Goal: Task Accomplishment & Management: Manage account settings

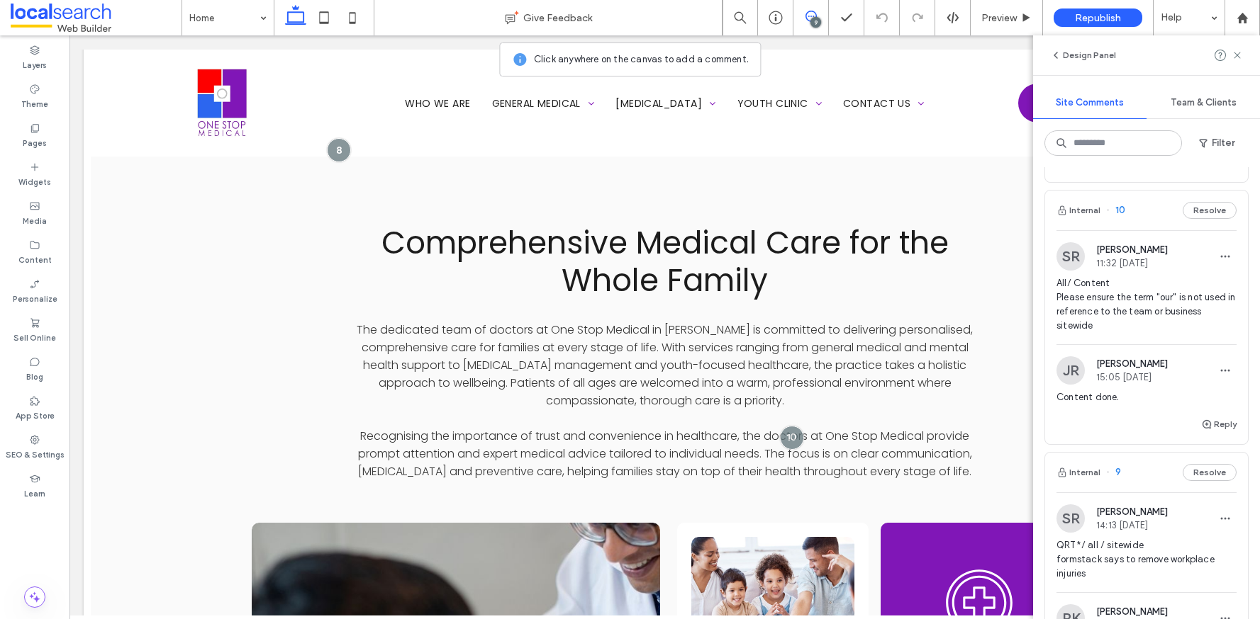
scroll to position [390, 0]
click at [1129, 209] on div "Internal 10 Resolve" at bounding box center [1146, 214] width 203 height 40
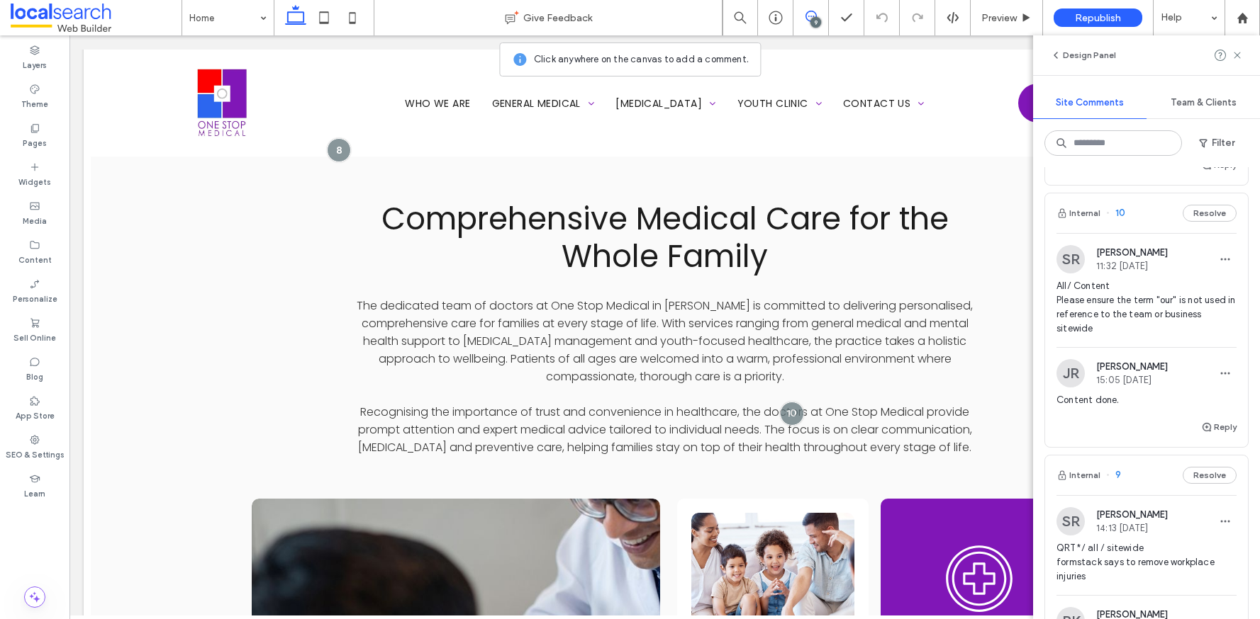
scroll to position [2143, 0]
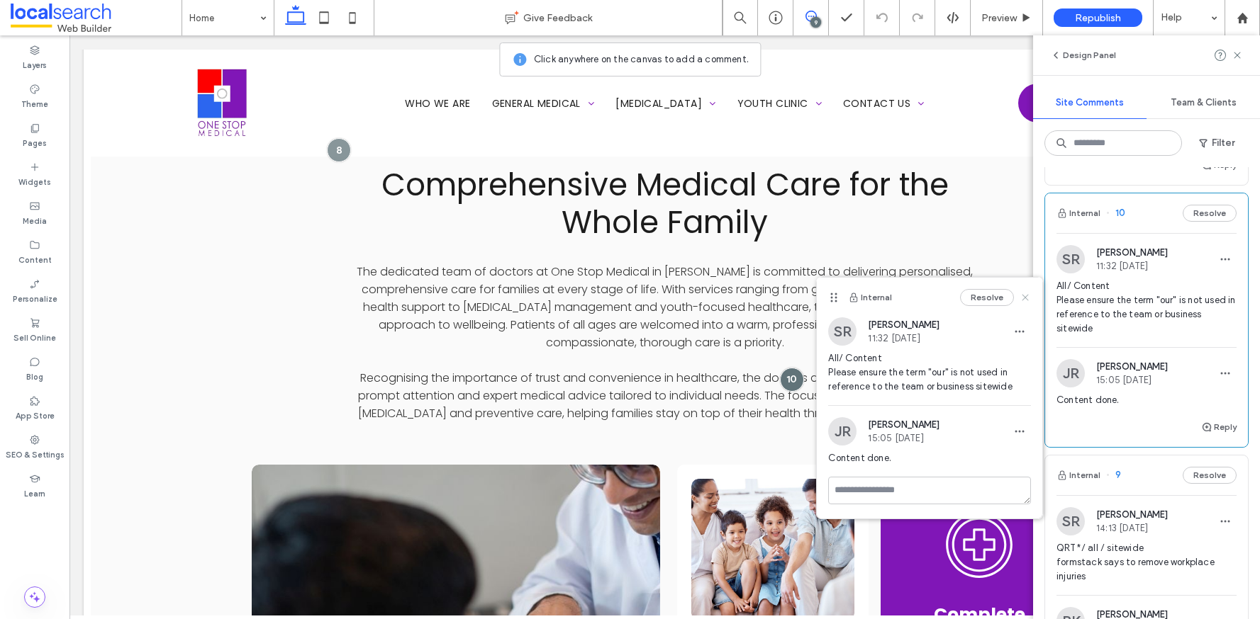
click at [1027, 295] on use at bounding box center [1025, 297] width 6 height 6
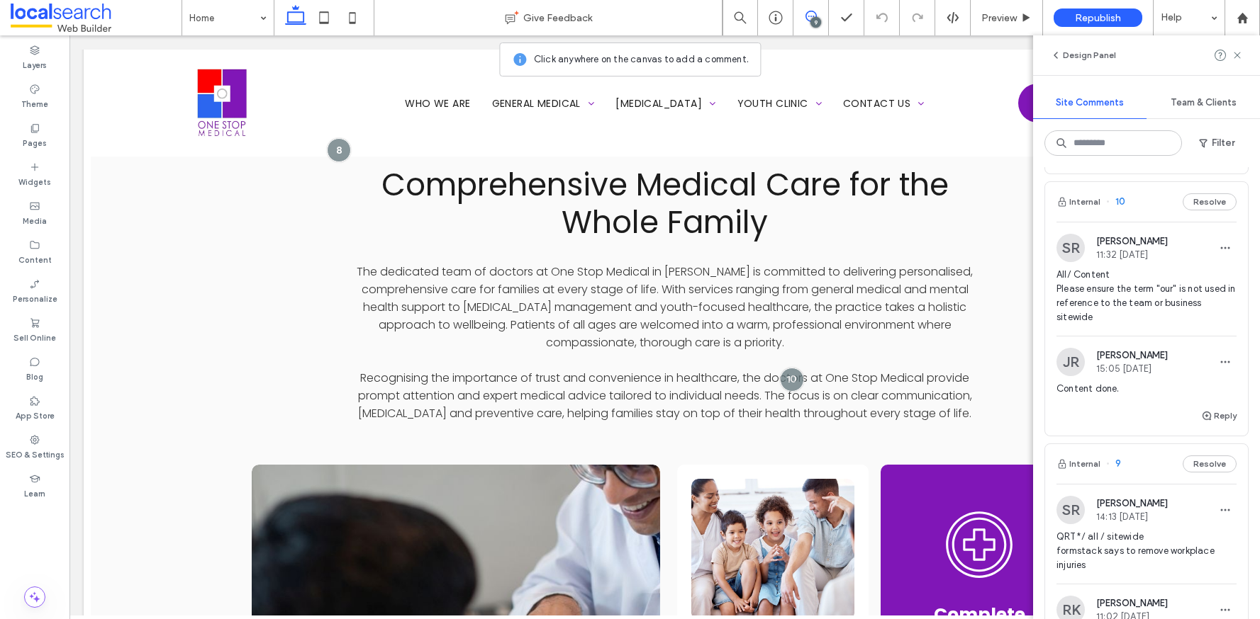
scroll to position [342, 0]
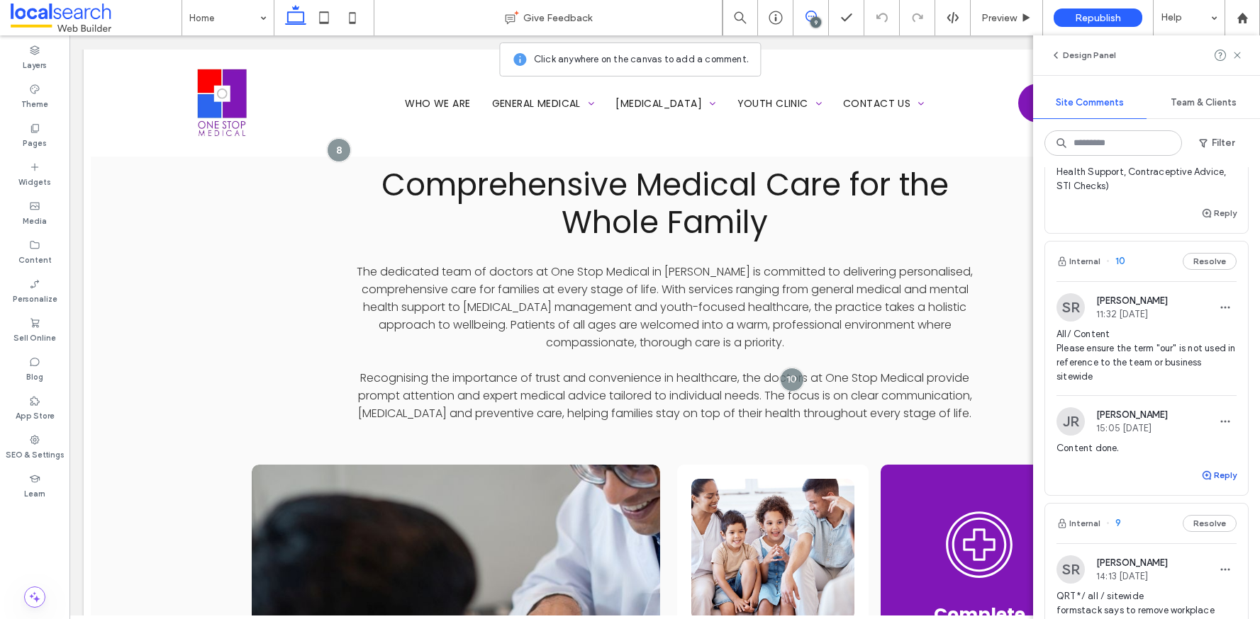
click at [1211, 476] on button "Reply" at bounding box center [1218, 475] width 35 height 17
click at [1176, 498] on textarea at bounding box center [1146, 502] width 180 height 71
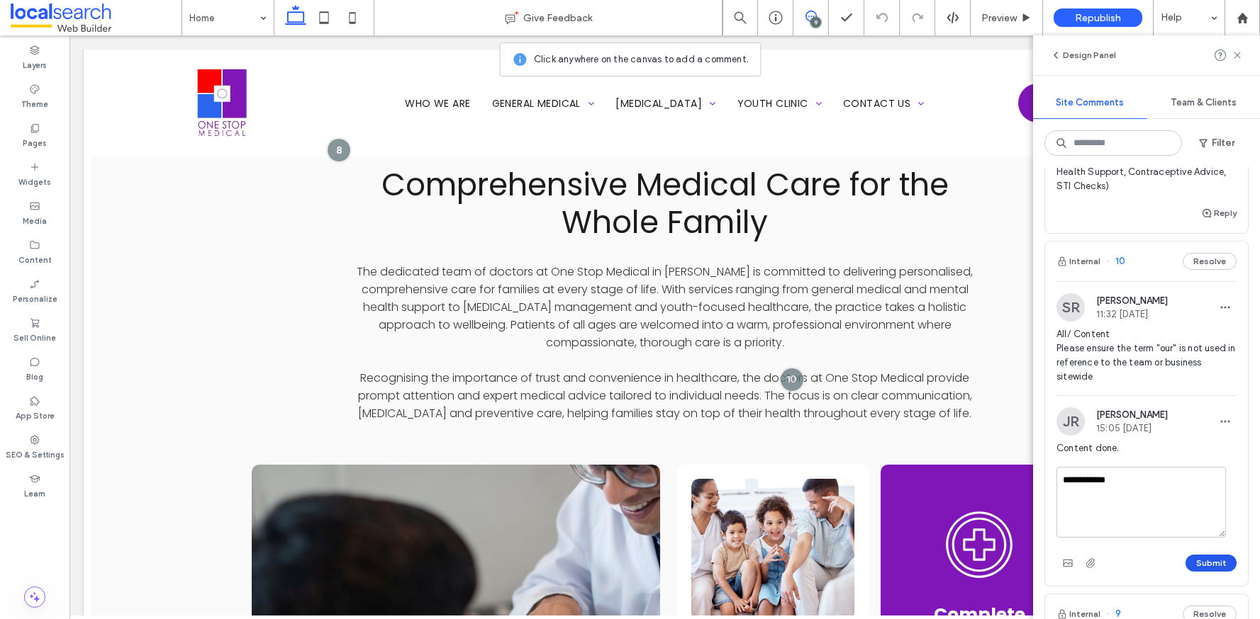
type textarea "**********"
click at [1196, 556] on button "Submit" at bounding box center [1210, 563] width 51 height 17
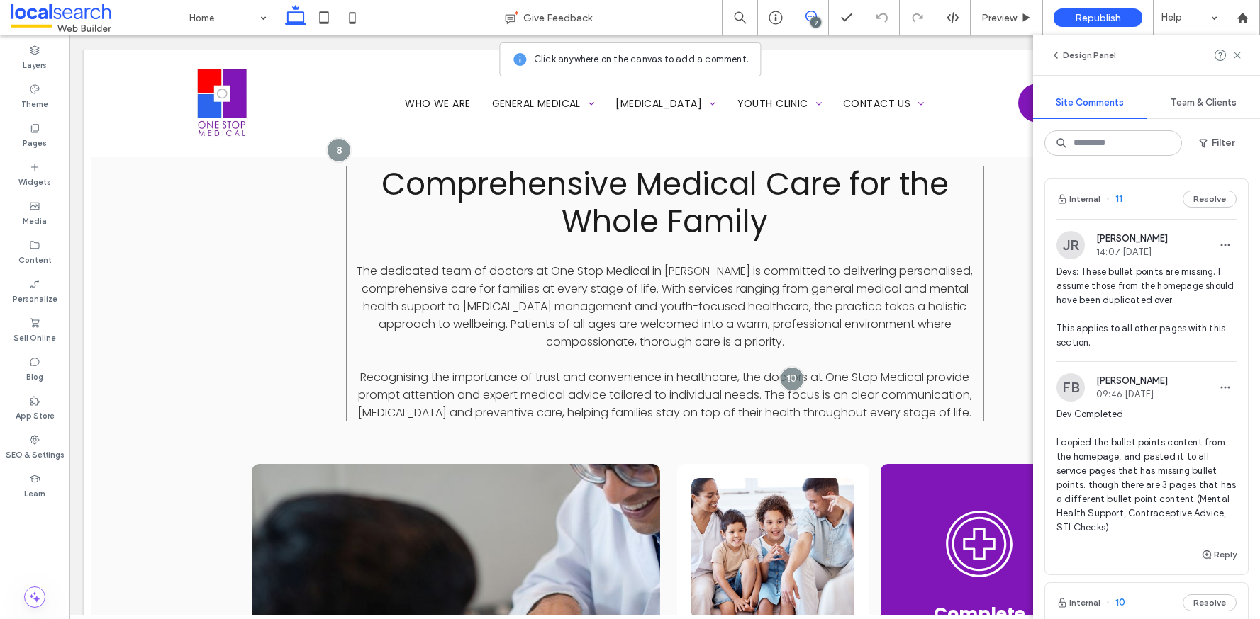
scroll to position [2146, 0]
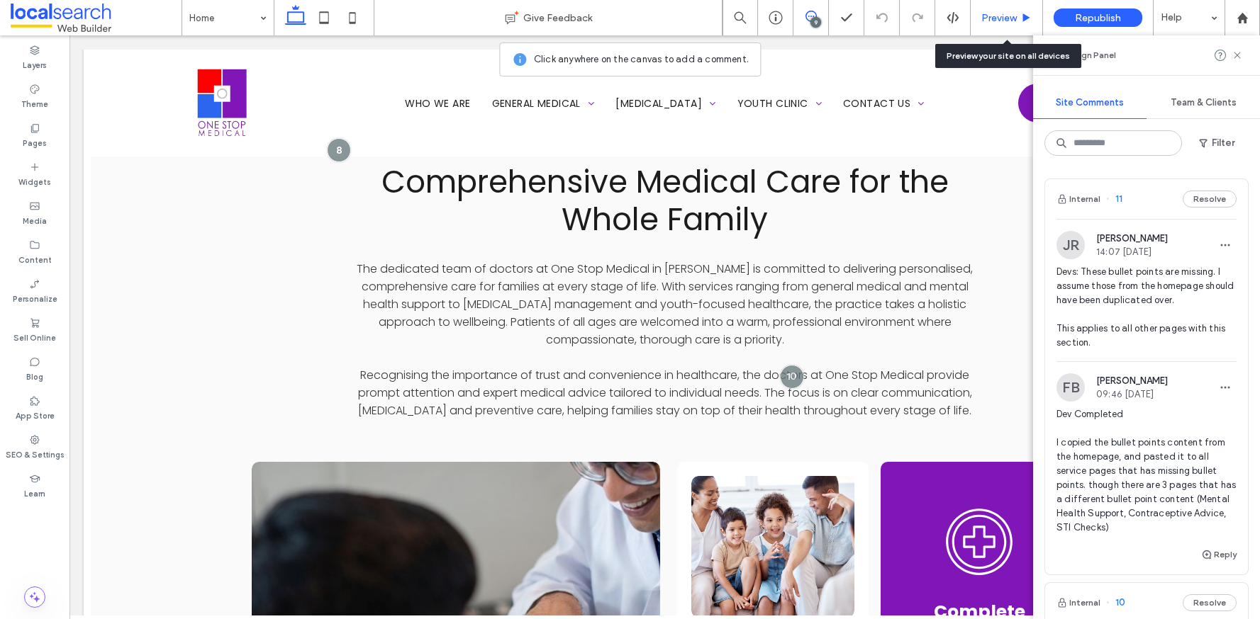
click at [1007, 14] on span "Preview" at bounding box center [998, 18] width 35 height 12
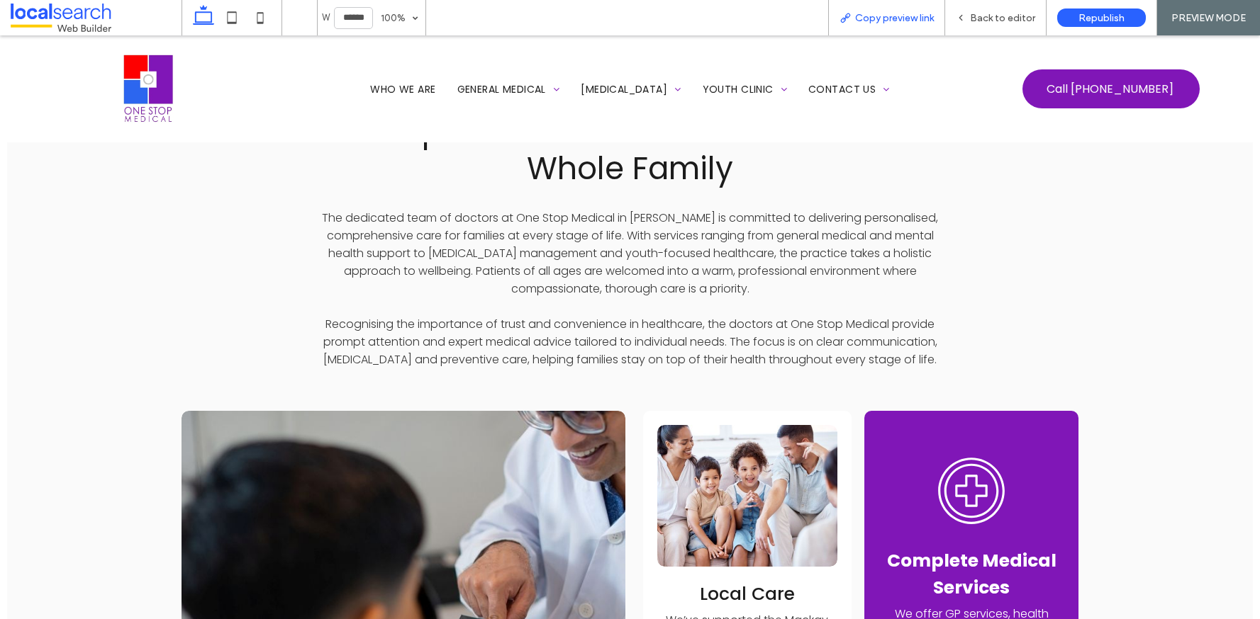
click at [900, 16] on span "Copy preview link" at bounding box center [894, 18] width 79 height 12
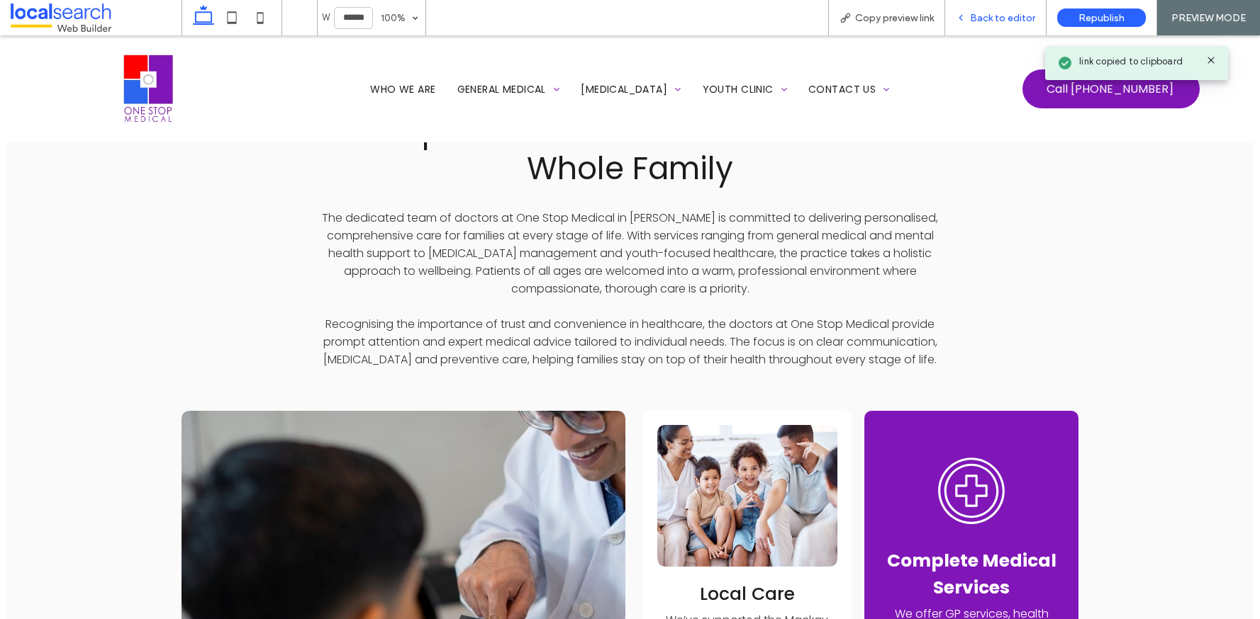
click at [978, 17] on span "Back to editor" at bounding box center [1002, 18] width 65 height 12
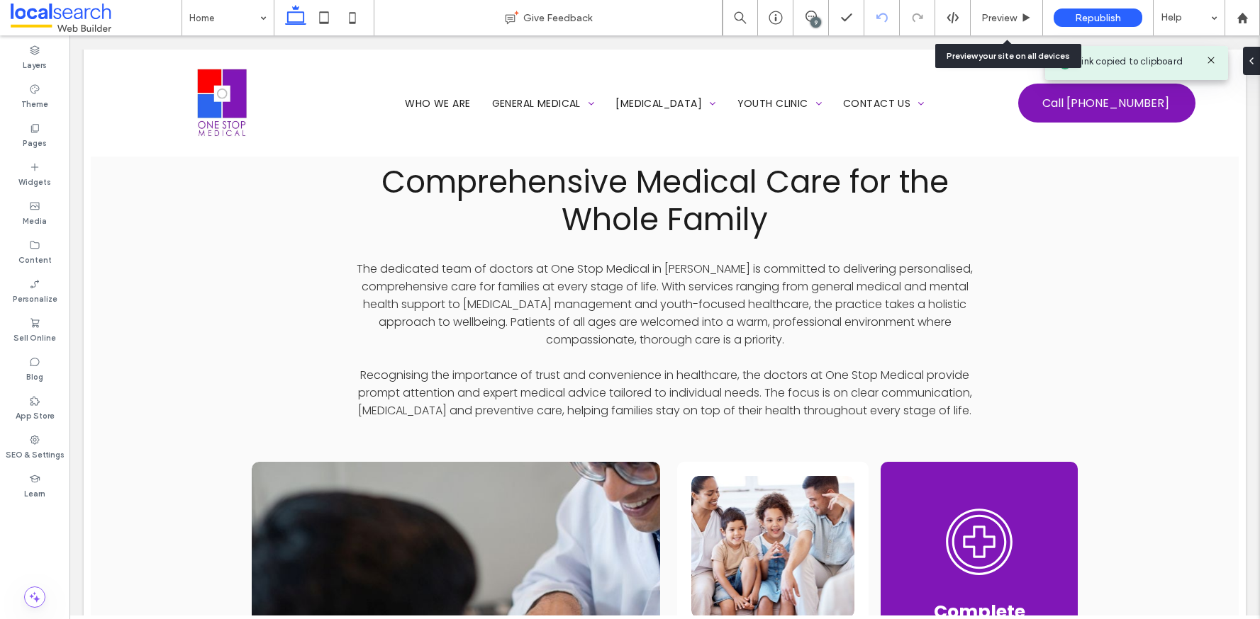
scroll to position [2183, 0]
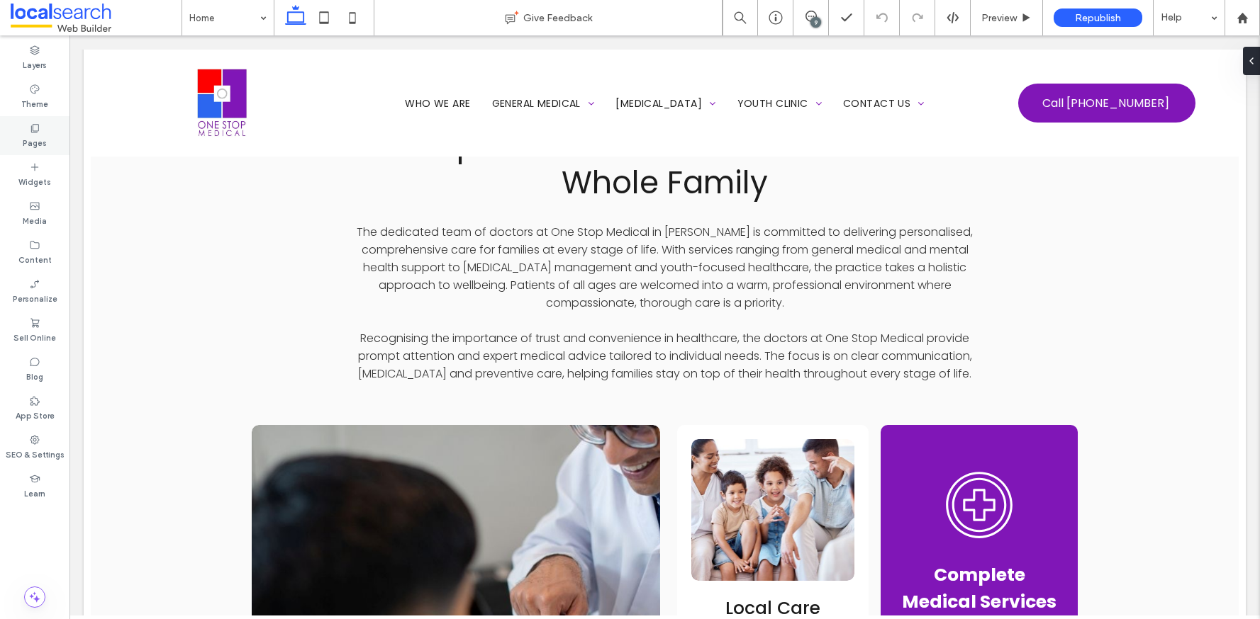
click at [45, 131] on div "Pages" at bounding box center [34, 135] width 69 height 39
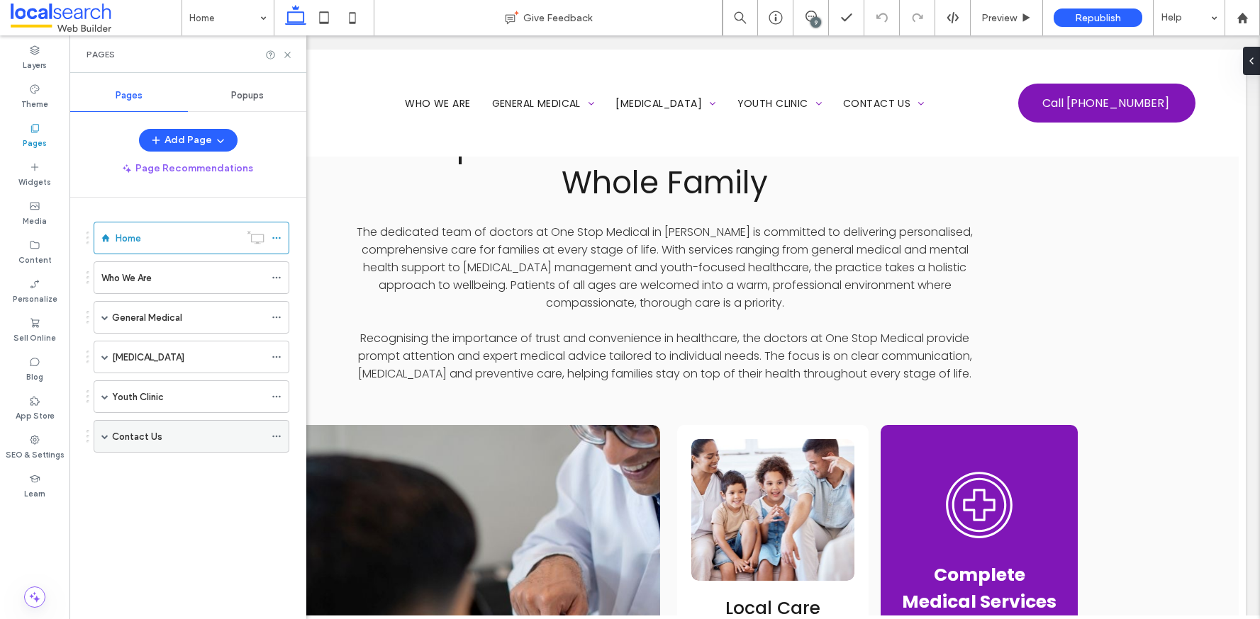
click at [142, 435] on label "Contact Us" at bounding box center [137, 437] width 50 height 25
click at [285, 58] on icon at bounding box center [287, 55] width 11 height 11
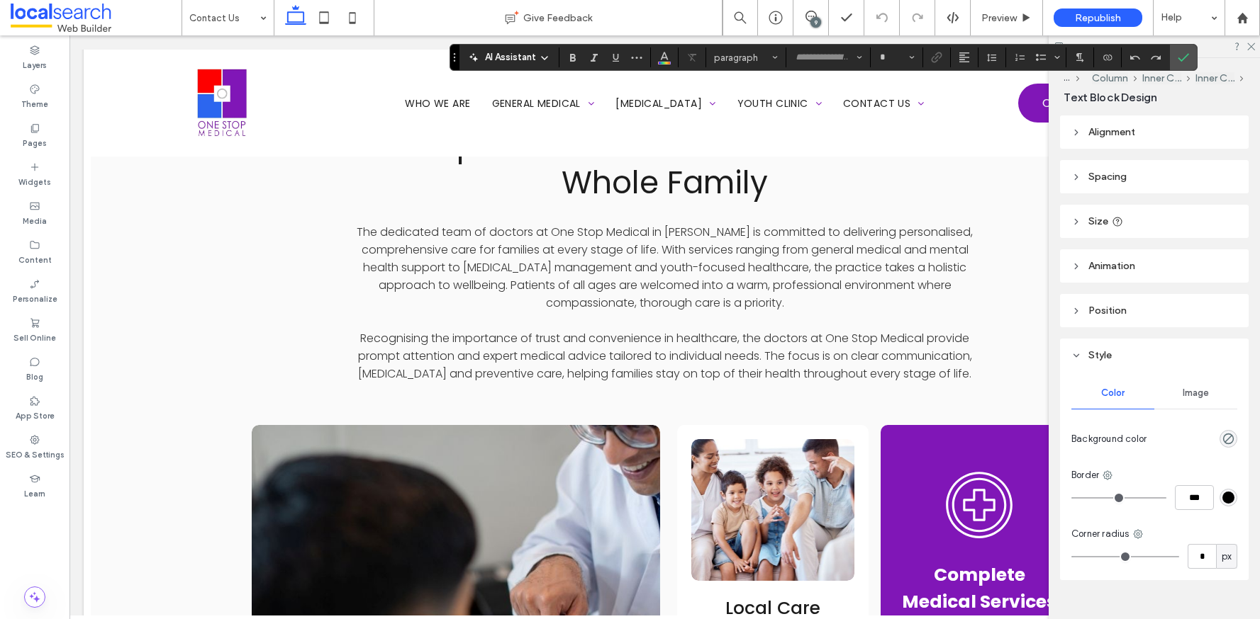
type input "**"
click at [1180, 60] on use "Confirm" at bounding box center [1182, 57] width 11 height 9
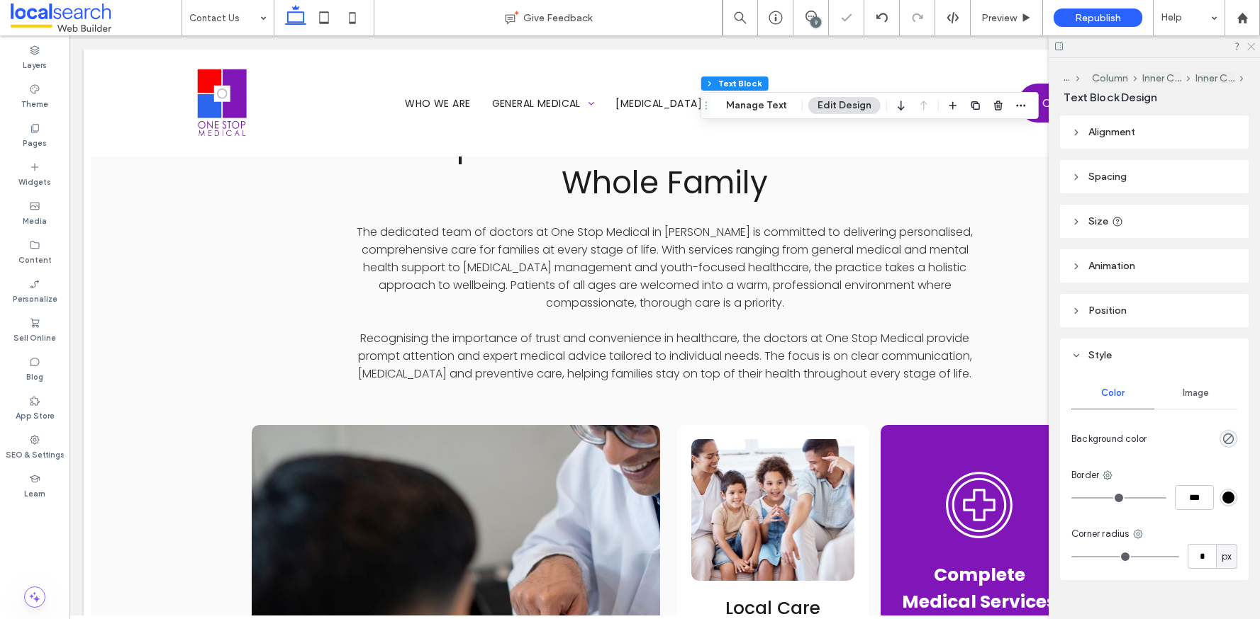
click at [1247, 45] on icon at bounding box center [1249, 45] width 9 height 9
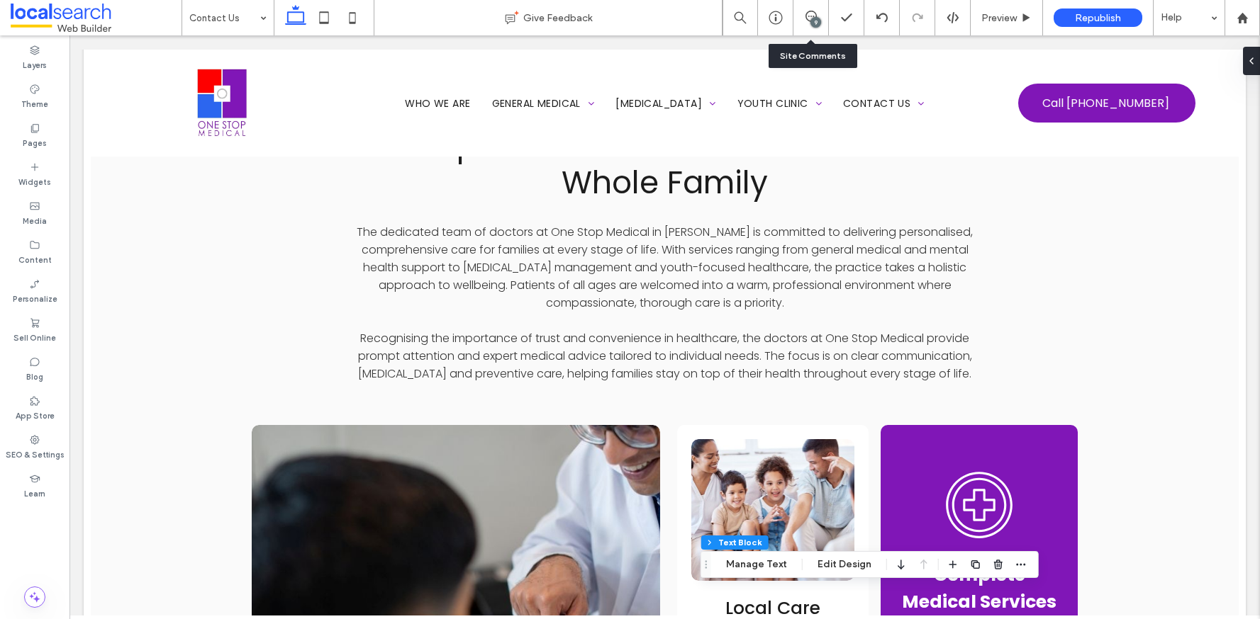
click at [808, 23] on div "9" at bounding box center [810, 18] width 35 height 14
click at [809, 16] on icon at bounding box center [810, 16] width 11 height 11
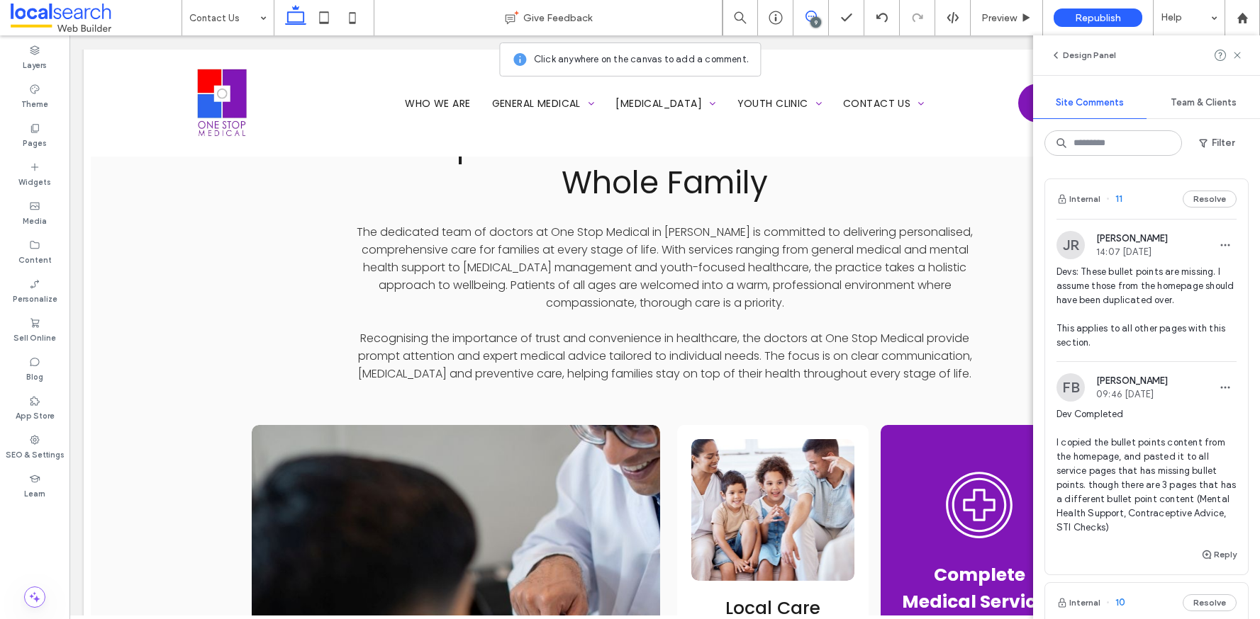
scroll to position [145, 0]
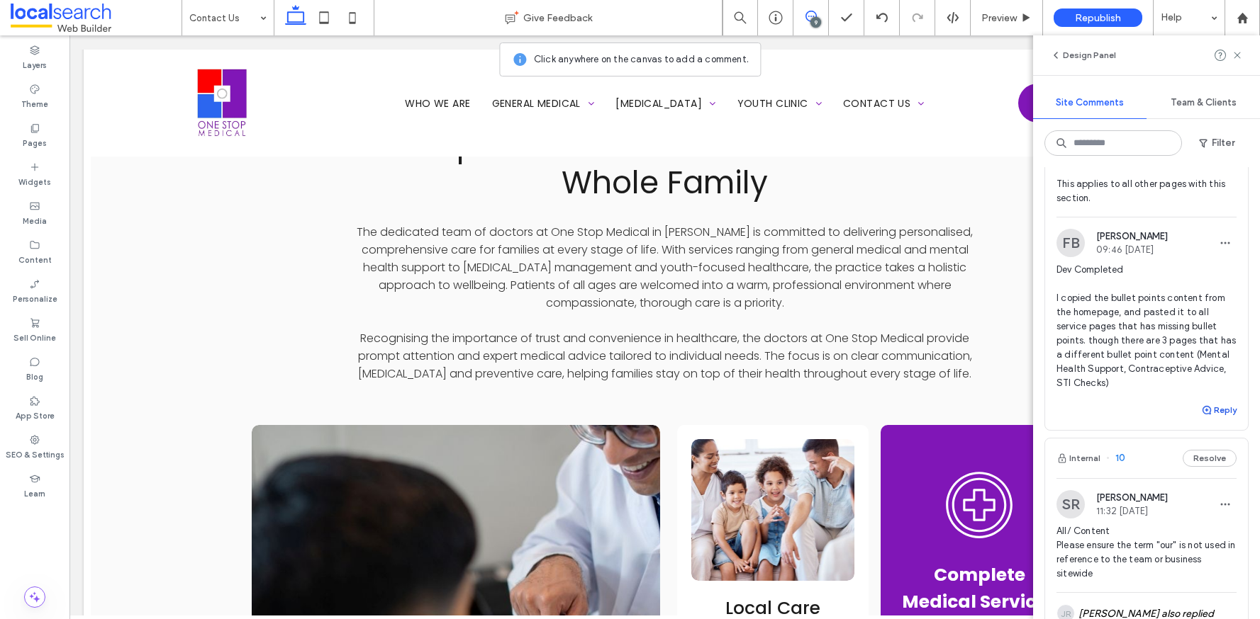
click at [1209, 408] on button "Reply" at bounding box center [1218, 410] width 35 height 17
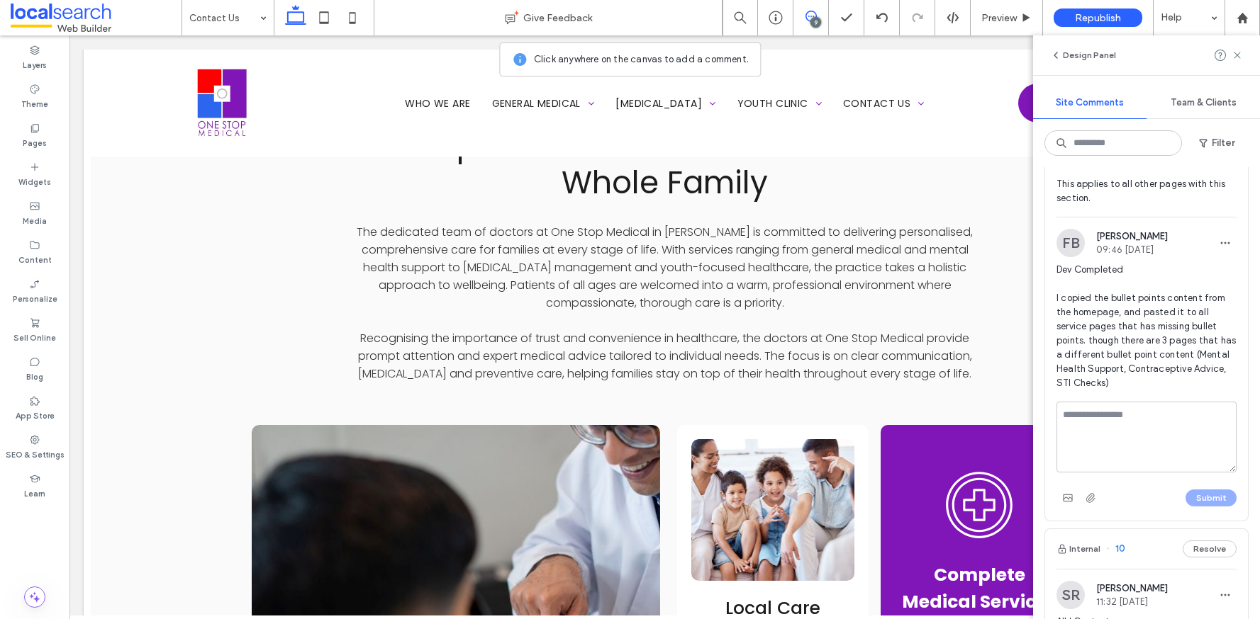
click at [1178, 430] on textarea at bounding box center [1146, 437] width 180 height 71
type textarea "**********"
click at [1204, 500] on button "Submit" at bounding box center [1210, 498] width 51 height 17
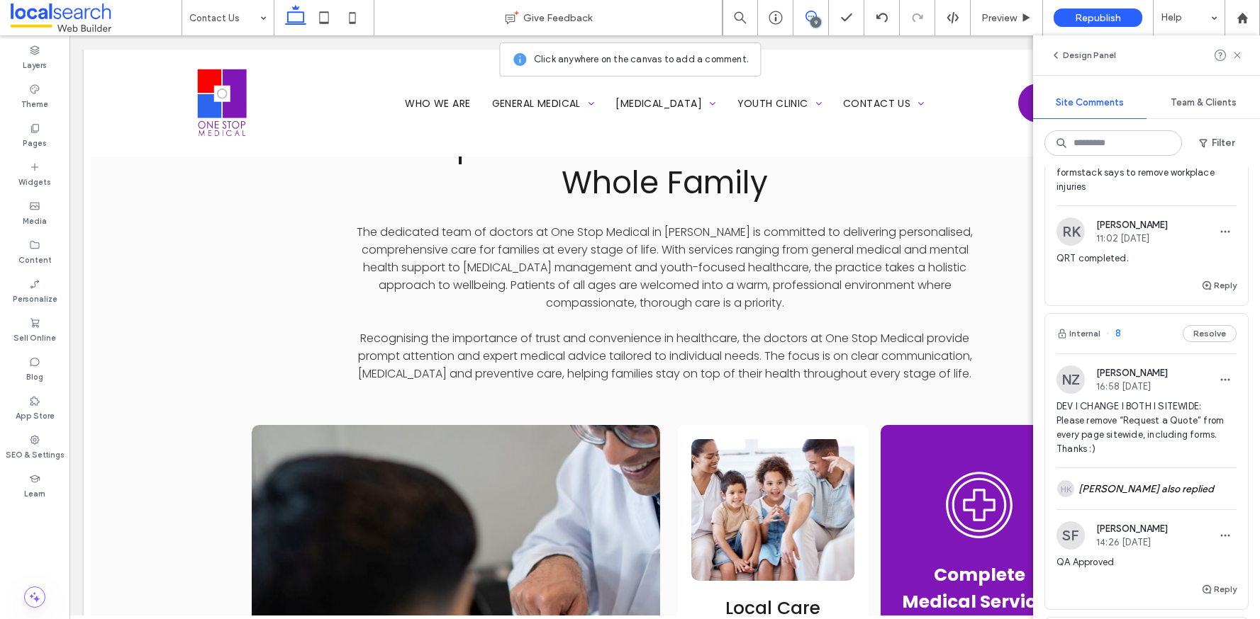
scroll to position [914, 0]
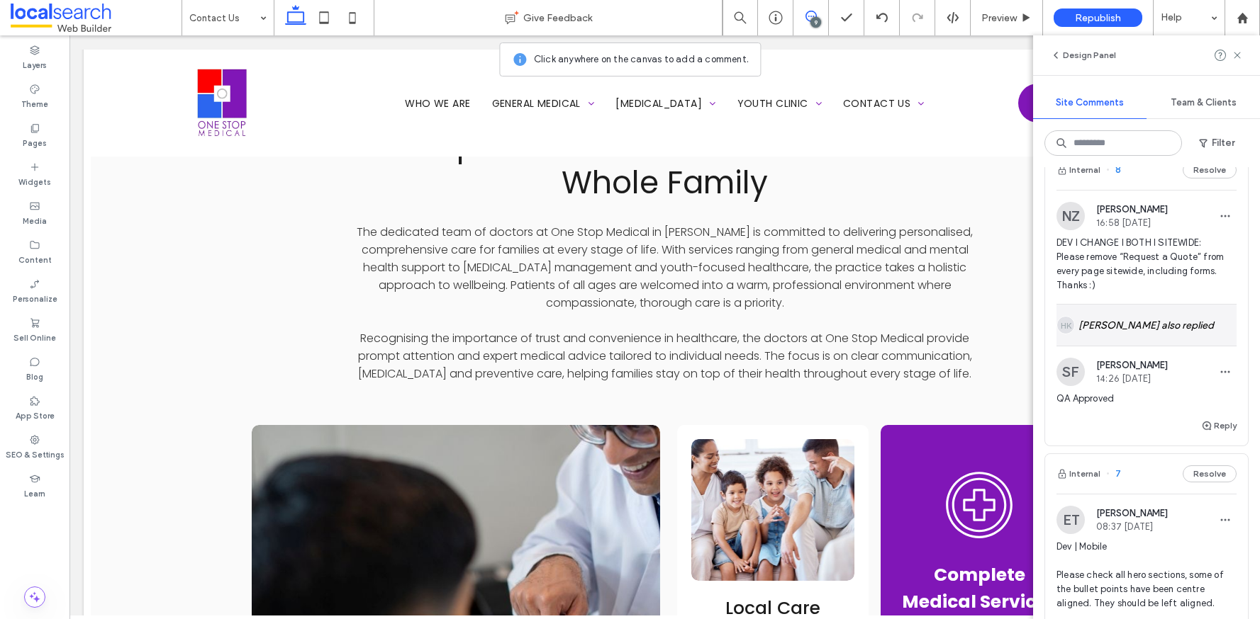
click at [1146, 325] on div "HK Hanna Kay also replied" at bounding box center [1146, 325] width 180 height 41
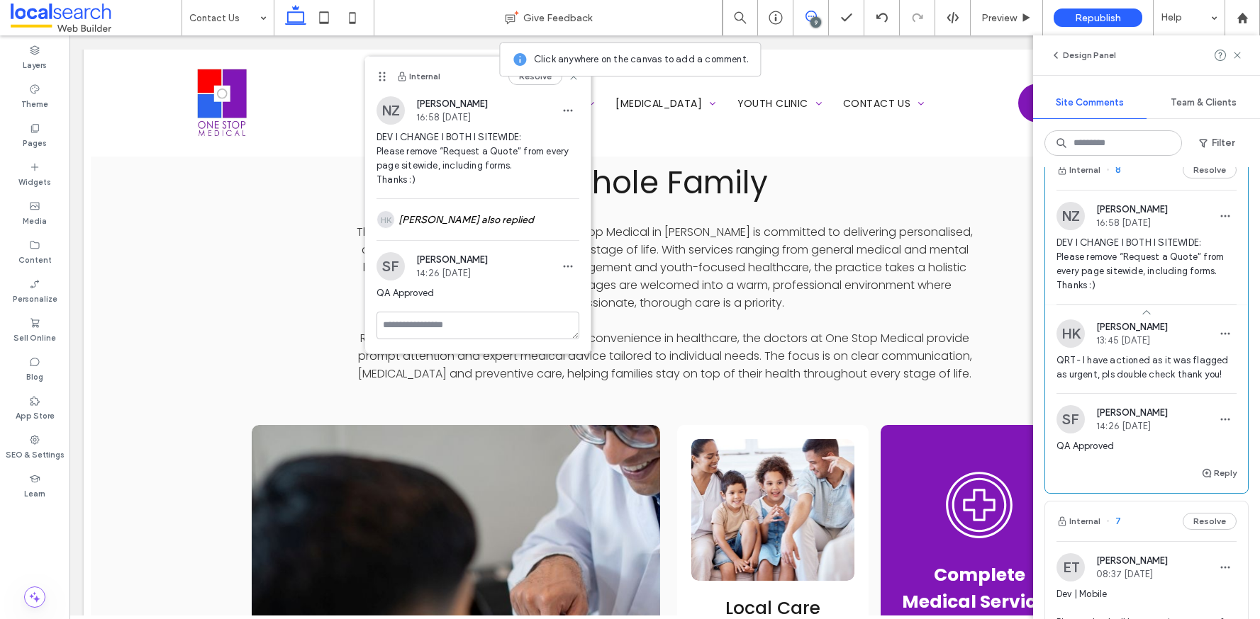
drag, startPoint x: 382, startPoint y: 68, endPoint x: 381, endPoint y: 147, distance: 78.7
click at [379, 82] on use at bounding box center [382, 76] width 6 height 9
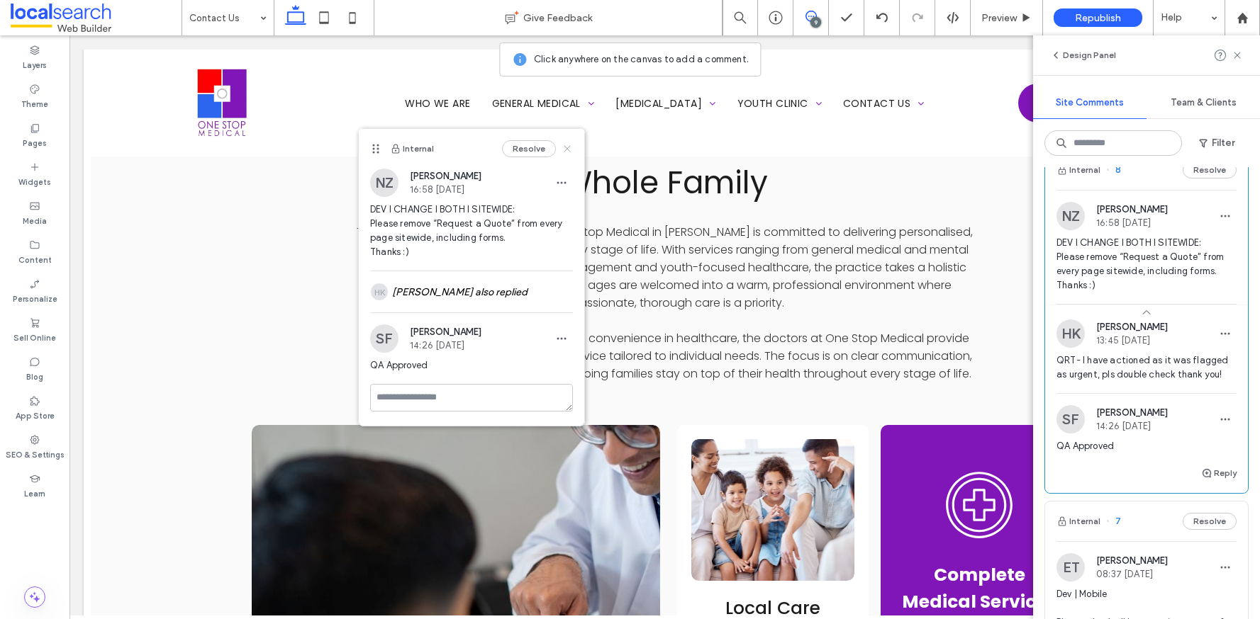
click at [566, 145] on icon at bounding box center [566, 148] width 11 height 11
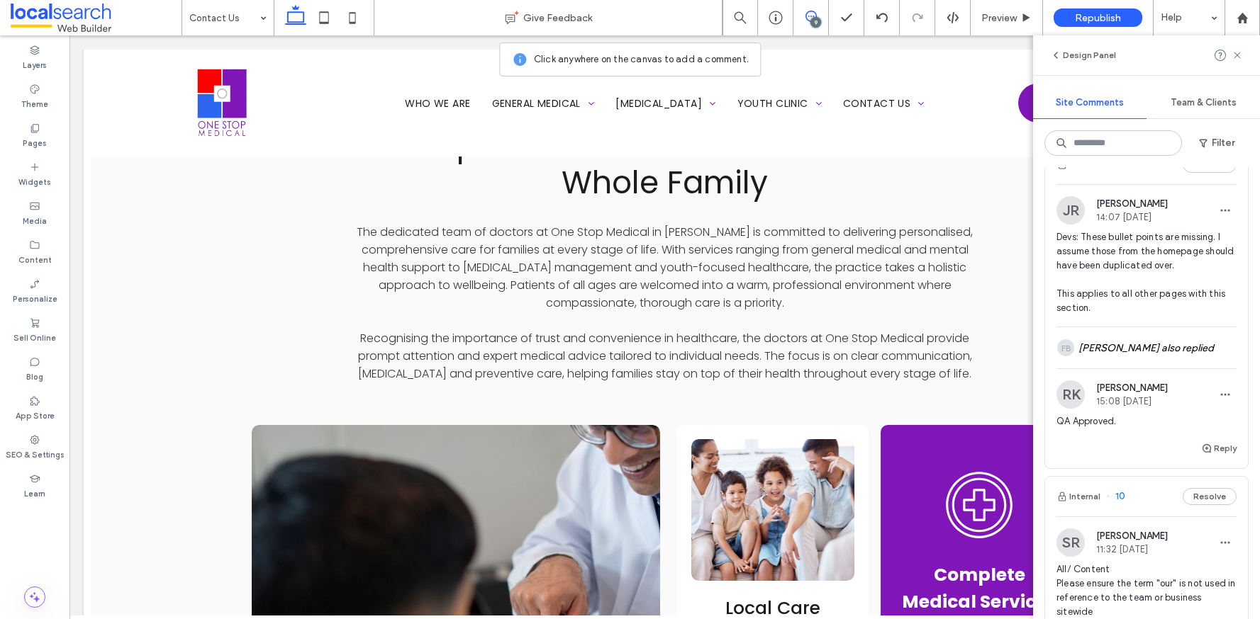
scroll to position [0, 0]
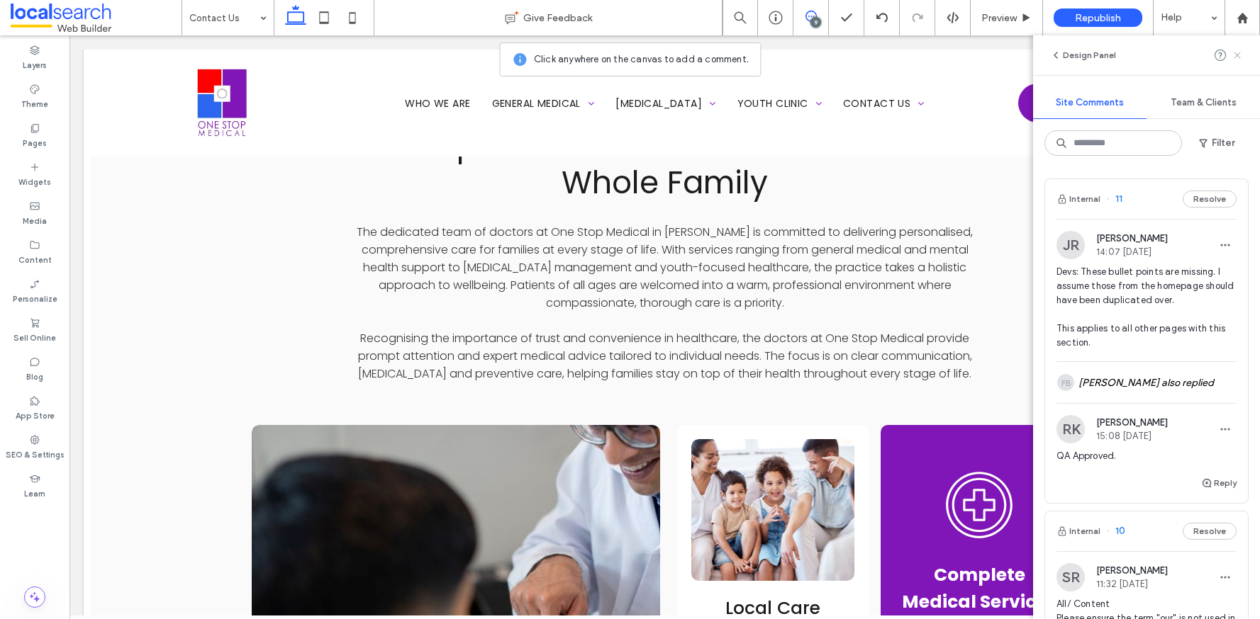
click at [1239, 55] on icon at bounding box center [1236, 55] width 11 height 11
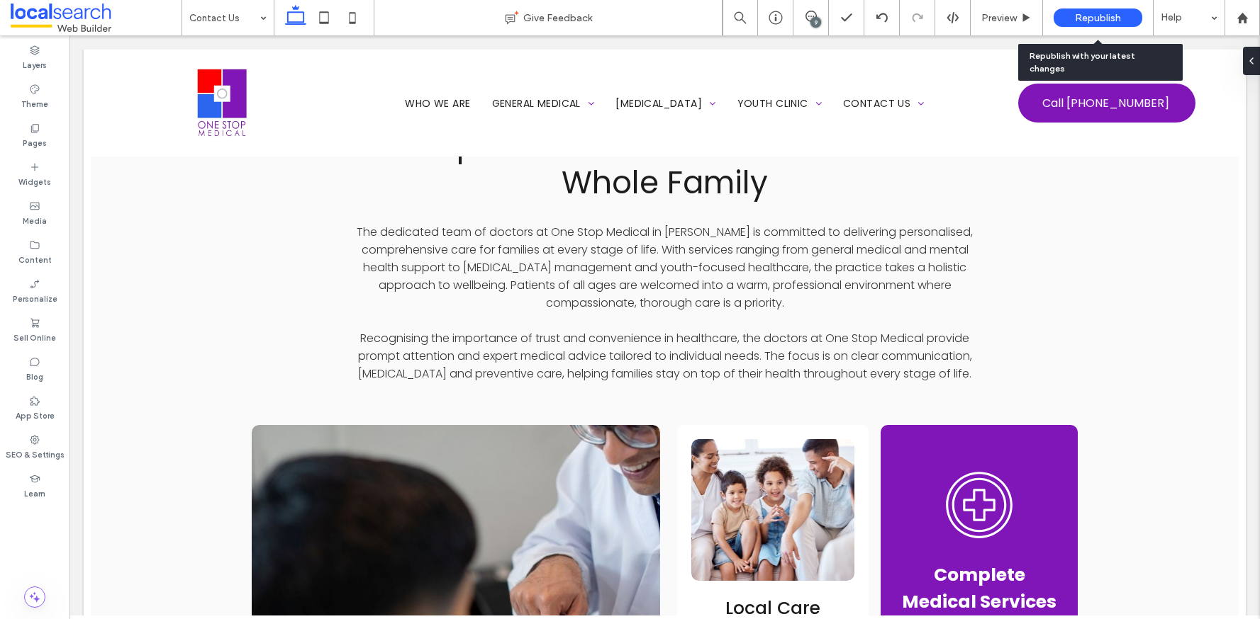
click at [1087, 16] on span "Republish" at bounding box center [1098, 18] width 46 height 12
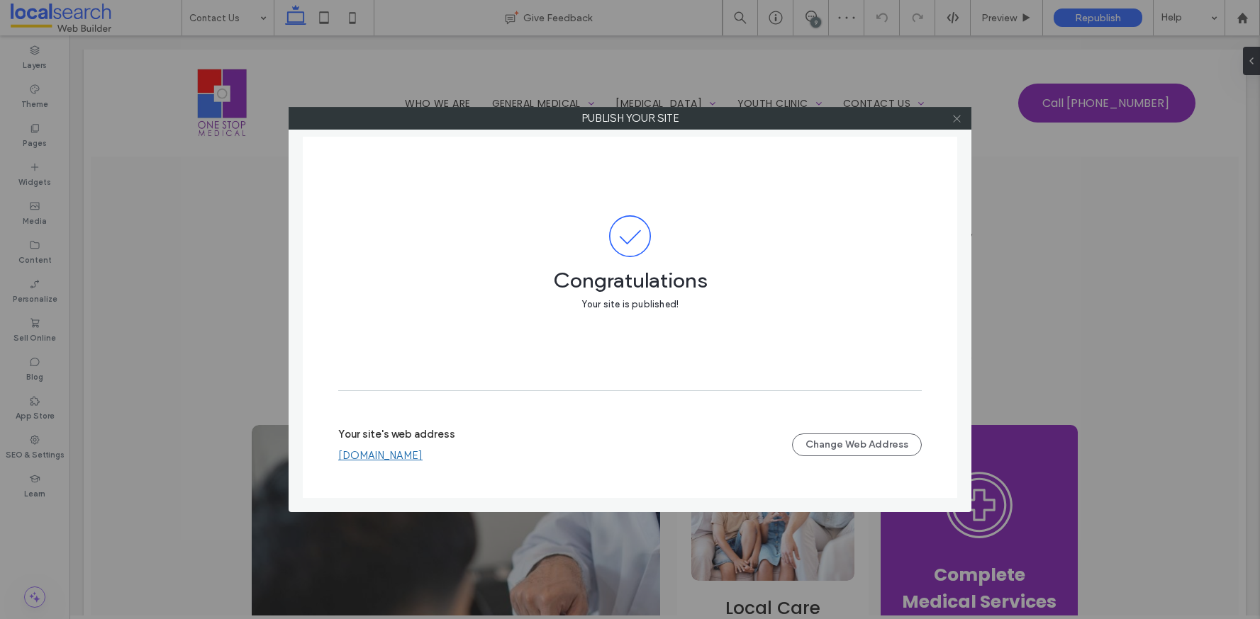
click at [956, 122] on icon at bounding box center [956, 118] width 11 height 11
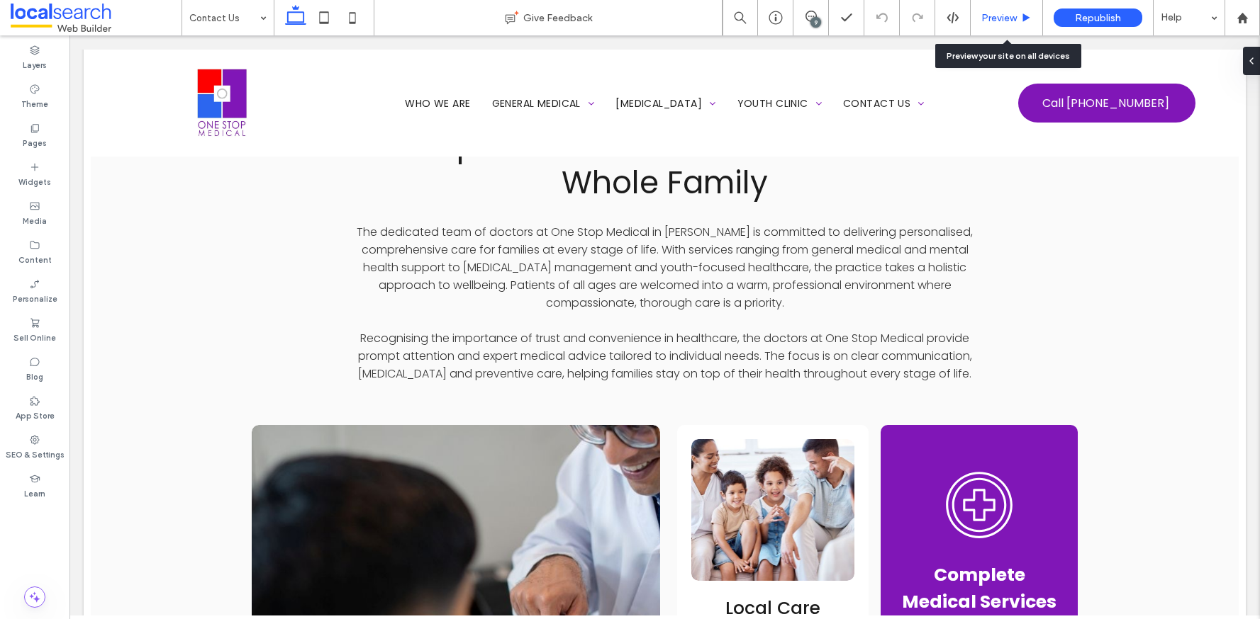
click at [1008, 12] on span "Preview" at bounding box center [998, 18] width 35 height 12
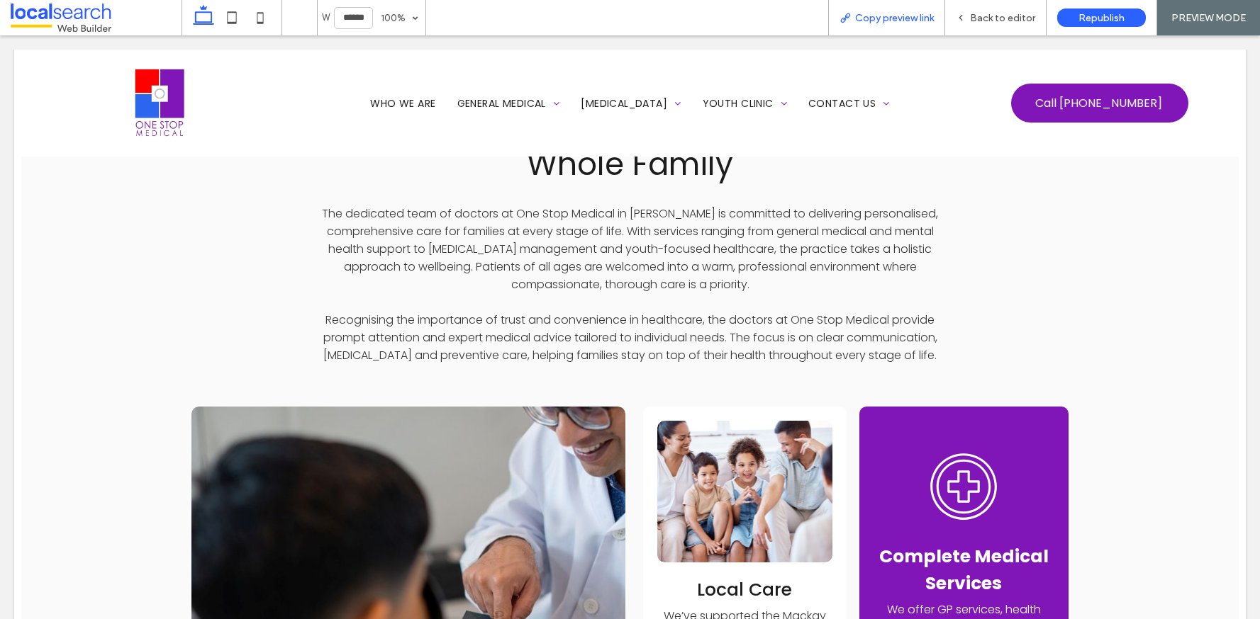
click at [916, 16] on span "Copy preview link" at bounding box center [894, 18] width 79 height 12
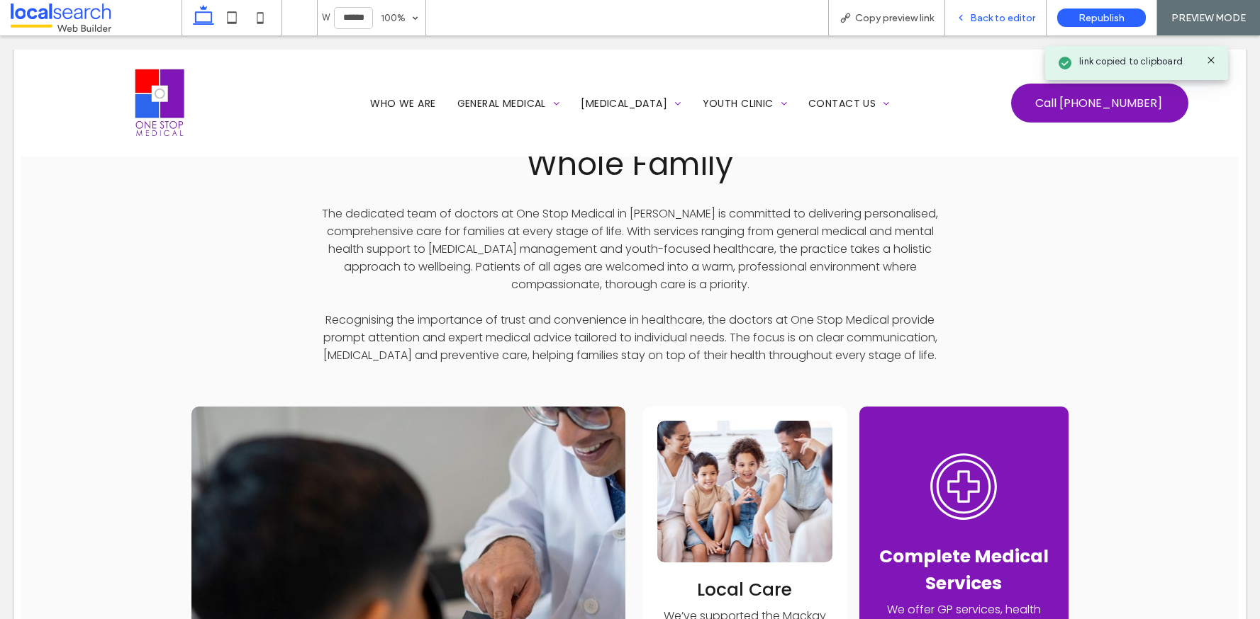
click at [990, 15] on span "Back to editor" at bounding box center [1002, 18] width 65 height 12
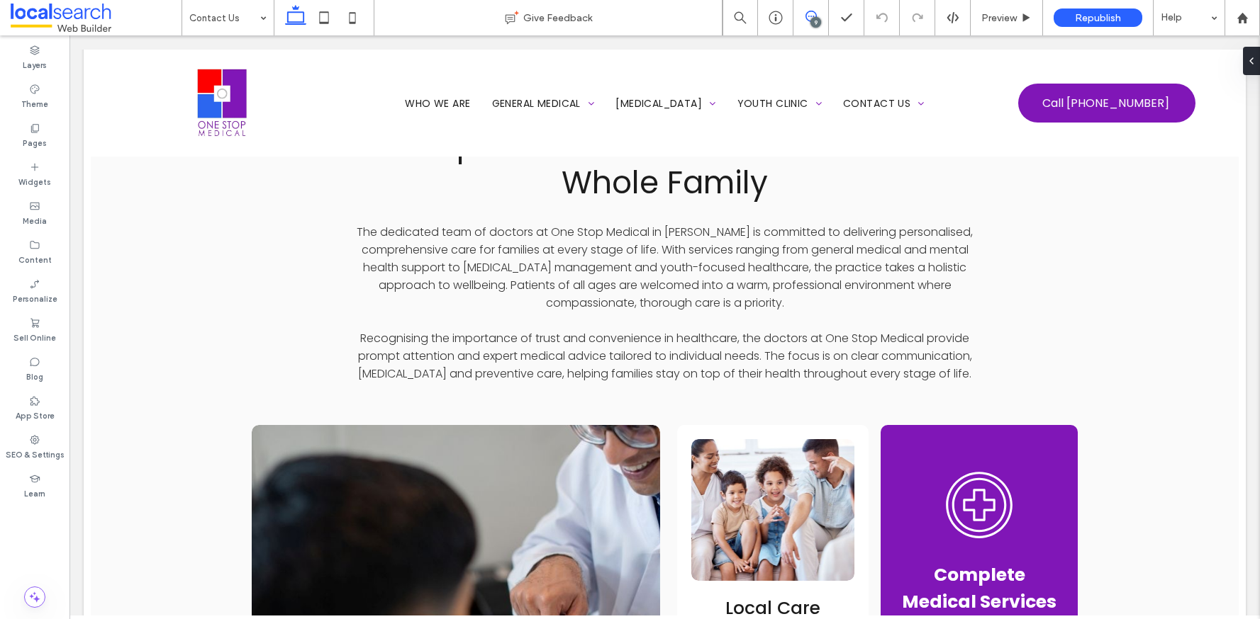
click at [816, 15] on use at bounding box center [810, 16] width 11 height 11
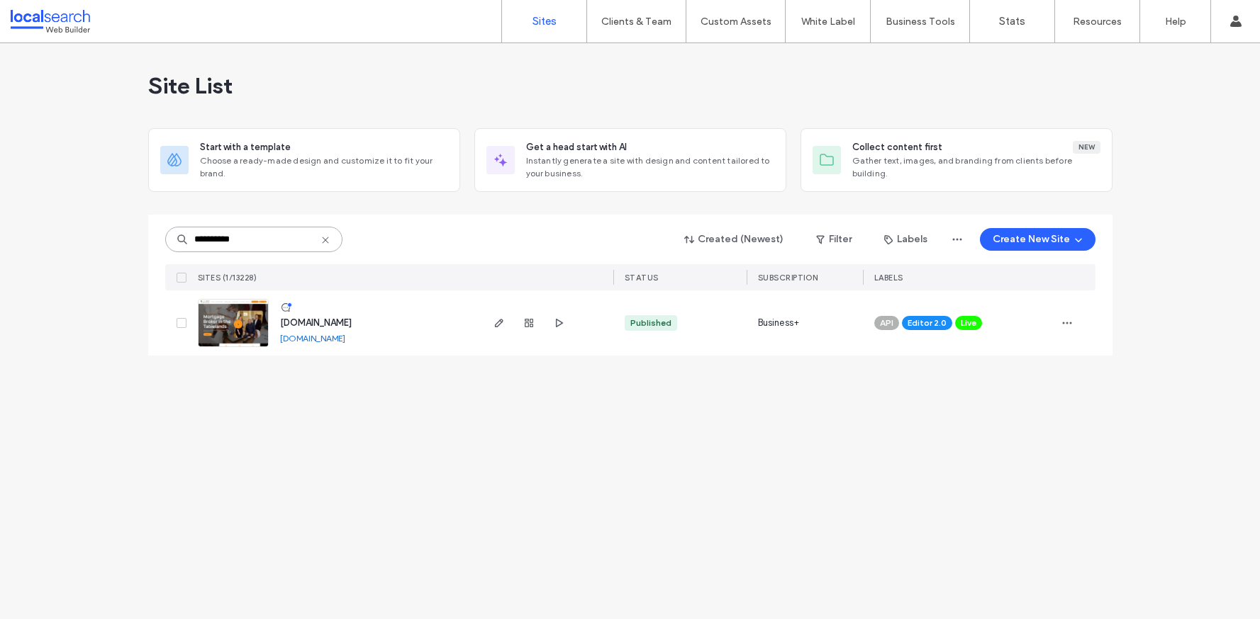
drag, startPoint x: 267, startPoint y: 235, endPoint x: 176, endPoint y: 223, distance: 90.8
click at [176, 223] on div "**********" at bounding box center [630, 253] width 930 height 76
paste input
click at [290, 406] on div "Site List Start with a template Choose a ready-made design and customize it to …" at bounding box center [630, 331] width 1260 height 576
click at [972, 323] on span "Live" at bounding box center [968, 323] width 16 height 13
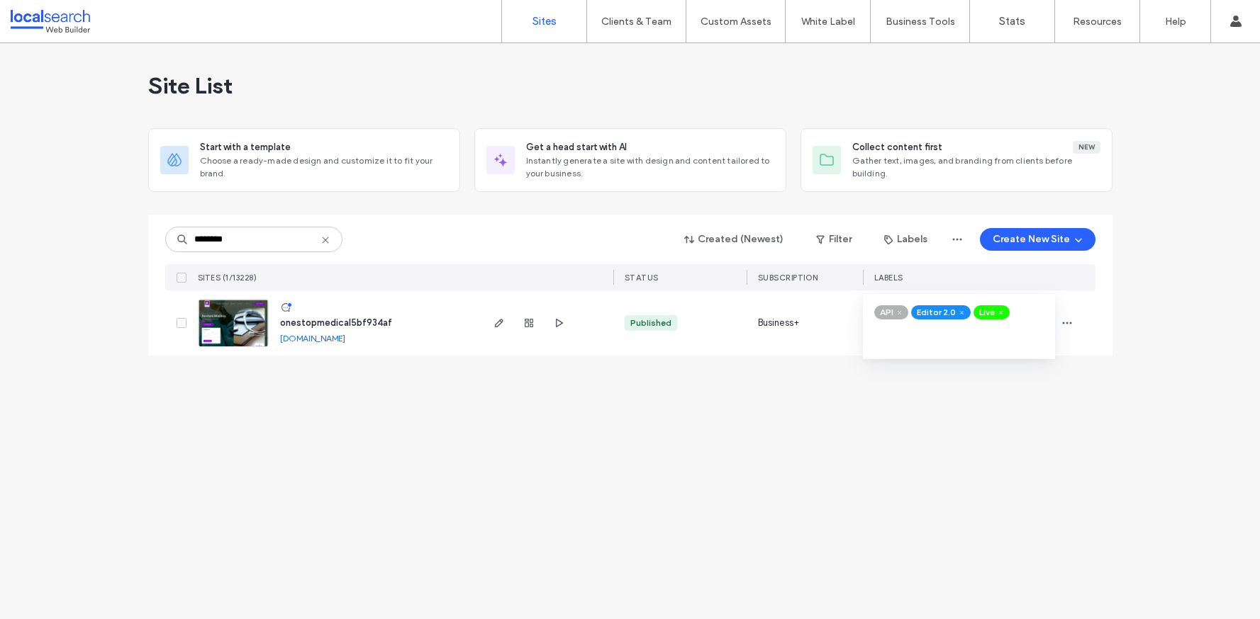
click at [1001, 313] on icon at bounding box center [1000, 313] width 6 height 6
click at [996, 390] on div "Site List Start with a template Choose a ready-made design and customize it to …" at bounding box center [630, 331] width 1260 height 576
drag, startPoint x: 259, startPoint y: 247, endPoint x: 178, endPoint y: 243, distance: 80.9
click at [178, 243] on div "********" at bounding box center [253, 240] width 177 height 26
drag, startPoint x: 242, startPoint y: 237, endPoint x: 194, endPoint y: 239, distance: 48.9
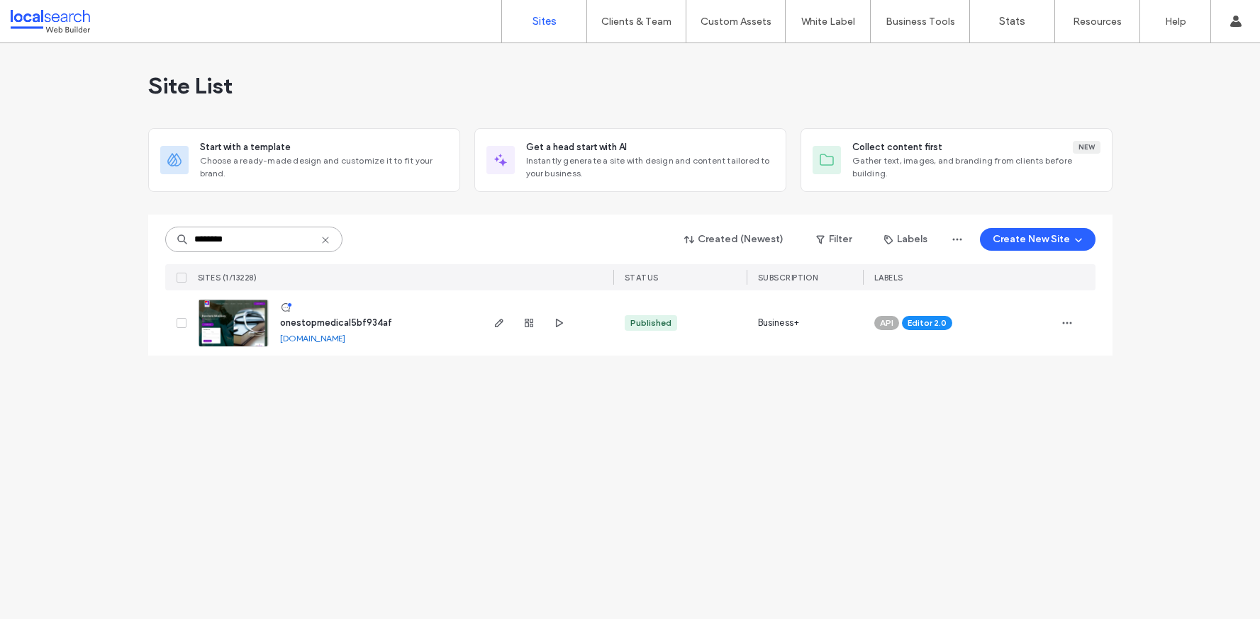
click at [194, 239] on input "********" at bounding box center [253, 240] width 177 height 26
drag, startPoint x: 266, startPoint y: 242, endPoint x: 164, endPoint y: 237, distance: 102.2
click at [164, 237] on div "**********" at bounding box center [630, 285] width 964 height 141
paste input
type input "********"
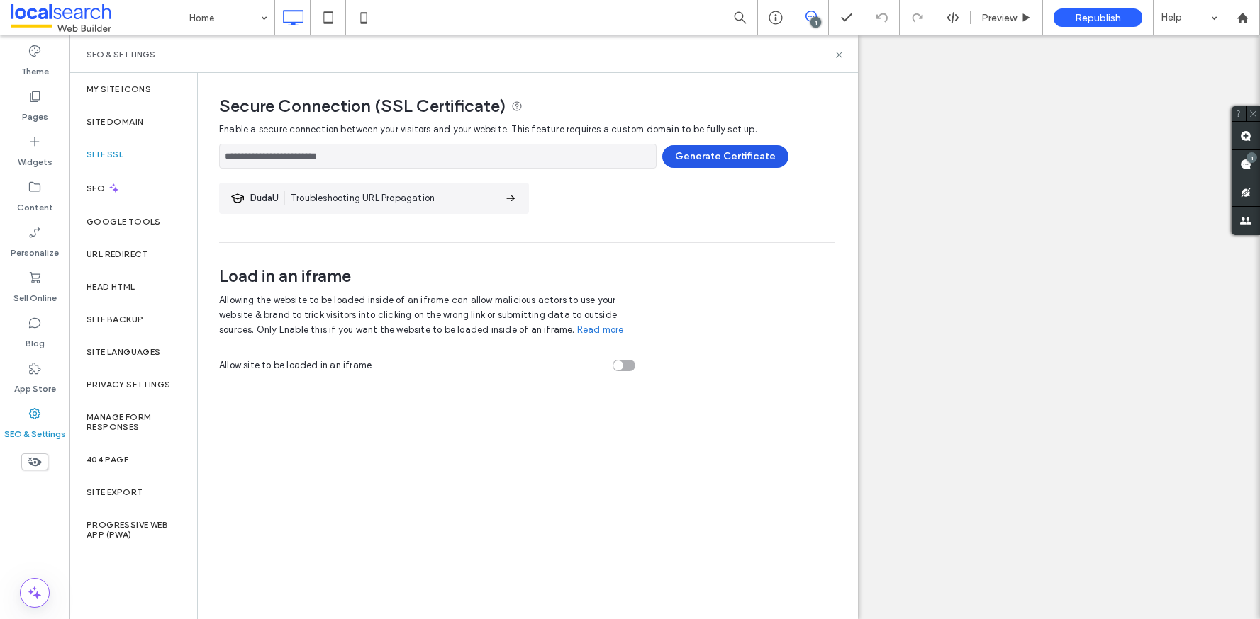
click at [753, 148] on button "Generate Certificate" at bounding box center [725, 156] width 126 height 23
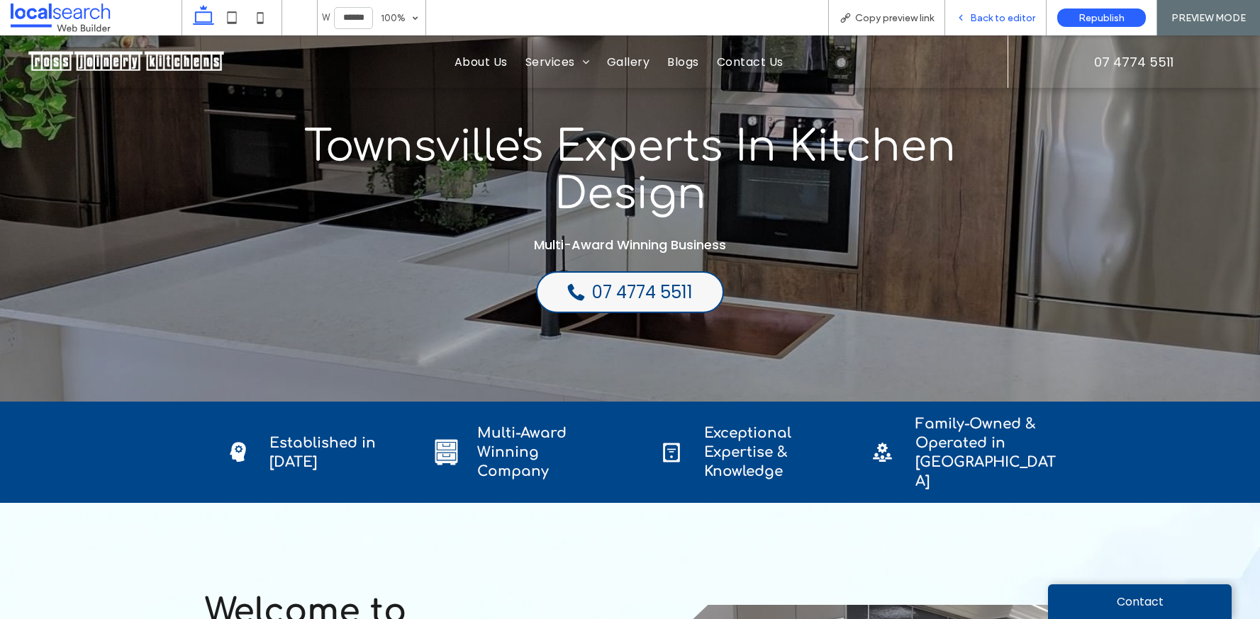
click at [984, 17] on span "Back to editor" at bounding box center [1002, 18] width 65 height 12
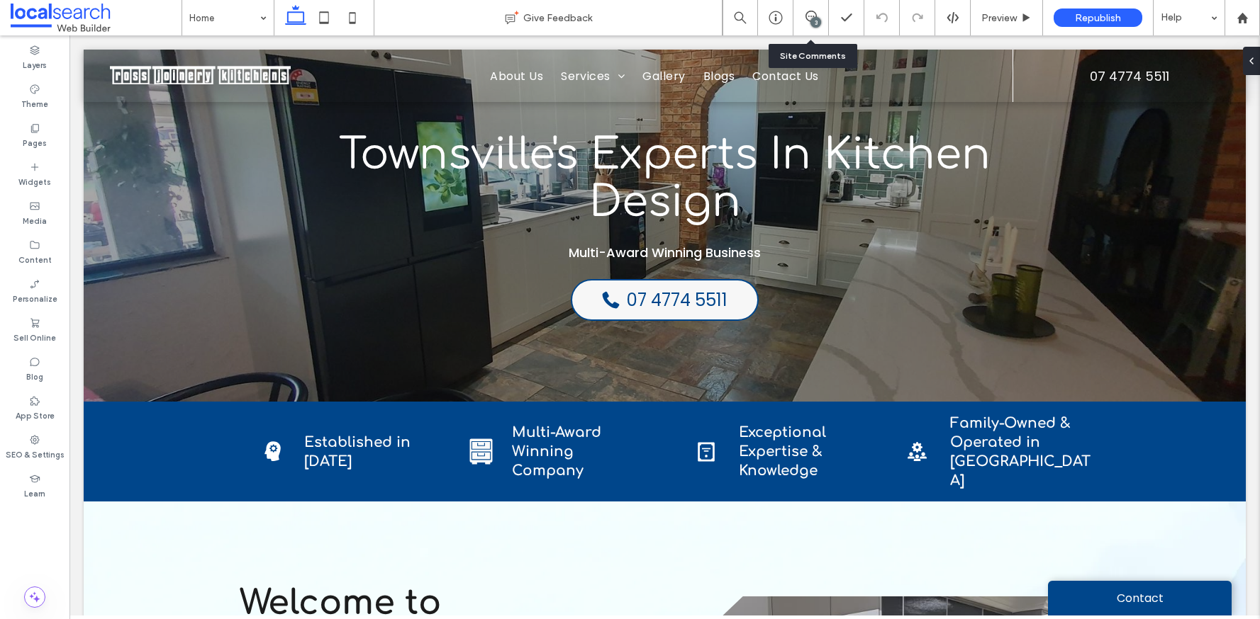
click at [814, 9] on div "3" at bounding box center [810, 17] width 35 height 35
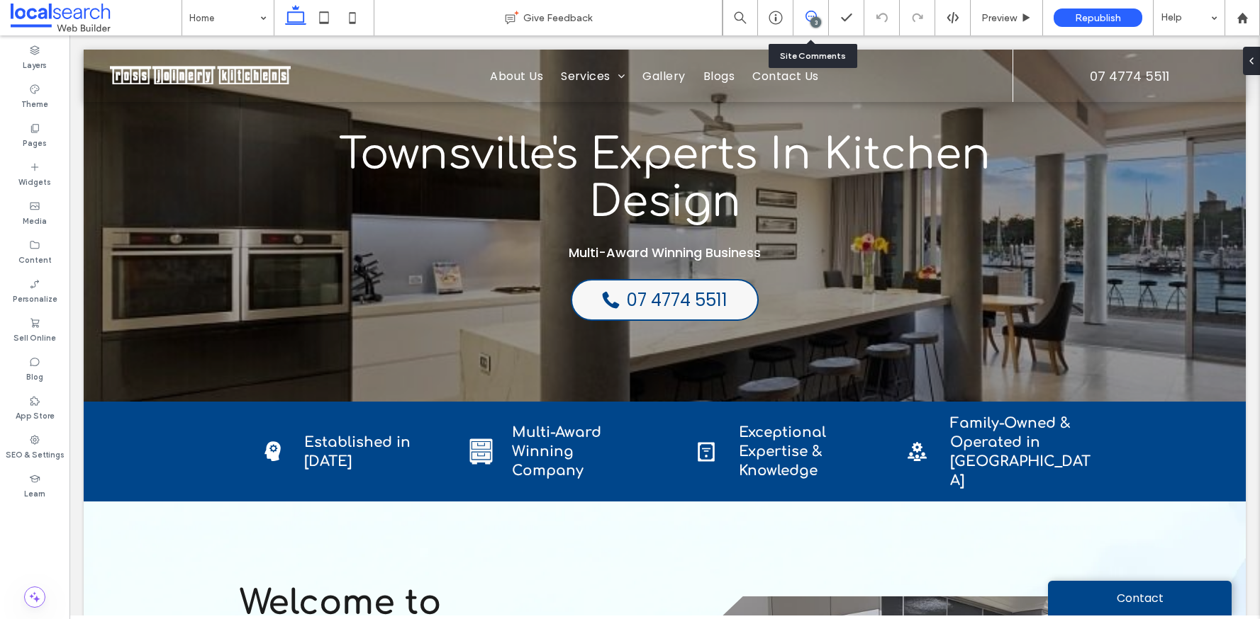
click at [805, 18] on icon at bounding box center [810, 16] width 11 height 11
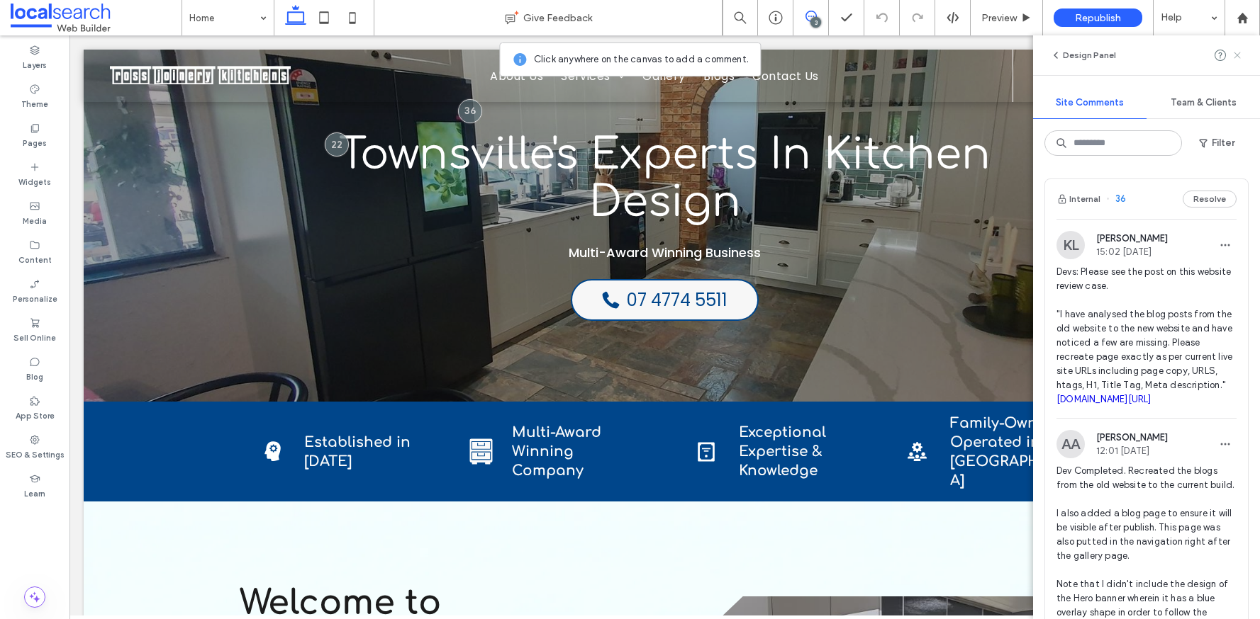
click at [1238, 53] on use at bounding box center [1236, 55] width 6 height 6
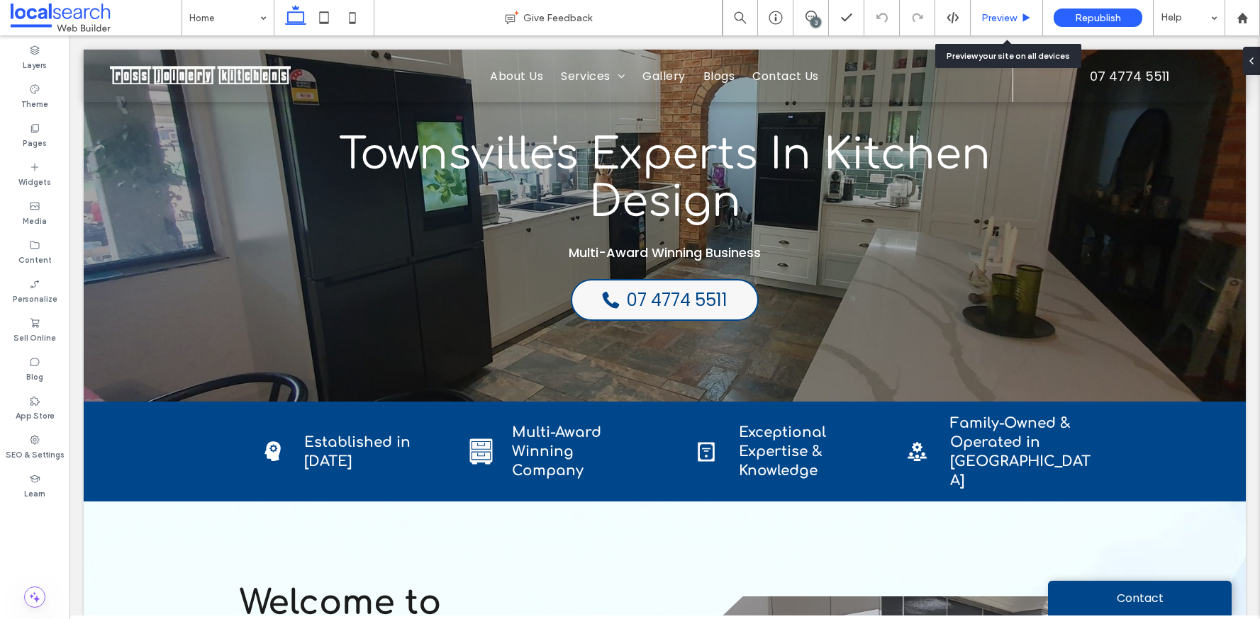
click at [998, 9] on div "Preview" at bounding box center [1006, 17] width 72 height 35
click at [1005, 23] on div "Preview" at bounding box center [1006, 17] width 72 height 35
click at [1003, 18] on span "Preview" at bounding box center [998, 18] width 35 height 12
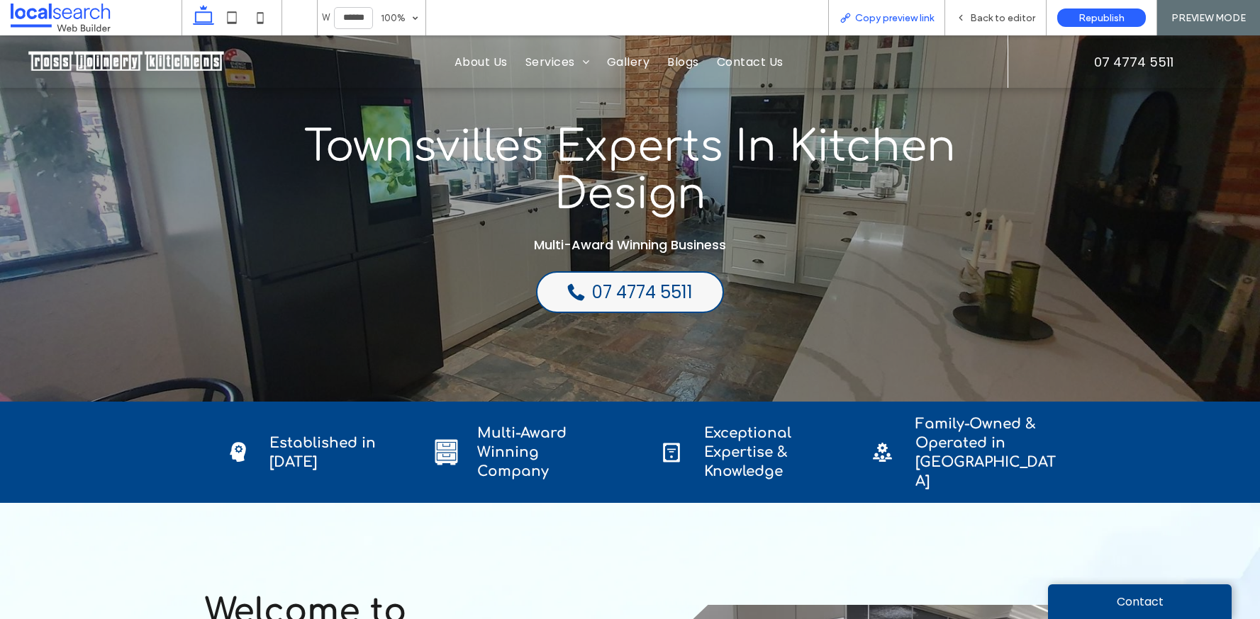
click at [886, 18] on span "Copy preview link" at bounding box center [894, 18] width 79 height 12
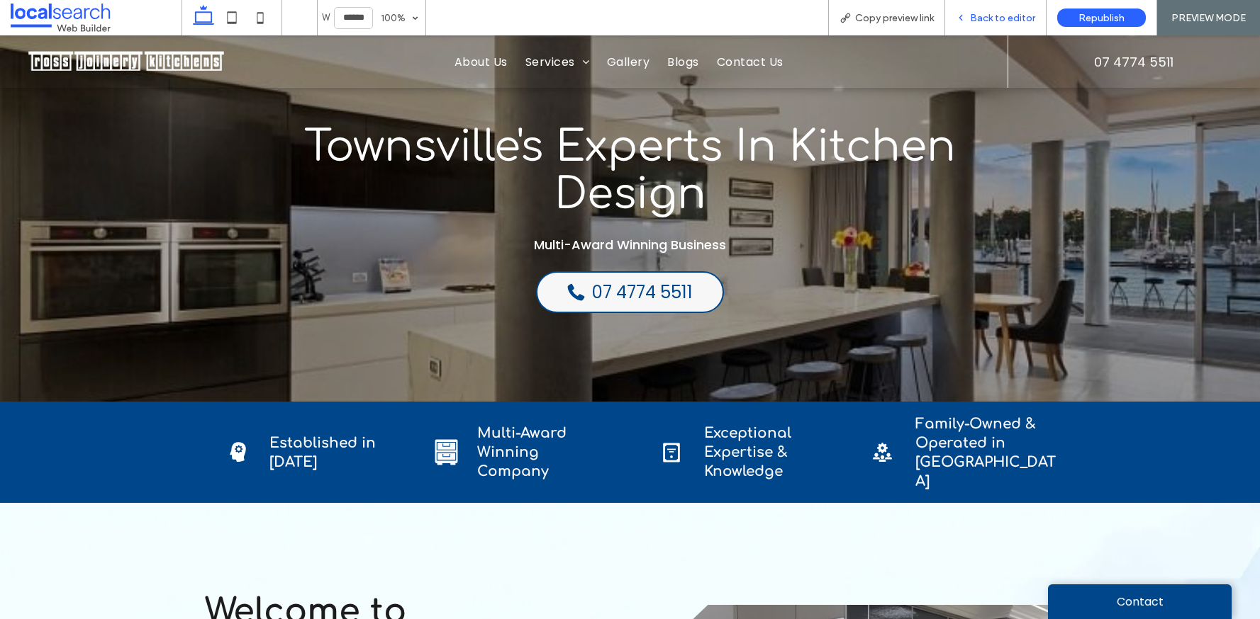
click at [983, 13] on span "Back to editor" at bounding box center [1002, 18] width 65 height 12
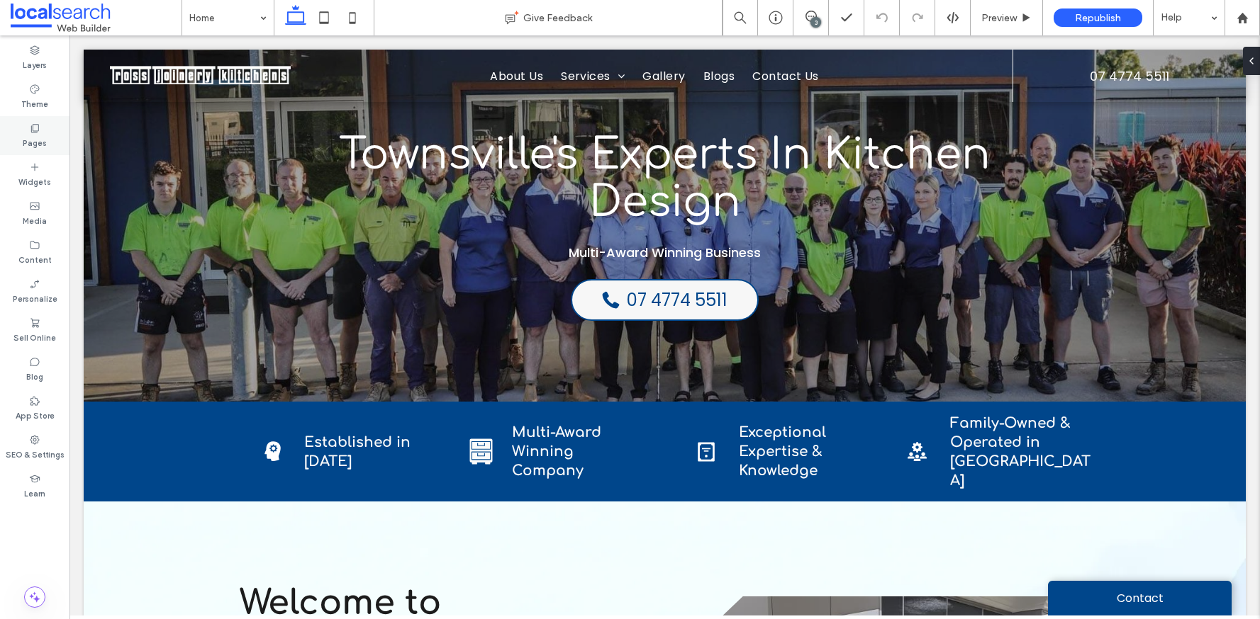
click at [40, 133] on icon at bounding box center [34, 128] width 11 height 11
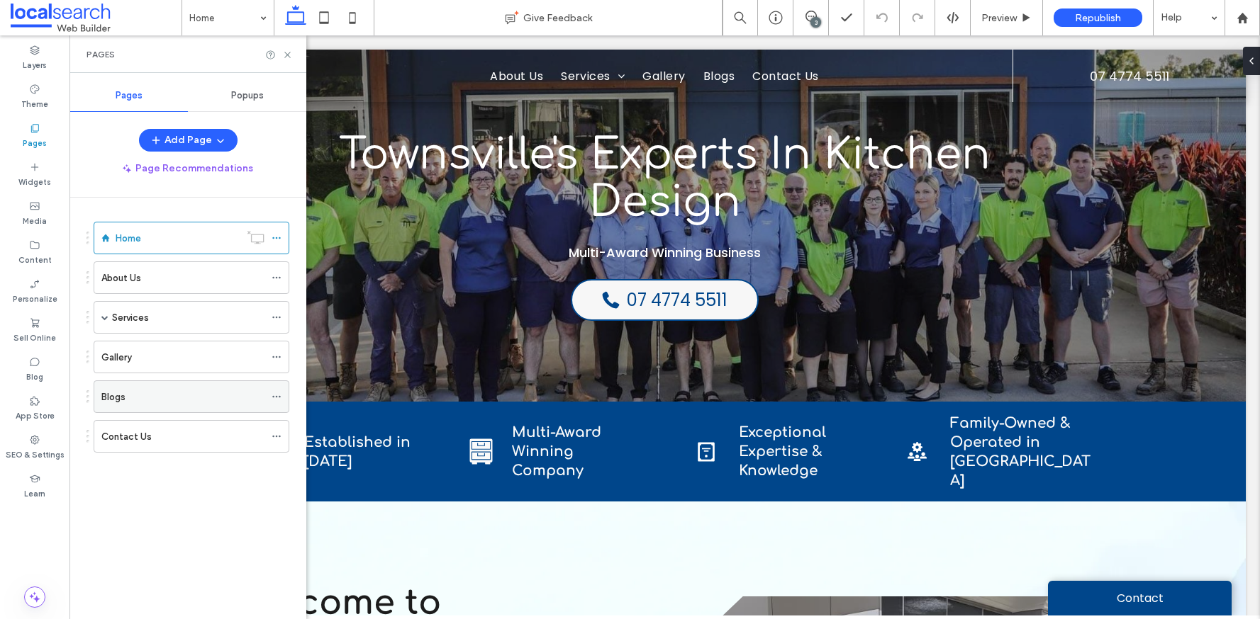
click at [137, 396] on div "Blogs" at bounding box center [182, 397] width 163 height 15
click at [288, 55] on use at bounding box center [287, 55] width 6 height 6
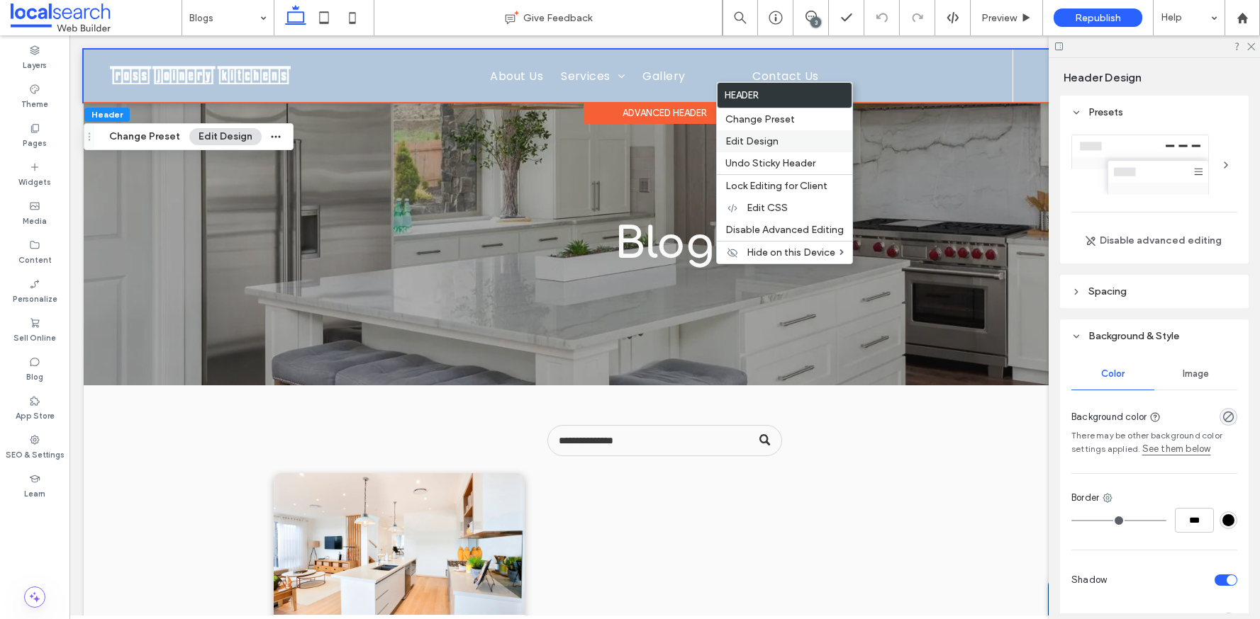
click at [772, 140] on span "Edit Design" at bounding box center [751, 141] width 53 height 12
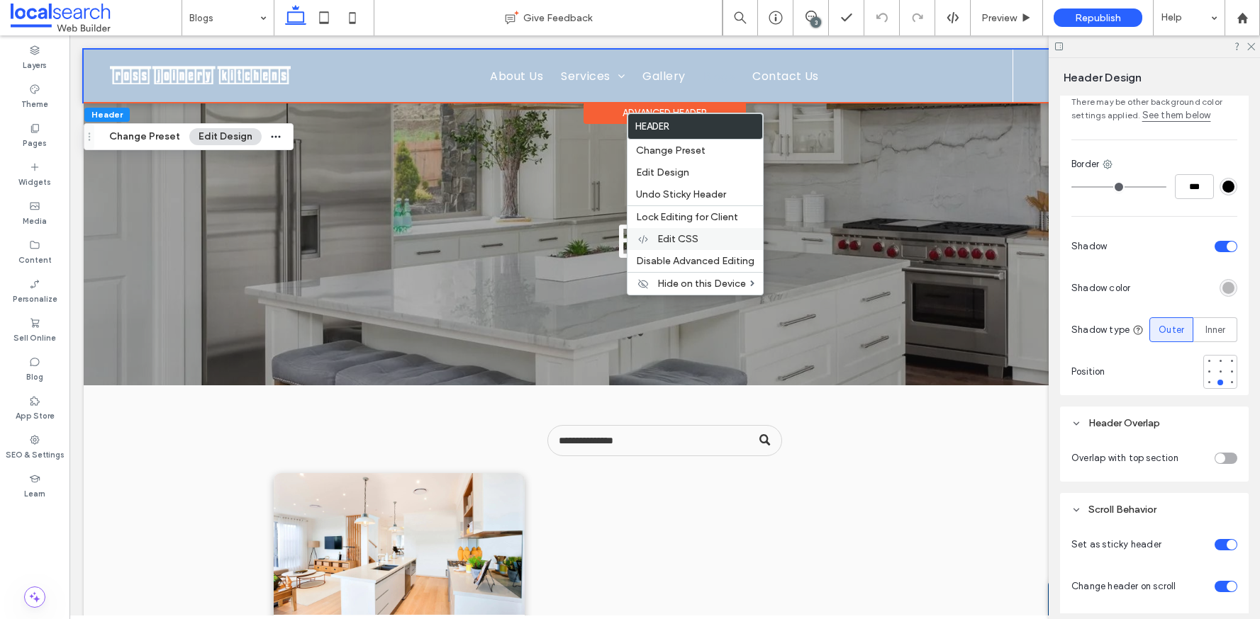
click at [686, 235] on span "Edit CSS" at bounding box center [677, 239] width 41 height 12
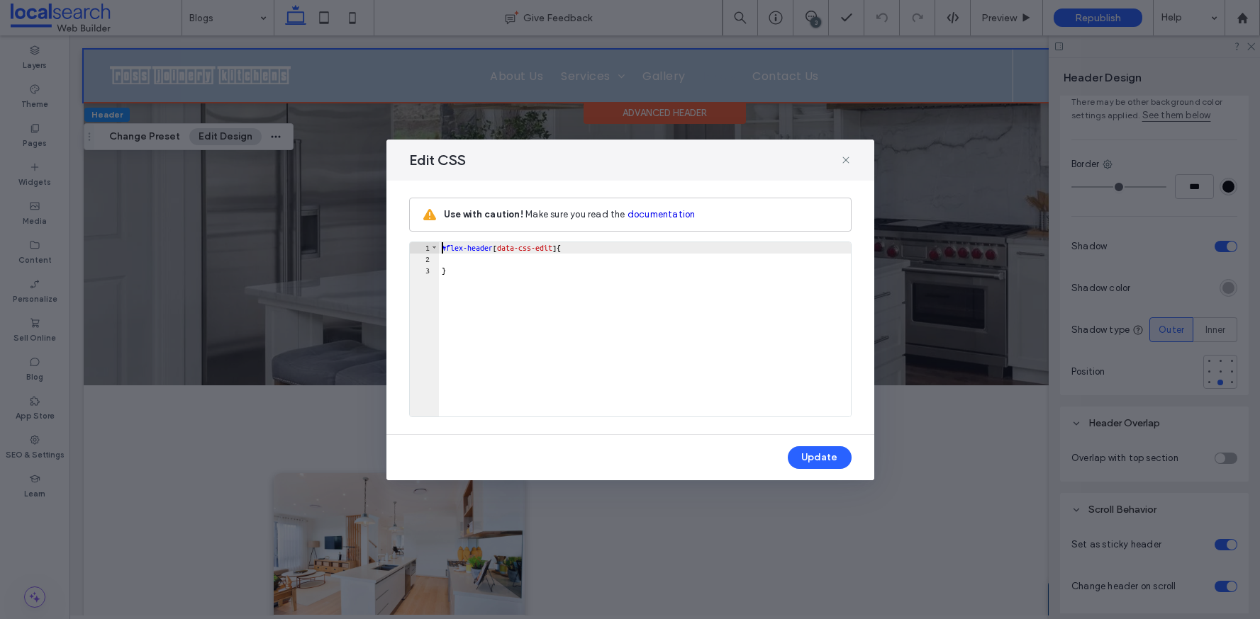
scroll to position [1, 0]
click at [846, 163] on icon at bounding box center [845, 160] width 11 height 11
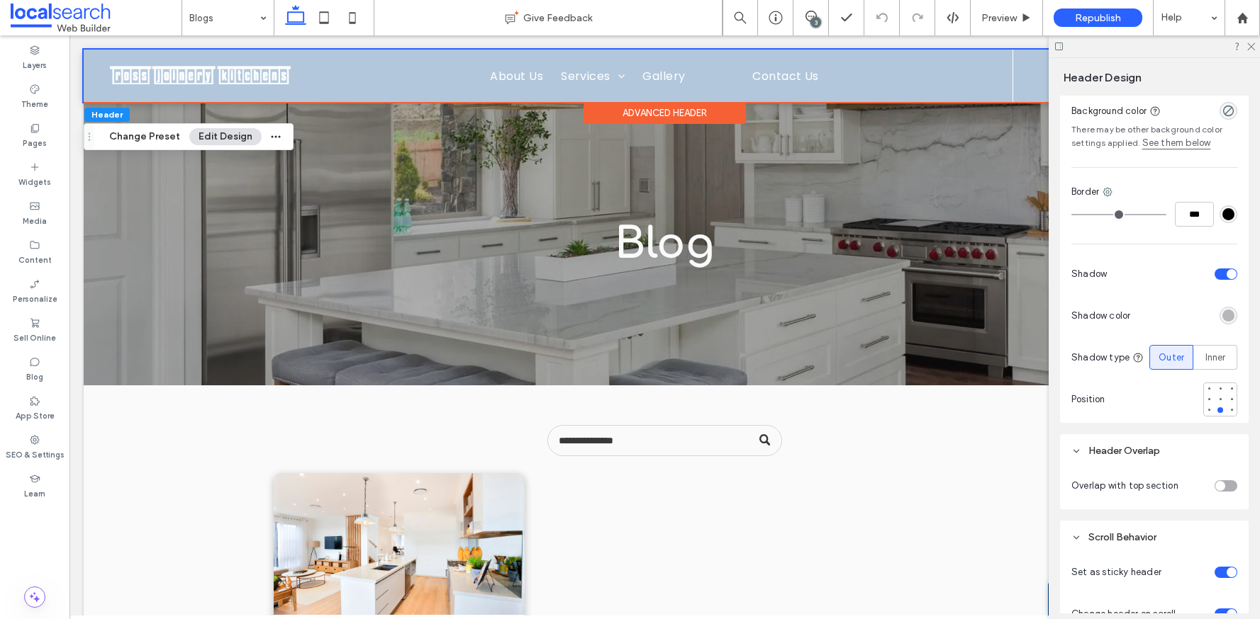
scroll to position [303, 0]
click at [1226, 274] on div "toggle" at bounding box center [1231, 277] width 10 height 10
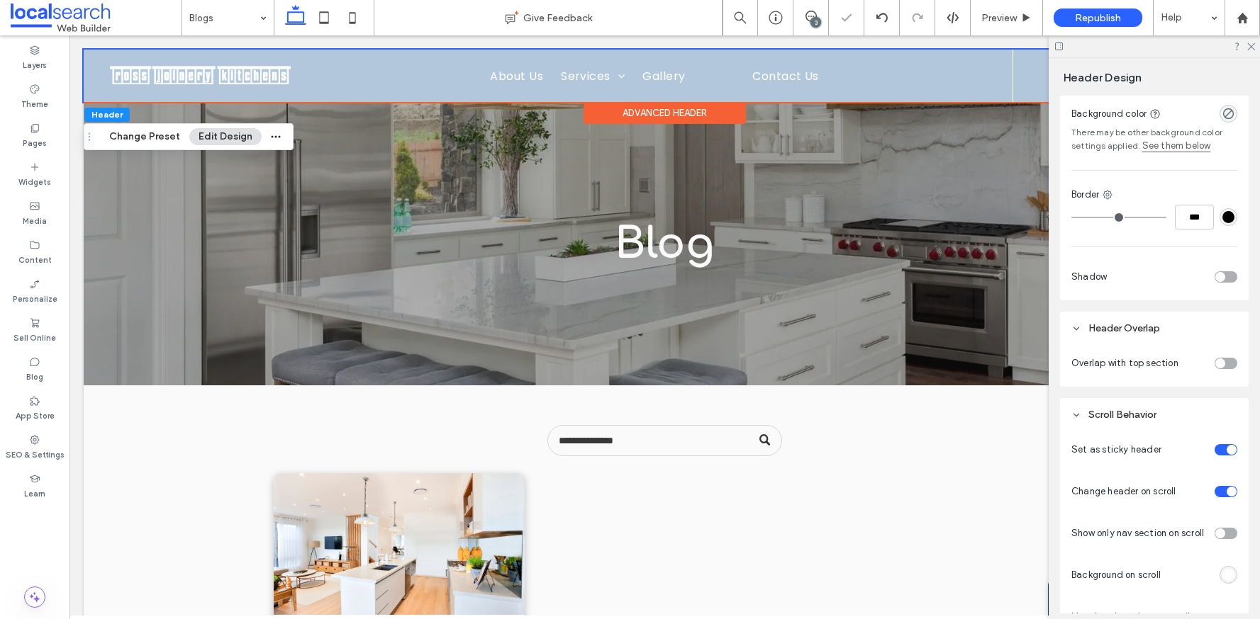
click at [1221, 277] on div "toggle" at bounding box center [1225, 276] width 23 height 11
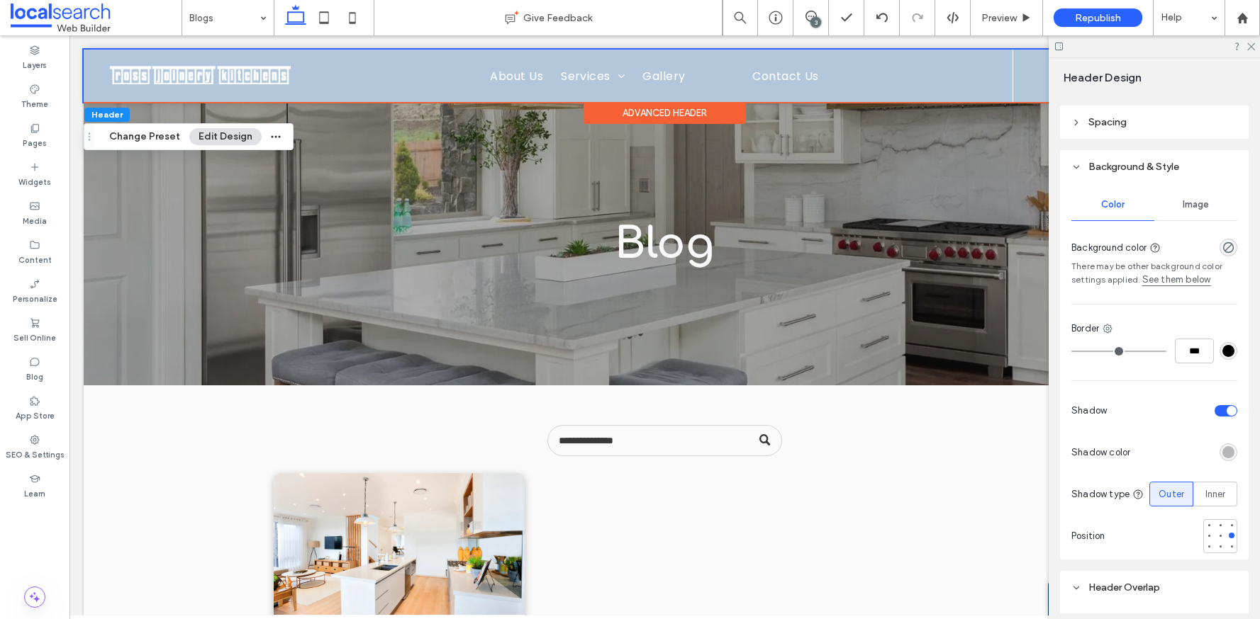
scroll to position [94, 0]
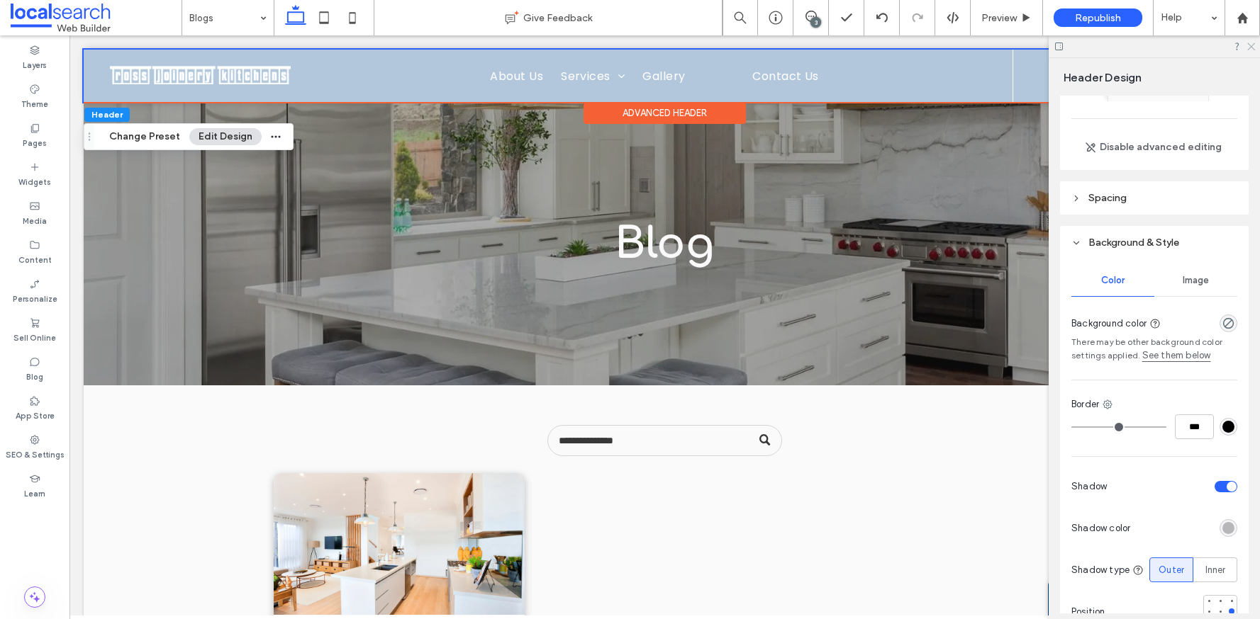
click at [1250, 48] on icon at bounding box center [1249, 45] width 9 height 9
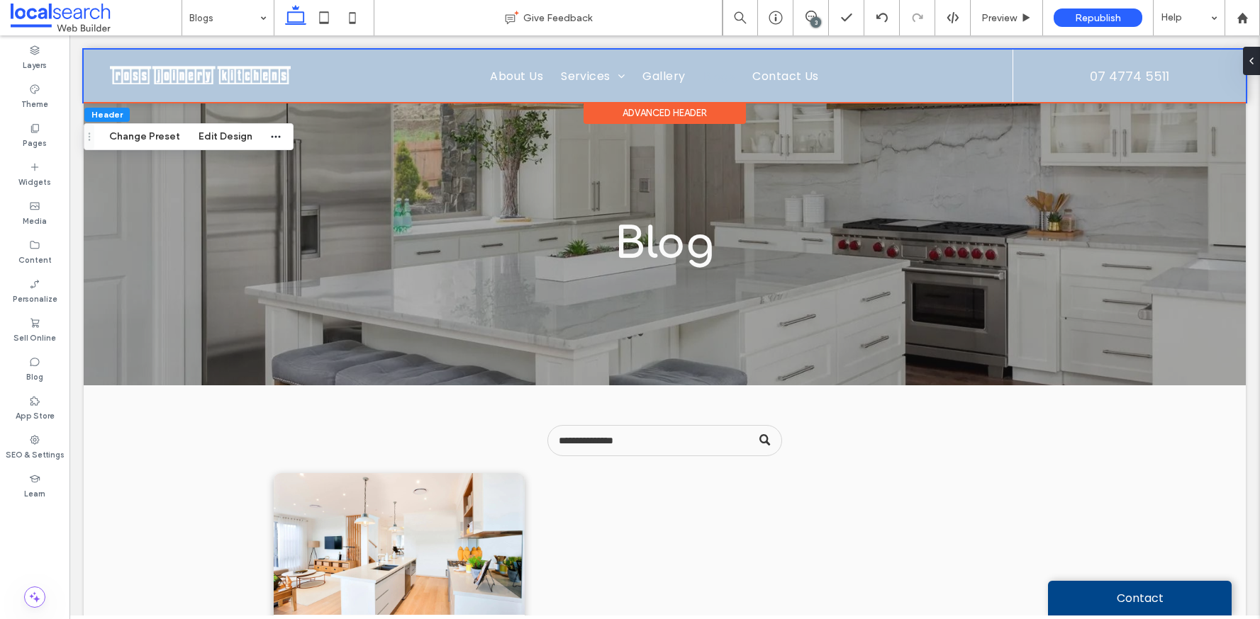
click at [668, 113] on div "Advanced Header" at bounding box center [664, 113] width 162 height 22
click at [677, 87] on span "Gallery" at bounding box center [663, 85] width 43 height 18
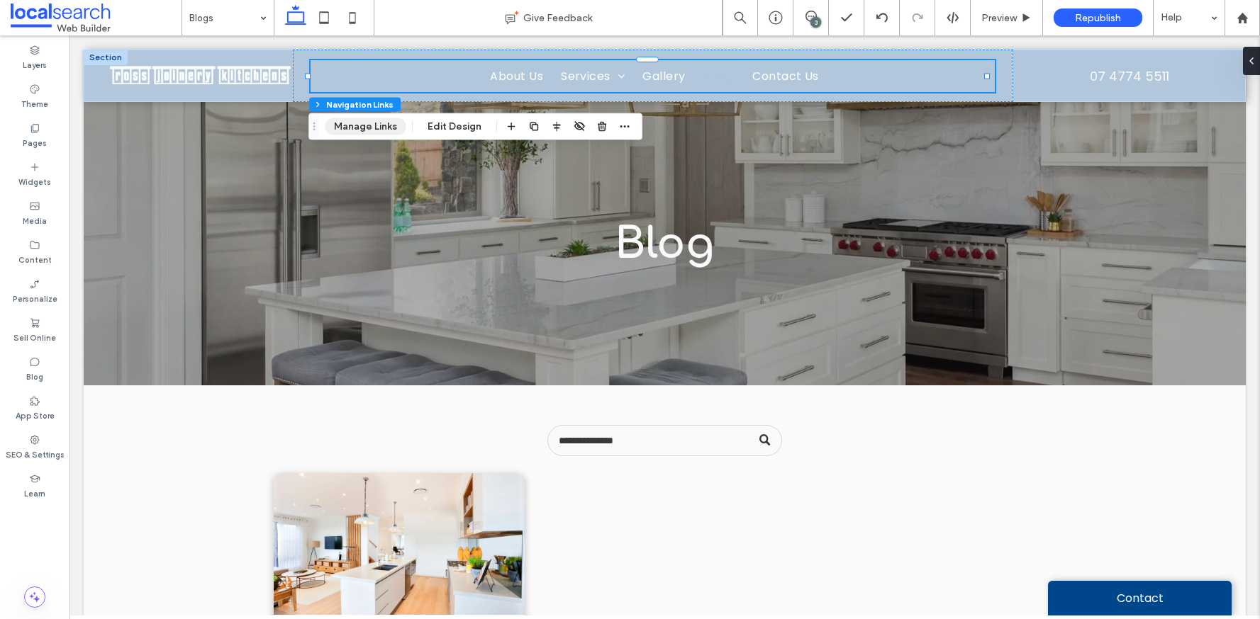
click at [385, 130] on button "Manage Links" at bounding box center [366, 126] width 82 height 17
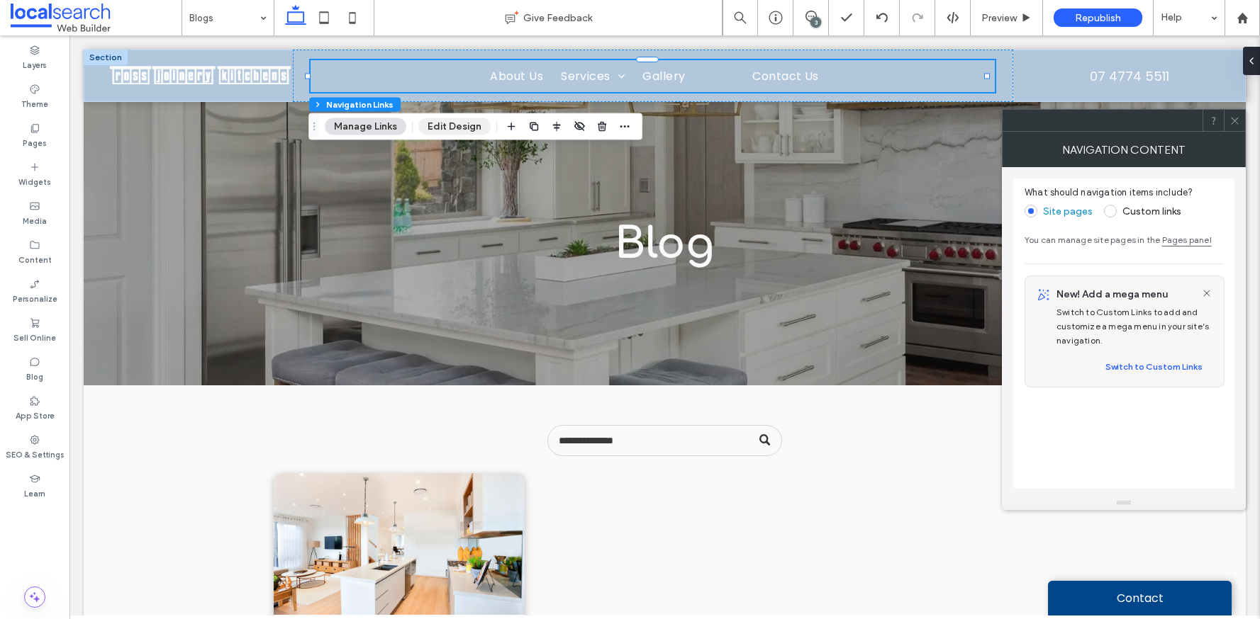
click at [473, 125] on button "Edit Design" at bounding box center [454, 126] width 72 height 17
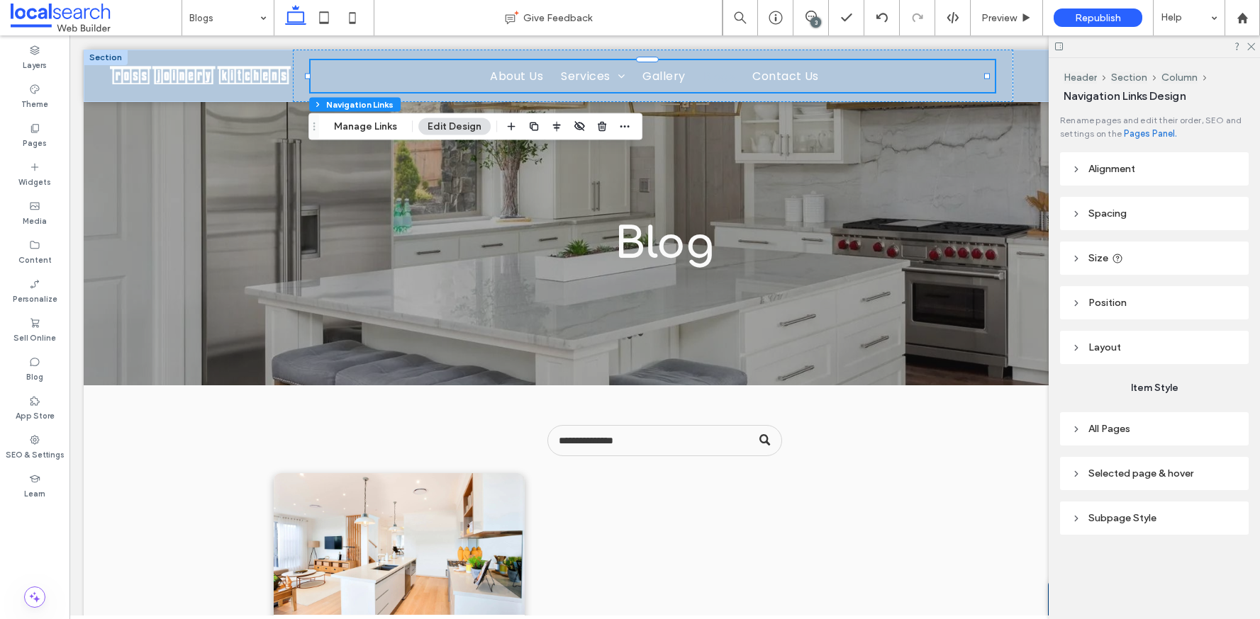
click at [1108, 434] on span "All Pages" at bounding box center [1109, 429] width 42 height 12
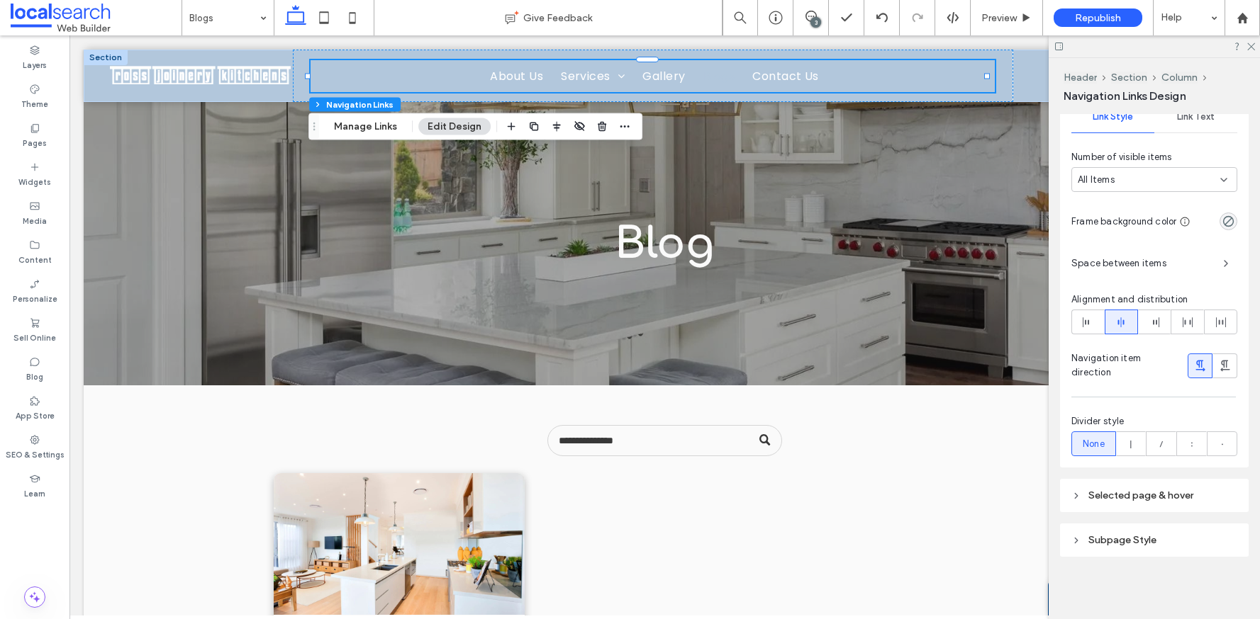
scroll to position [46, 0]
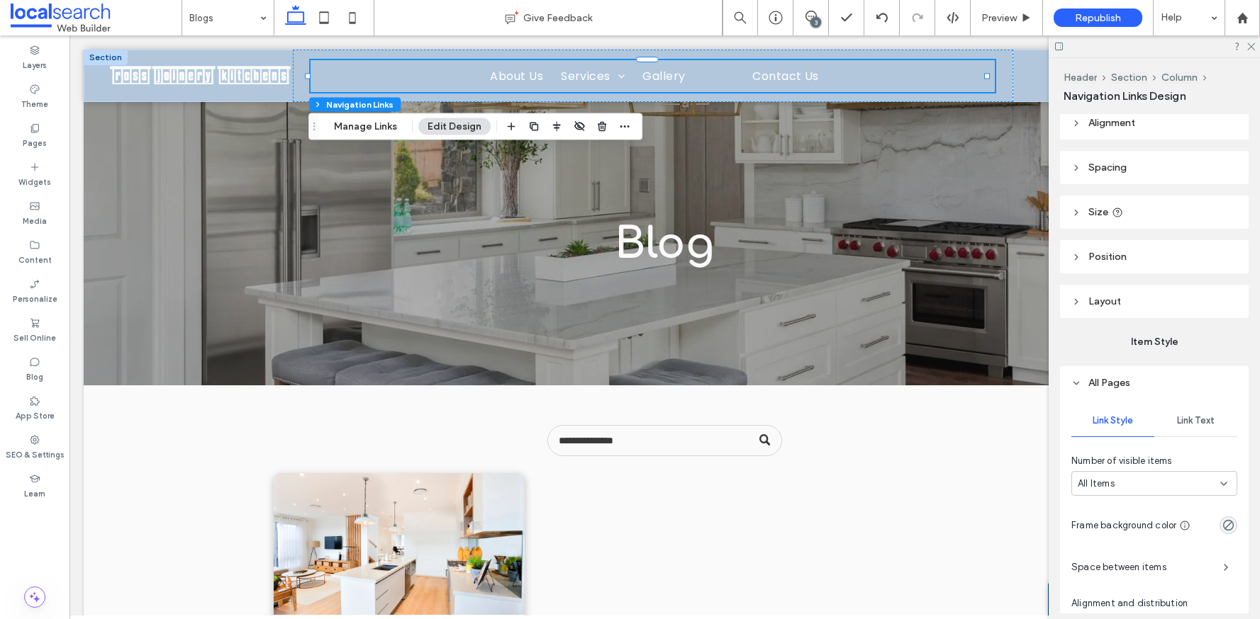
click at [1071, 385] on icon at bounding box center [1076, 383] width 10 height 10
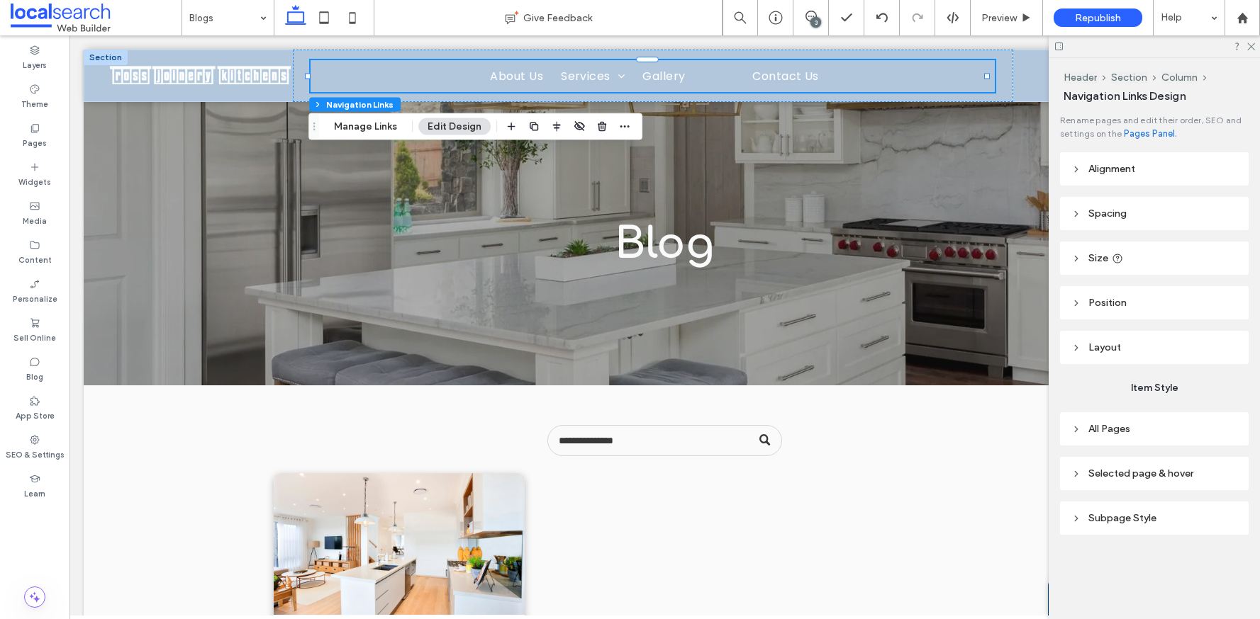
scroll to position [0, 0]
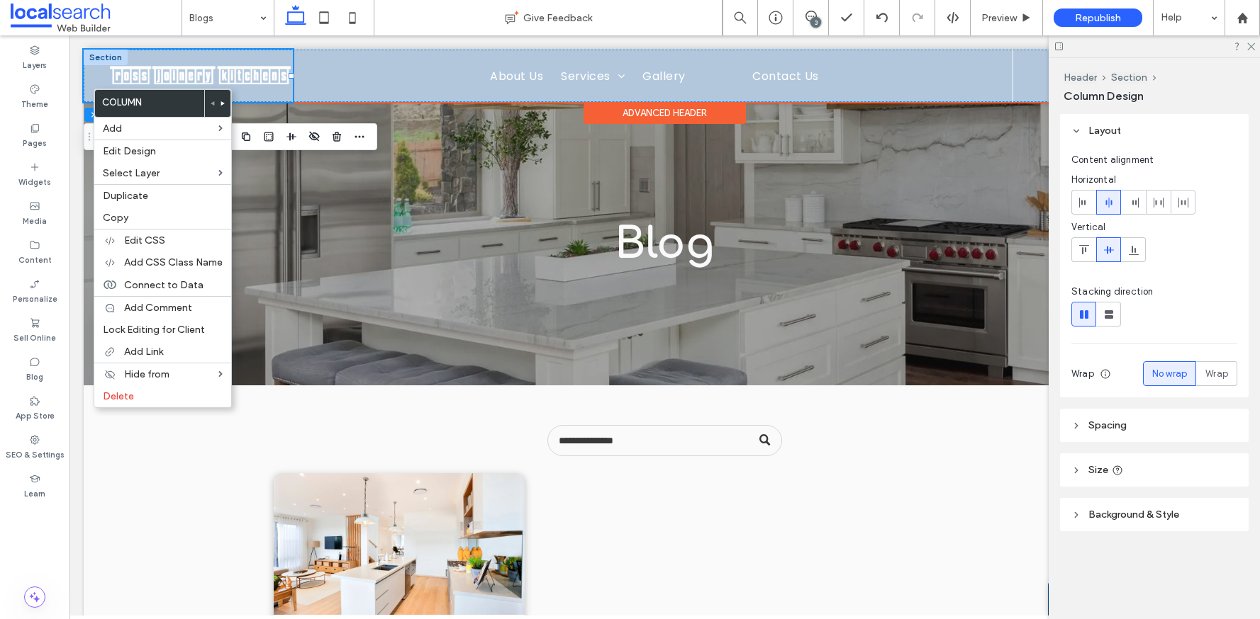
drag, startPoint x: 92, startPoint y: 89, endPoint x: 163, endPoint y: 124, distance: 79.2
click at [164, 238] on span "Edit CSS" at bounding box center [144, 241] width 41 height 12
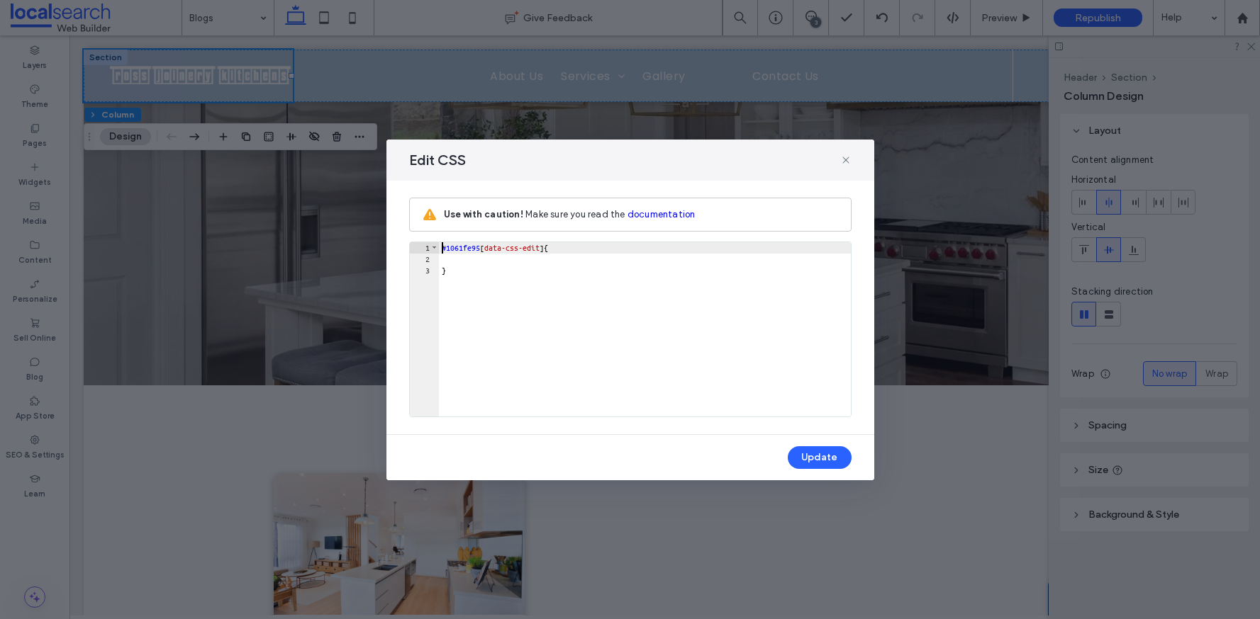
scroll to position [1, 0]
click at [846, 158] on use at bounding box center [845, 160] width 6 height 6
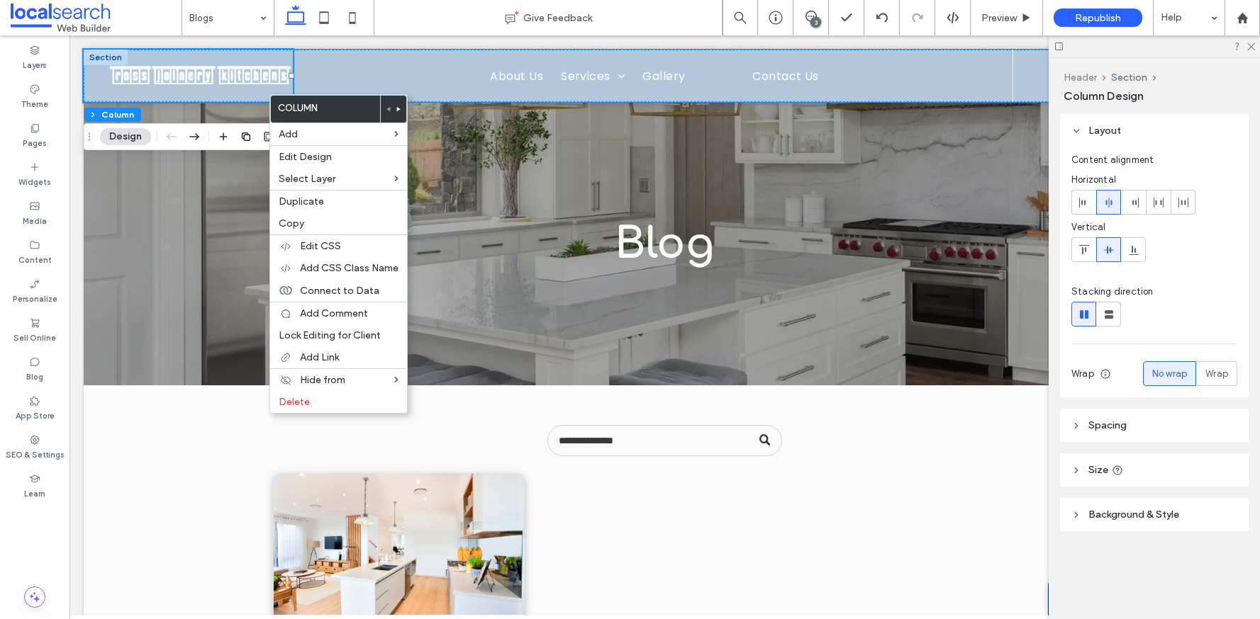
click at [1083, 76] on button "Header" at bounding box center [1079, 78] width 33 height 12
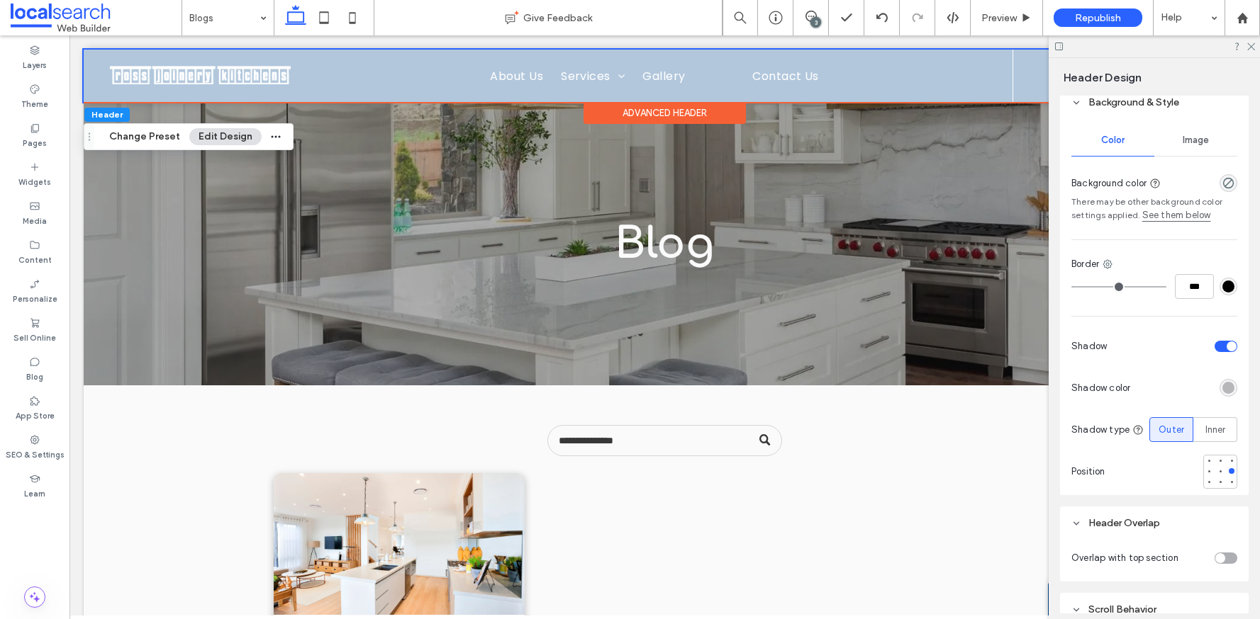
scroll to position [162, 0]
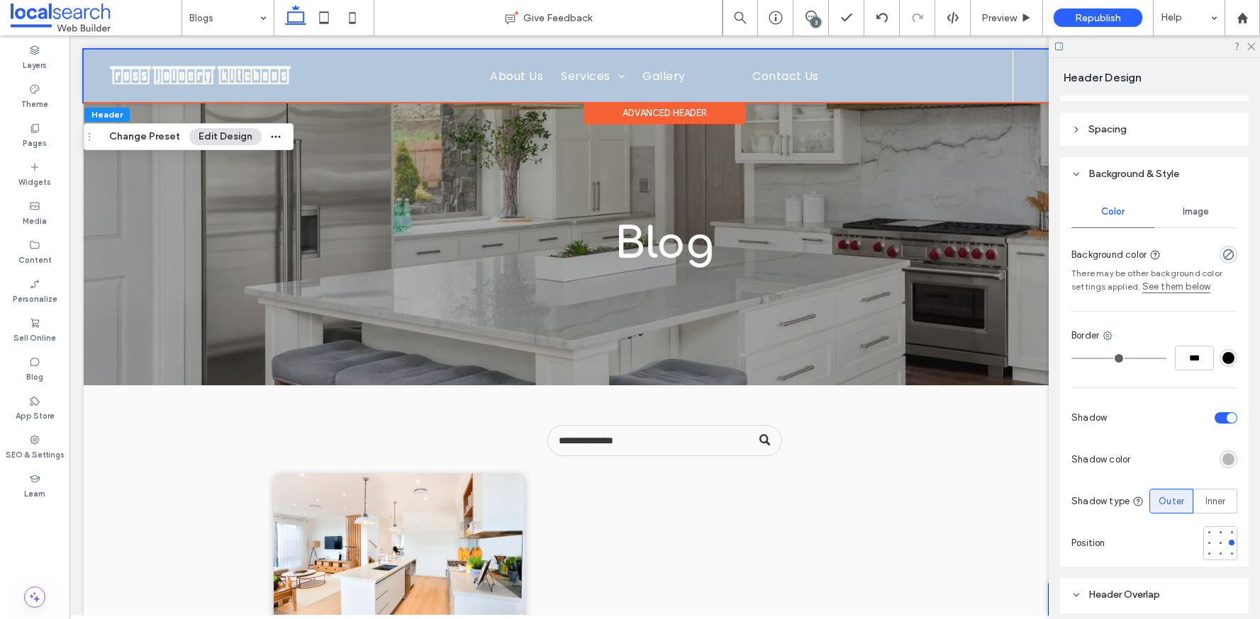
click at [1179, 288] on link "See them below" at bounding box center [1176, 287] width 69 height 14
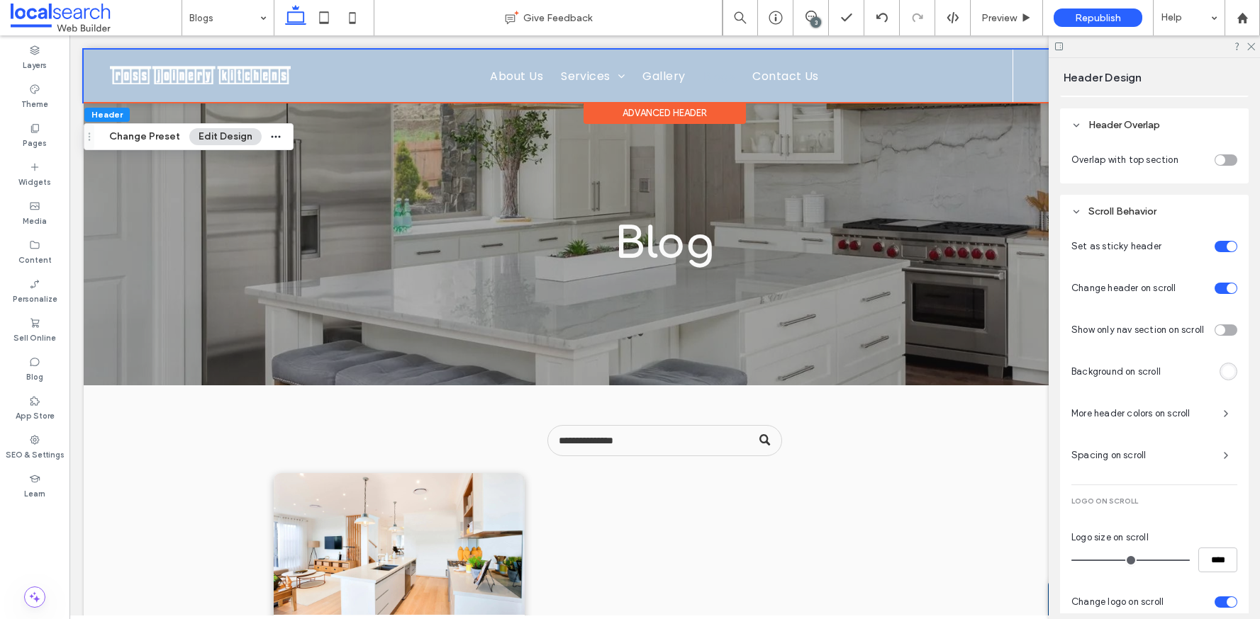
scroll to position [507, 0]
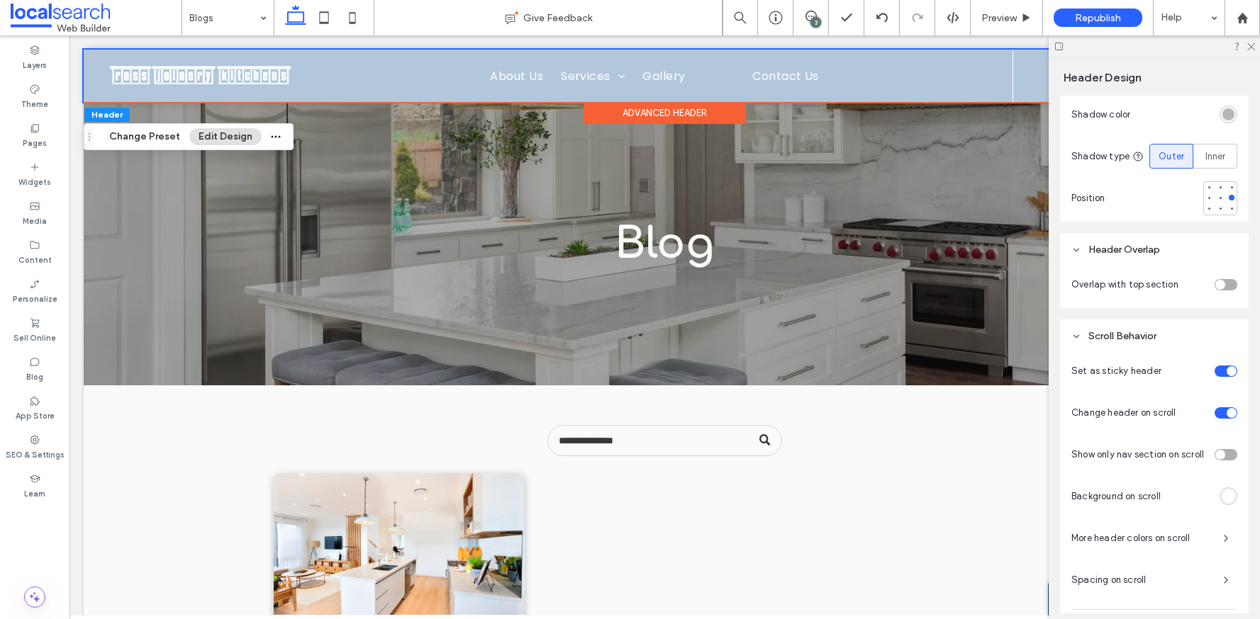
click at [1218, 291] on div "toggle" at bounding box center [1225, 284] width 23 height 11
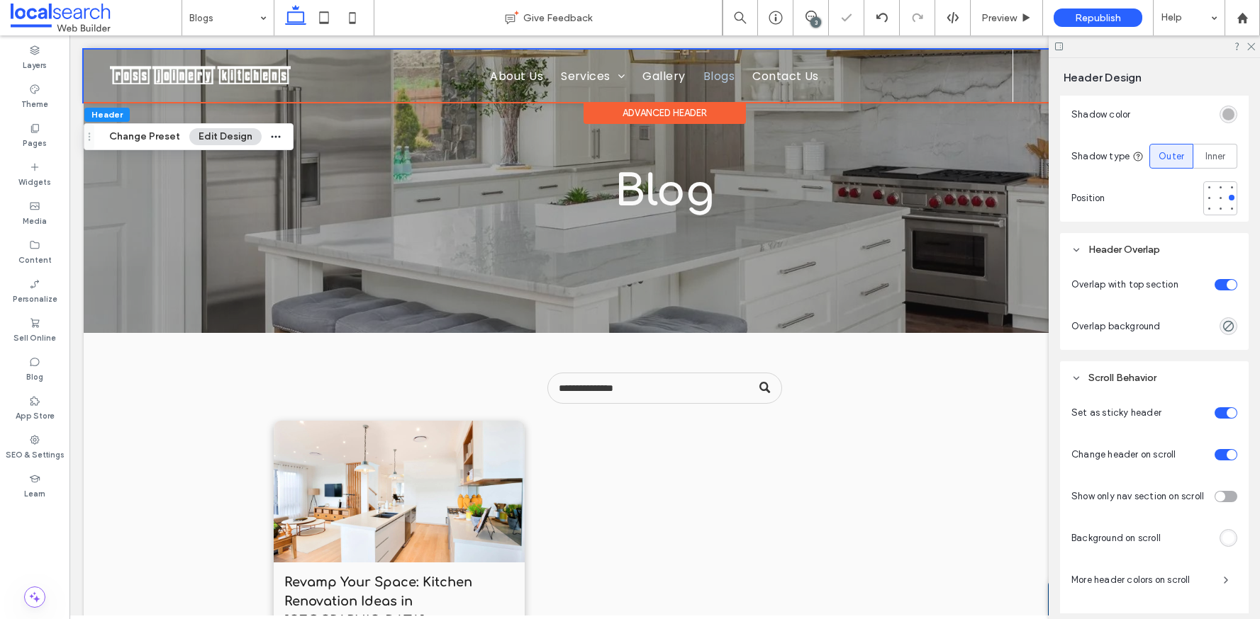
click at [1226, 289] on div "toggle" at bounding box center [1231, 285] width 10 height 10
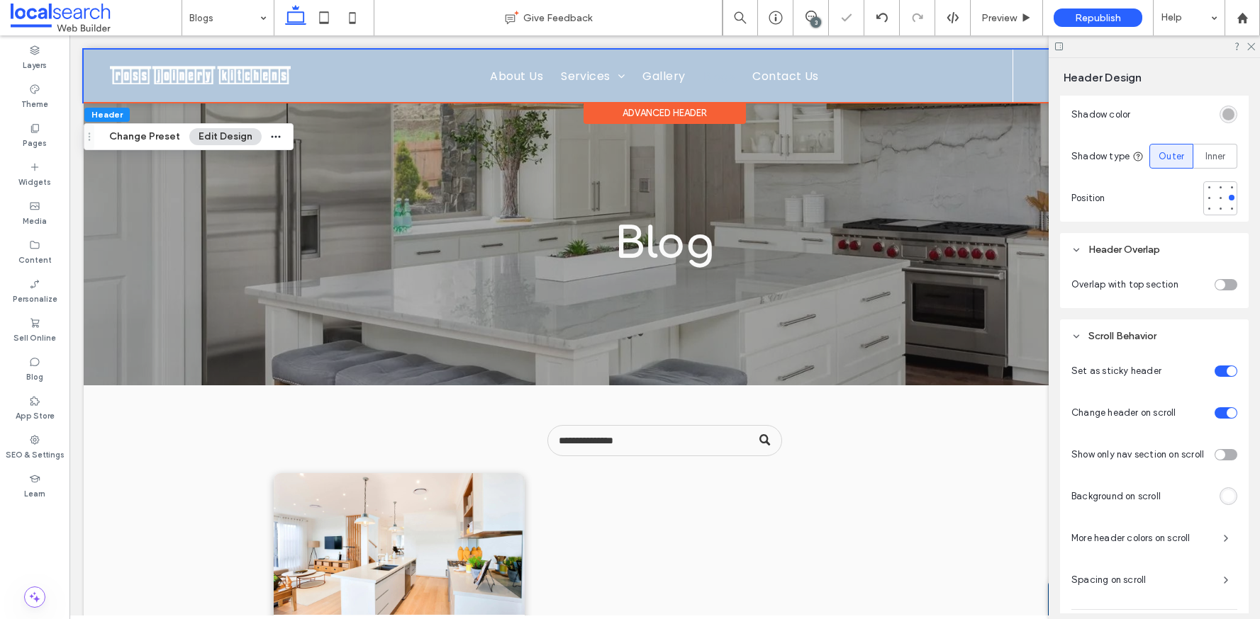
click at [1220, 289] on div "toggle" at bounding box center [1225, 284] width 23 height 11
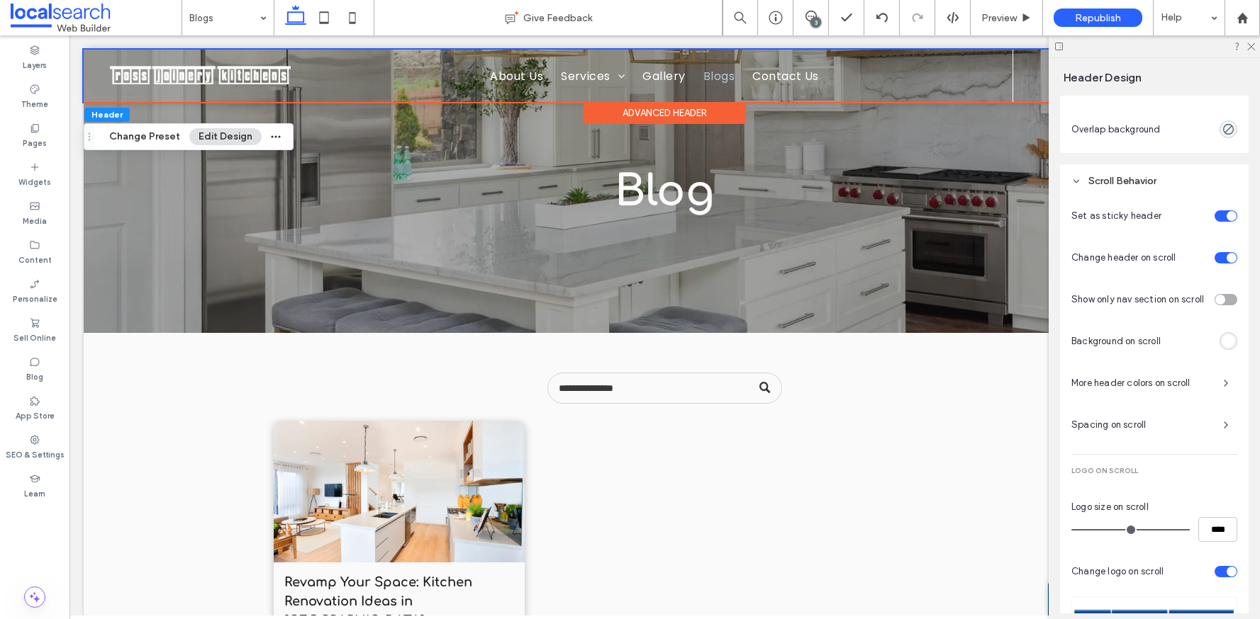
scroll to position [941, 0]
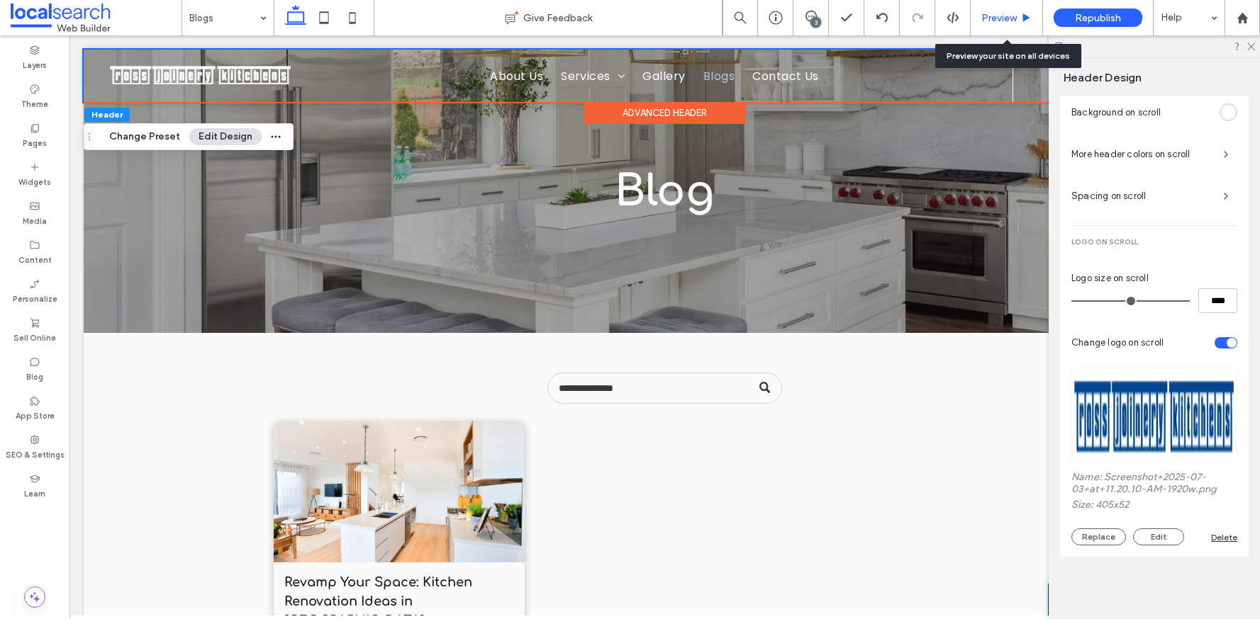
click at [994, 16] on span "Preview" at bounding box center [998, 18] width 35 height 12
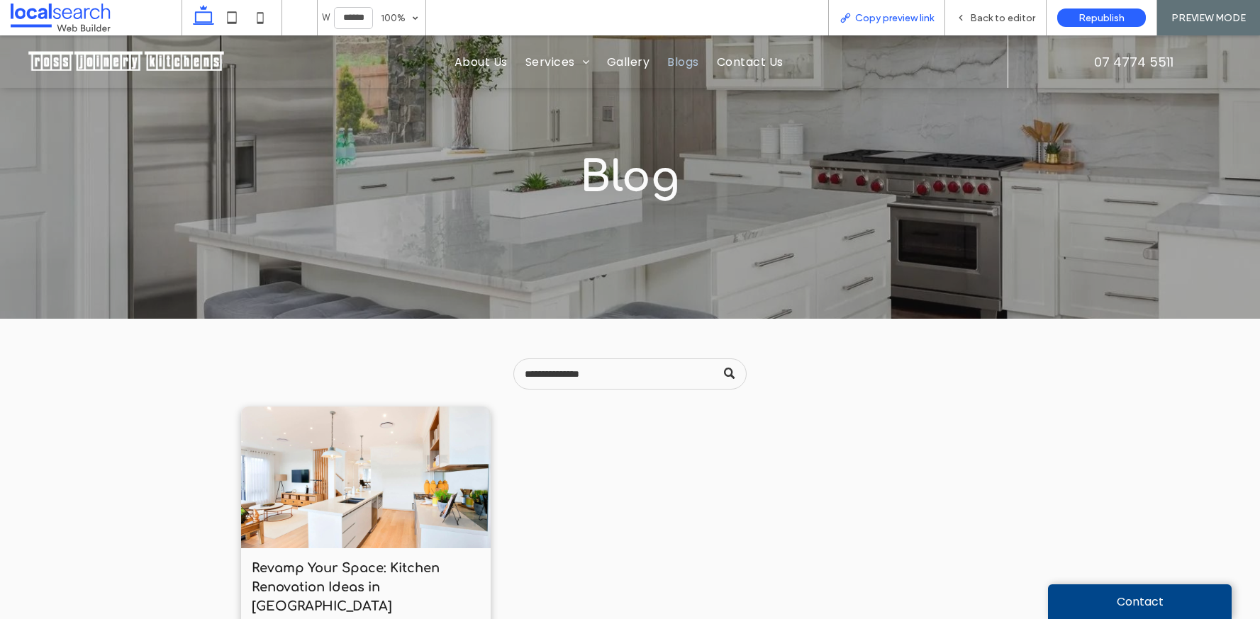
click at [909, 21] on span "Copy preview link" at bounding box center [894, 18] width 79 height 12
click at [981, 22] on span "Back to editor" at bounding box center [1002, 18] width 65 height 12
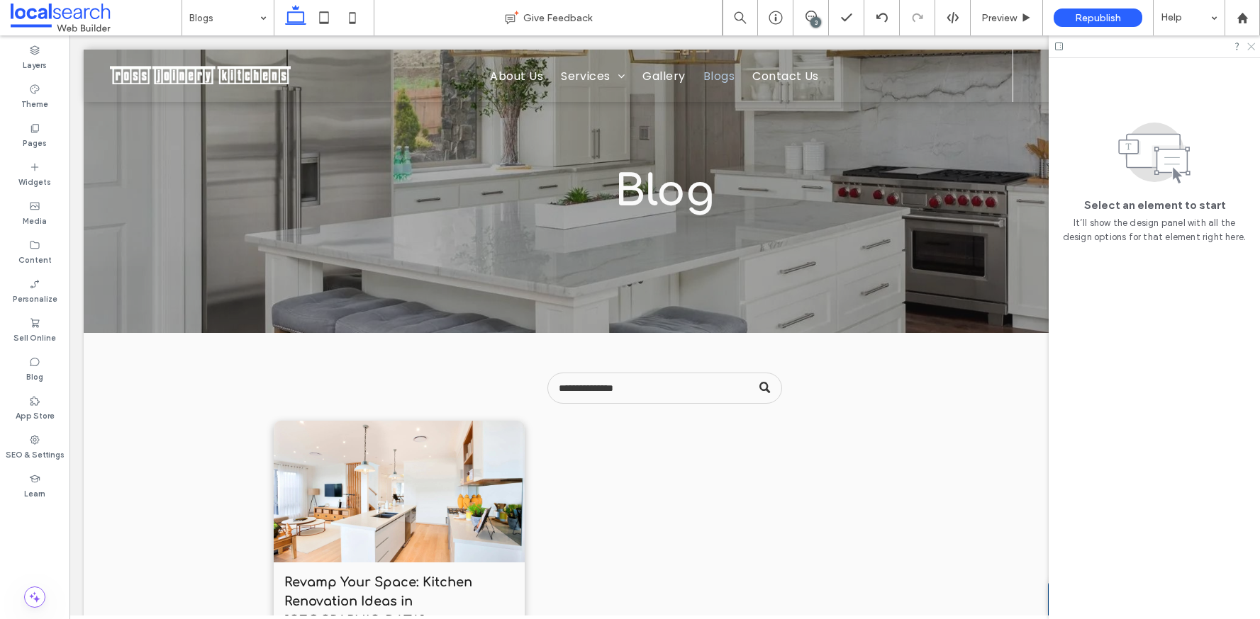
click at [1252, 47] on icon at bounding box center [1249, 45] width 9 height 9
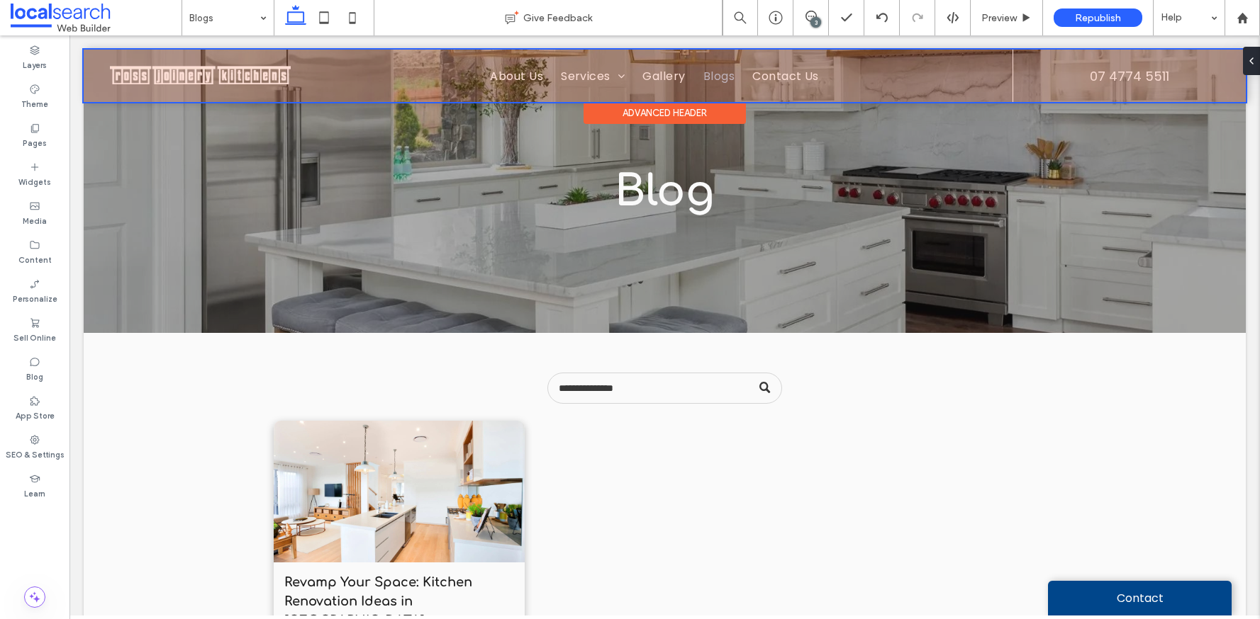
click at [209, 73] on div at bounding box center [665, 76] width 1162 height 52
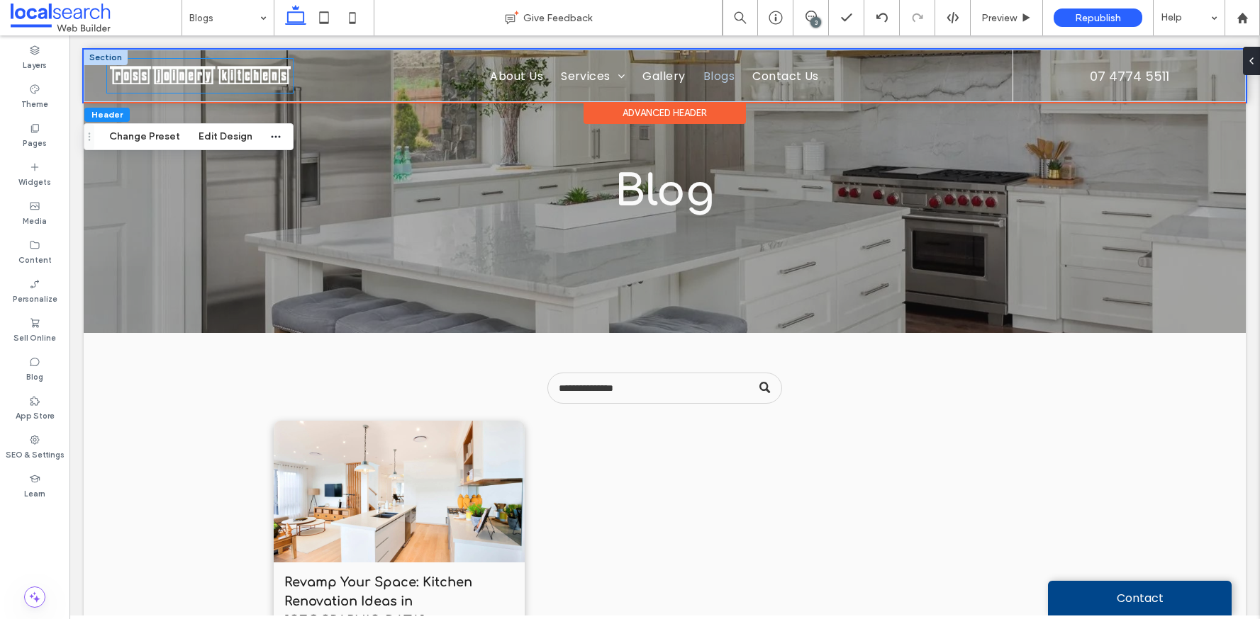
click at [198, 75] on img at bounding box center [200, 76] width 186 height 34
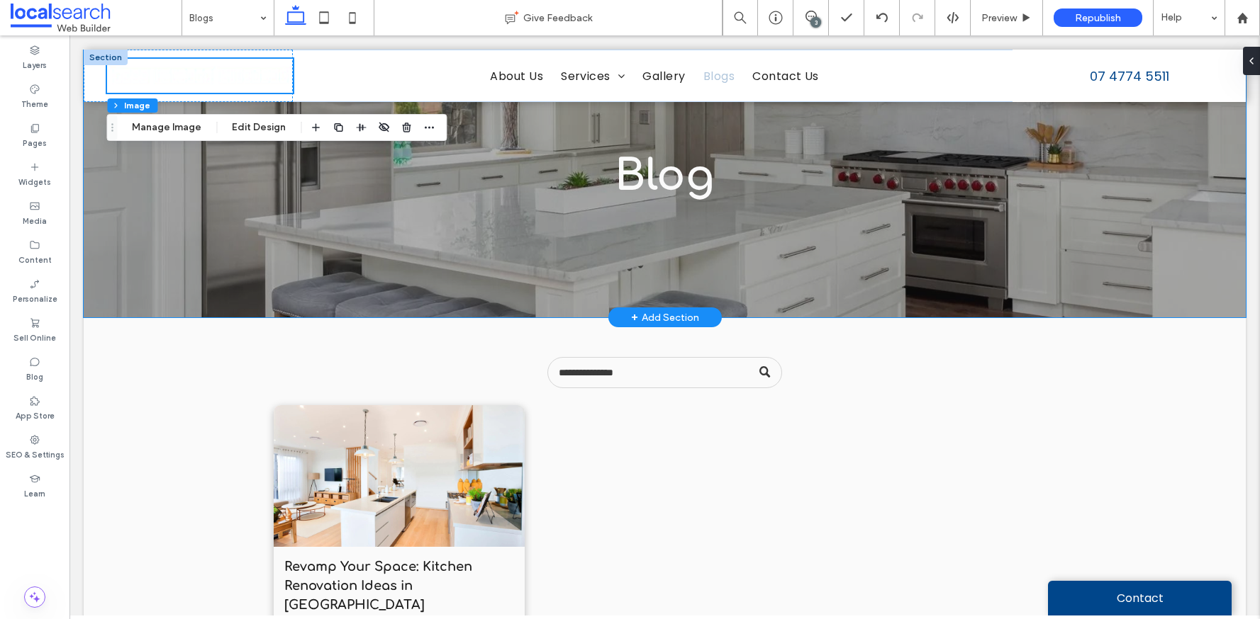
scroll to position [31, 0]
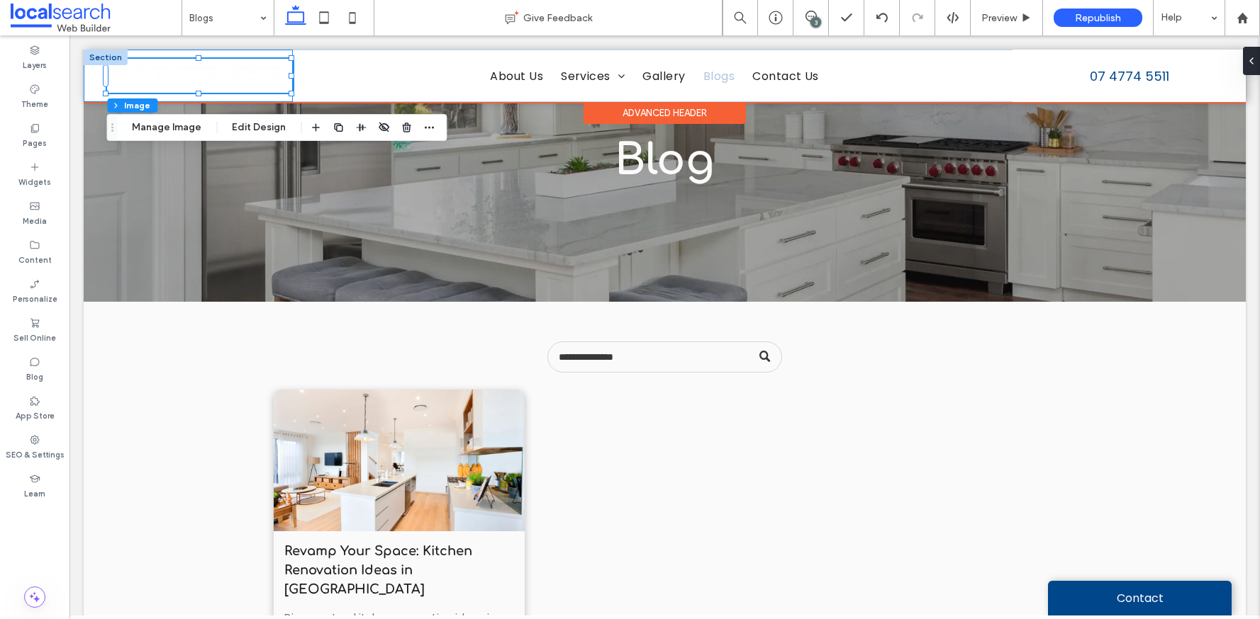
click at [91, 91] on div at bounding box center [188, 76] width 209 height 52
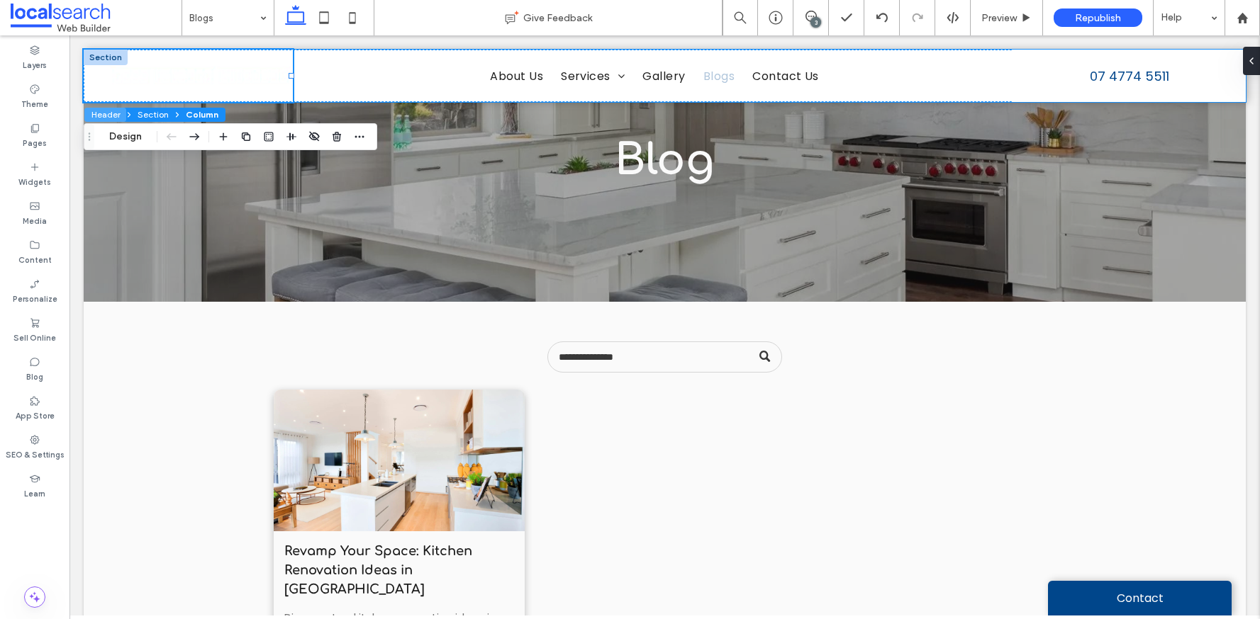
click at [109, 115] on button "Header" at bounding box center [105, 115] width 42 height 14
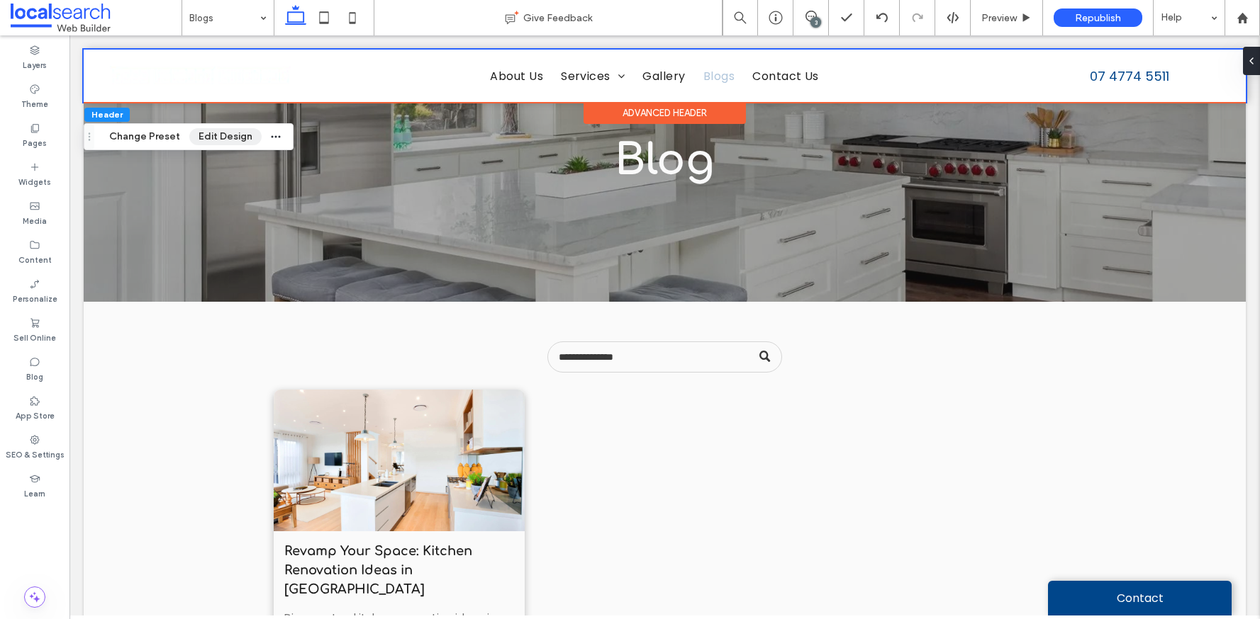
click at [216, 140] on button "Edit Design" at bounding box center [225, 136] width 72 height 17
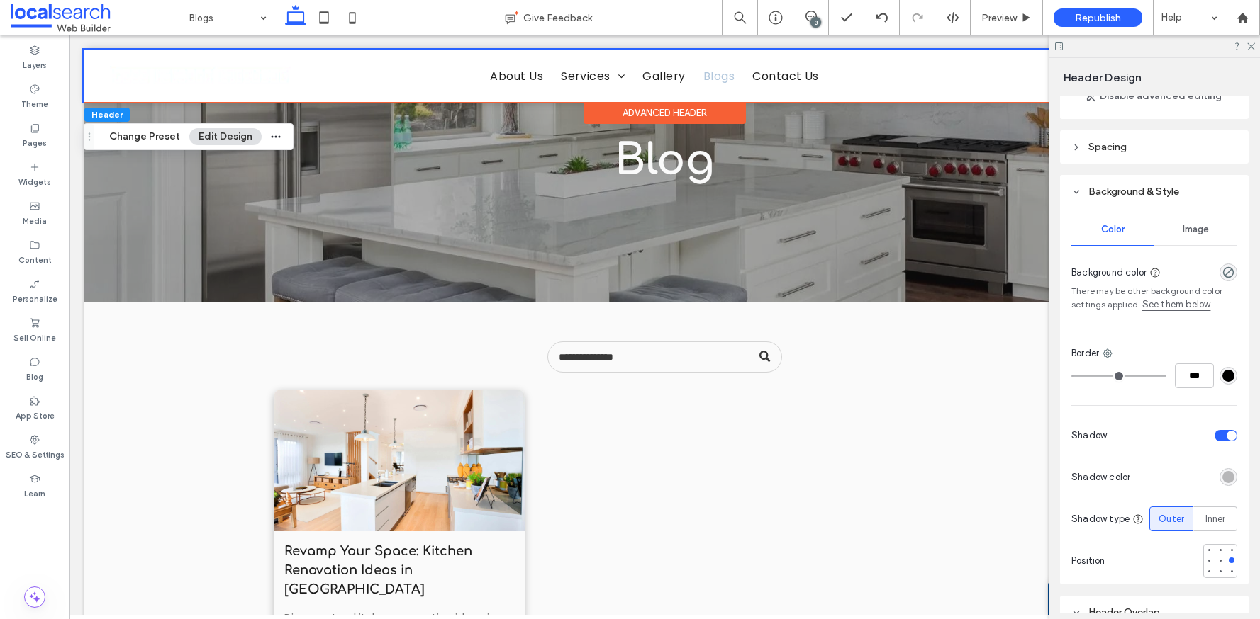
scroll to position [0, 0]
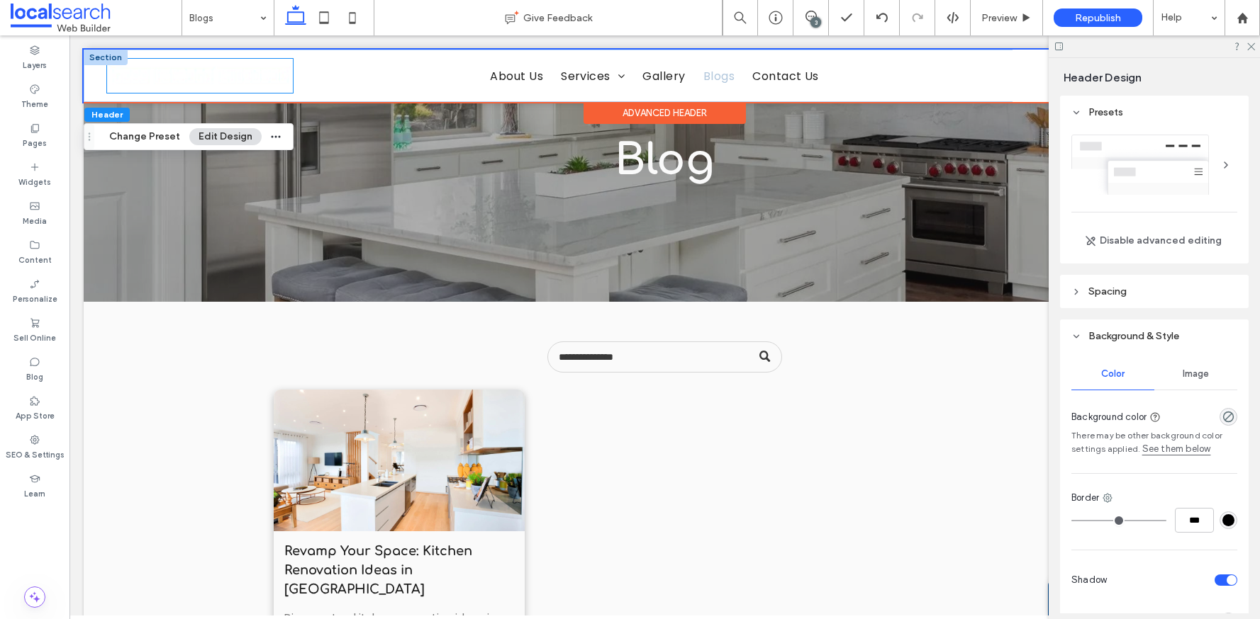
click at [121, 77] on img at bounding box center [200, 76] width 186 height 34
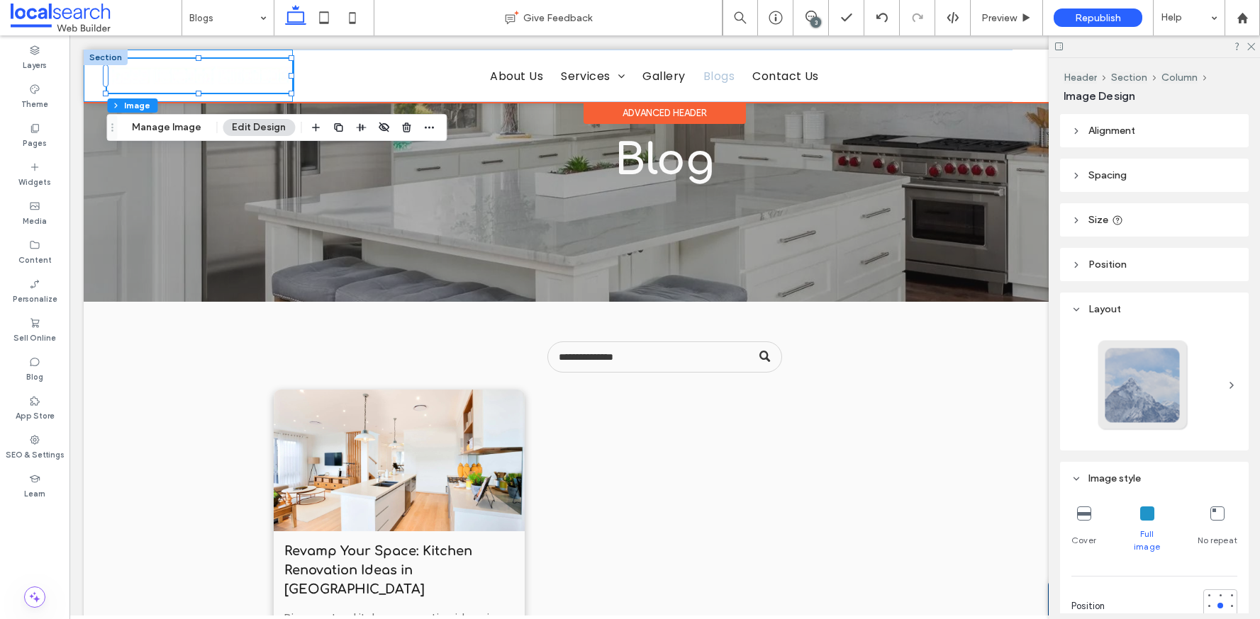
click at [90, 88] on div at bounding box center [188, 76] width 209 height 52
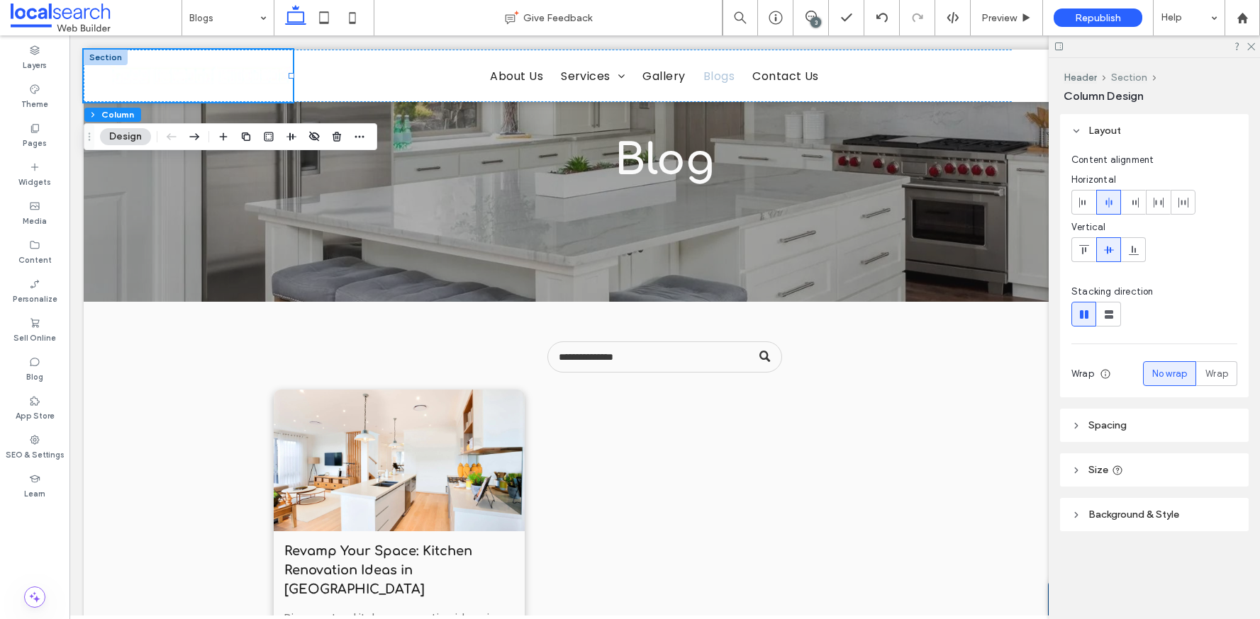
click at [1134, 74] on button "Section" at bounding box center [1129, 78] width 36 height 12
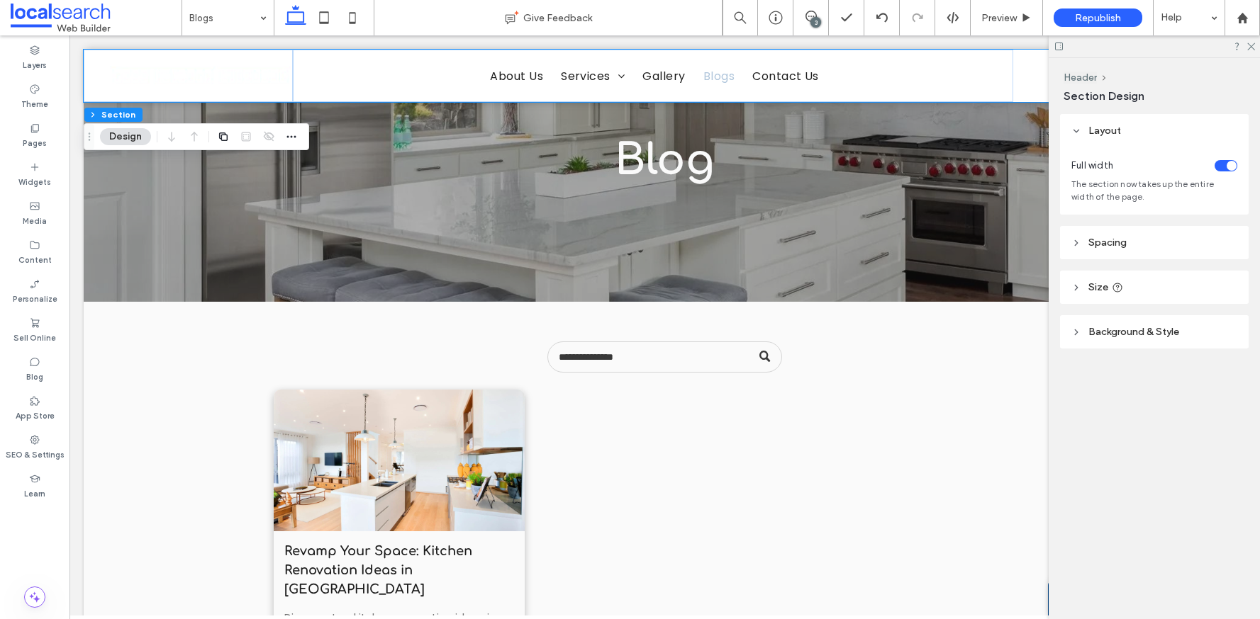
click at [1138, 331] on span "Background & Style" at bounding box center [1133, 332] width 91 height 12
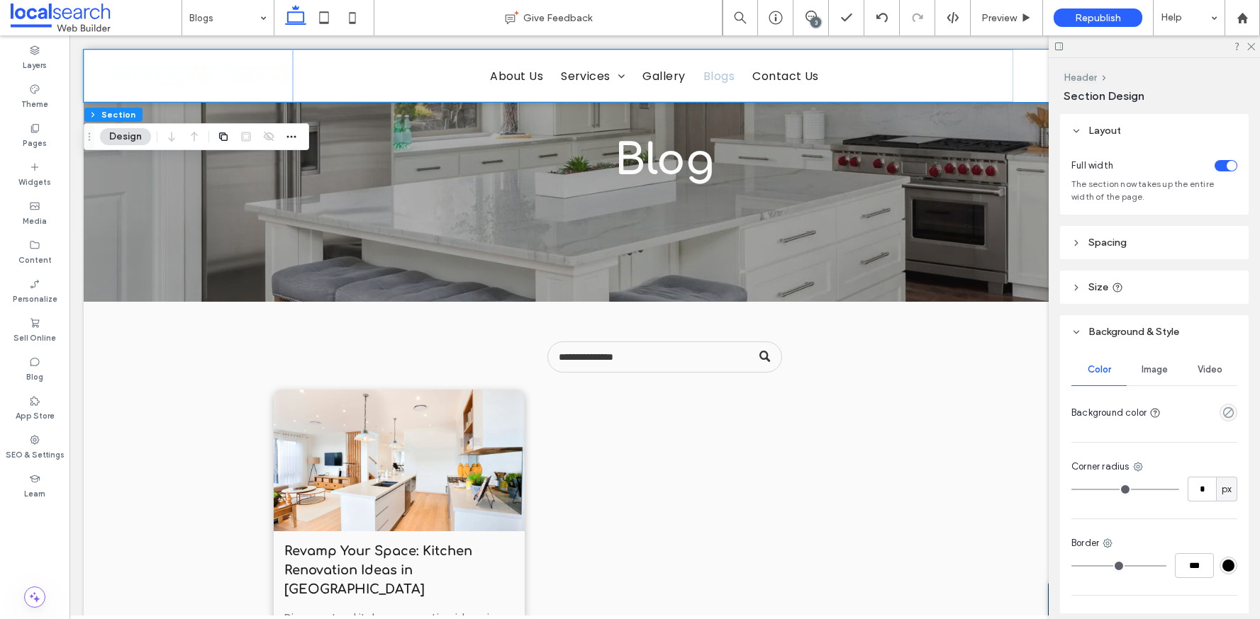
click at [1081, 79] on button "Header" at bounding box center [1079, 78] width 33 height 12
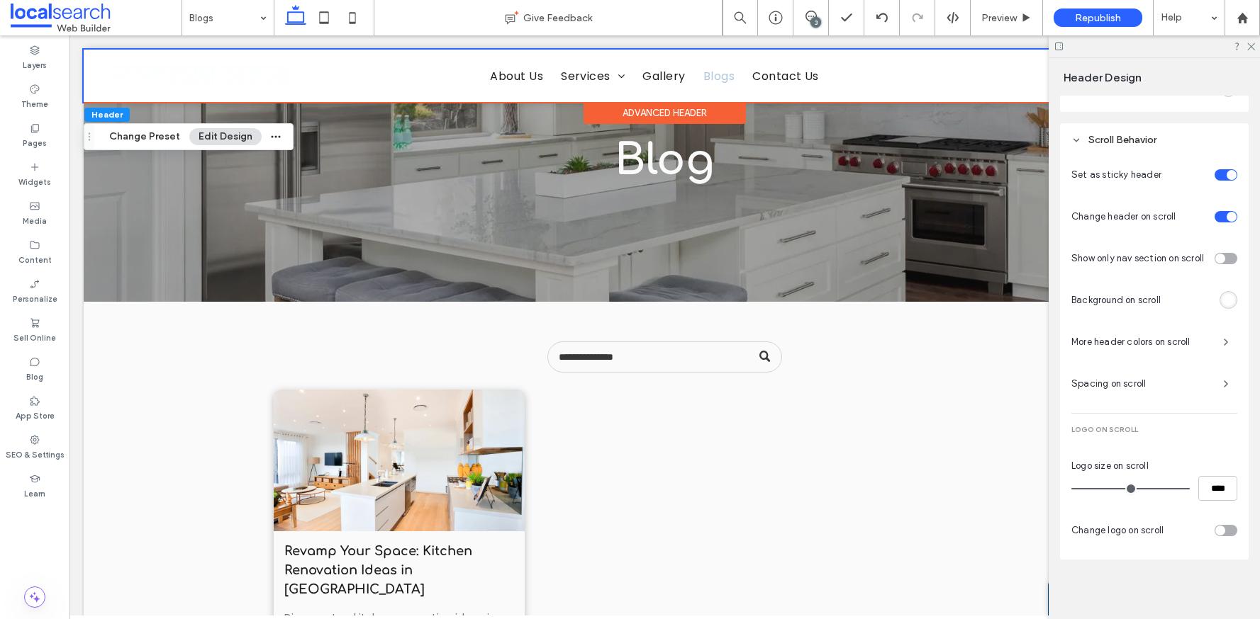
scroll to position [756, 0]
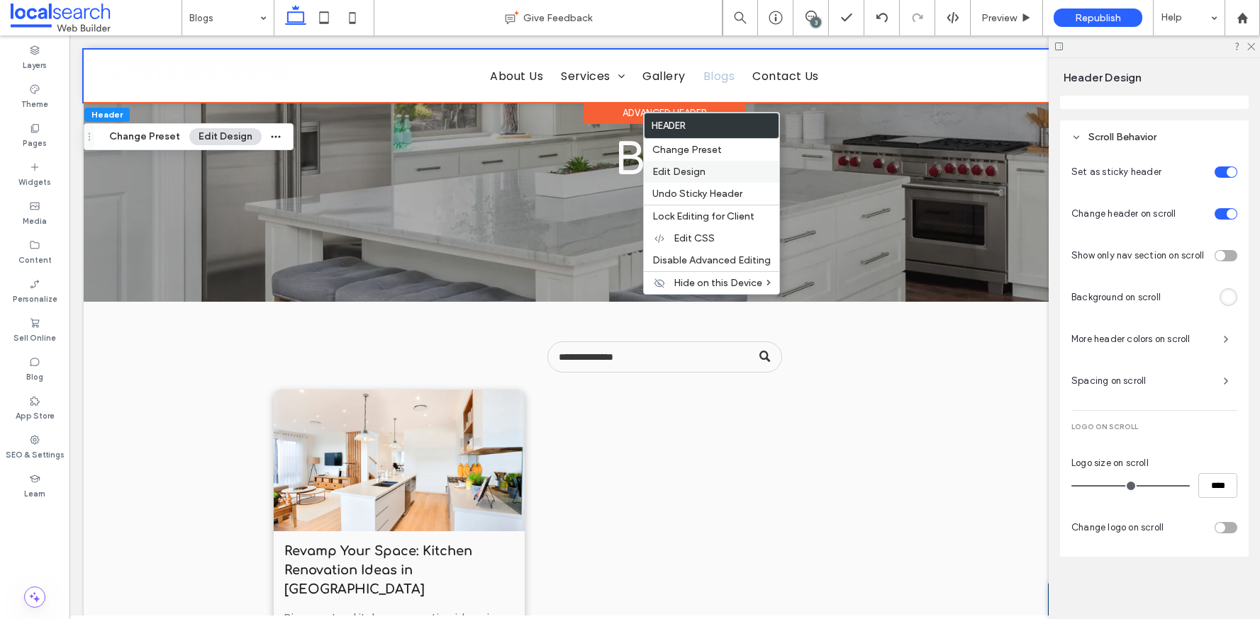
click at [698, 172] on span "Edit Design" at bounding box center [678, 172] width 53 height 12
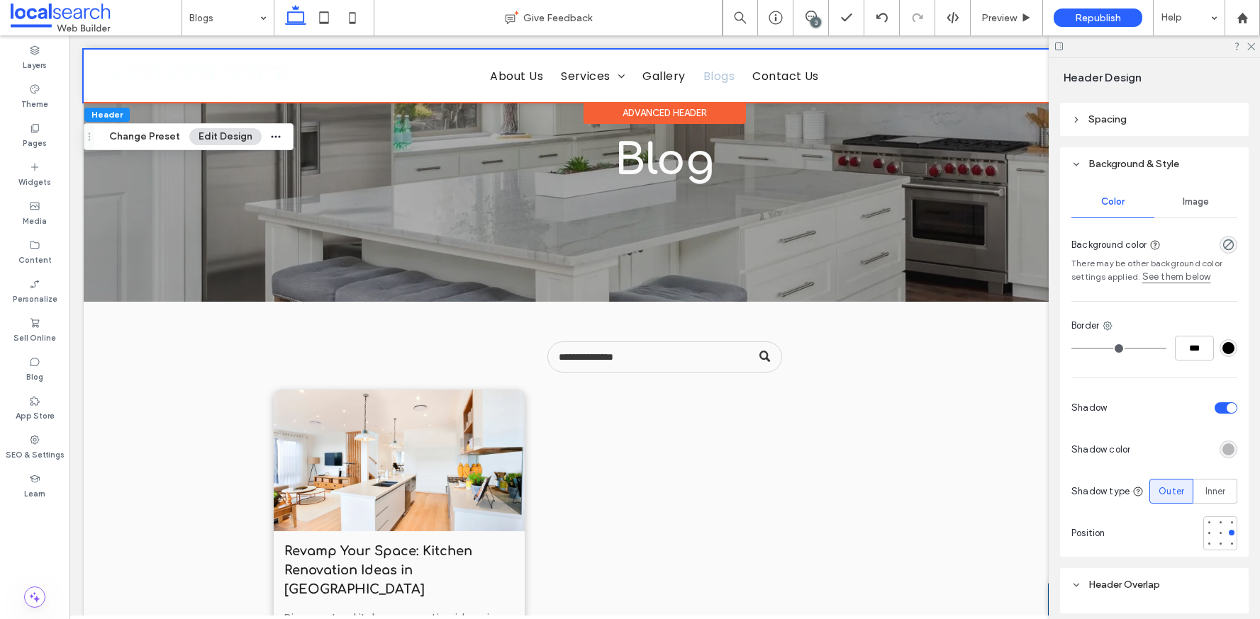
scroll to position [143, 0]
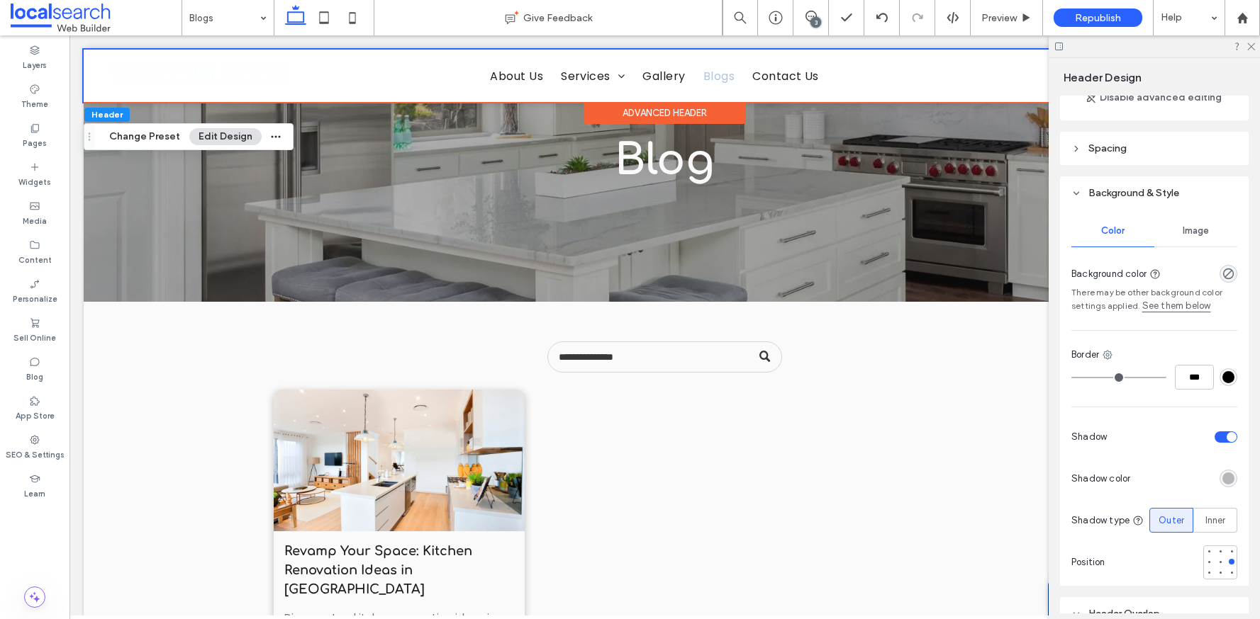
click at [1192, 232] on span "Image" at bounding box center [1195, 230] width 26 height 11
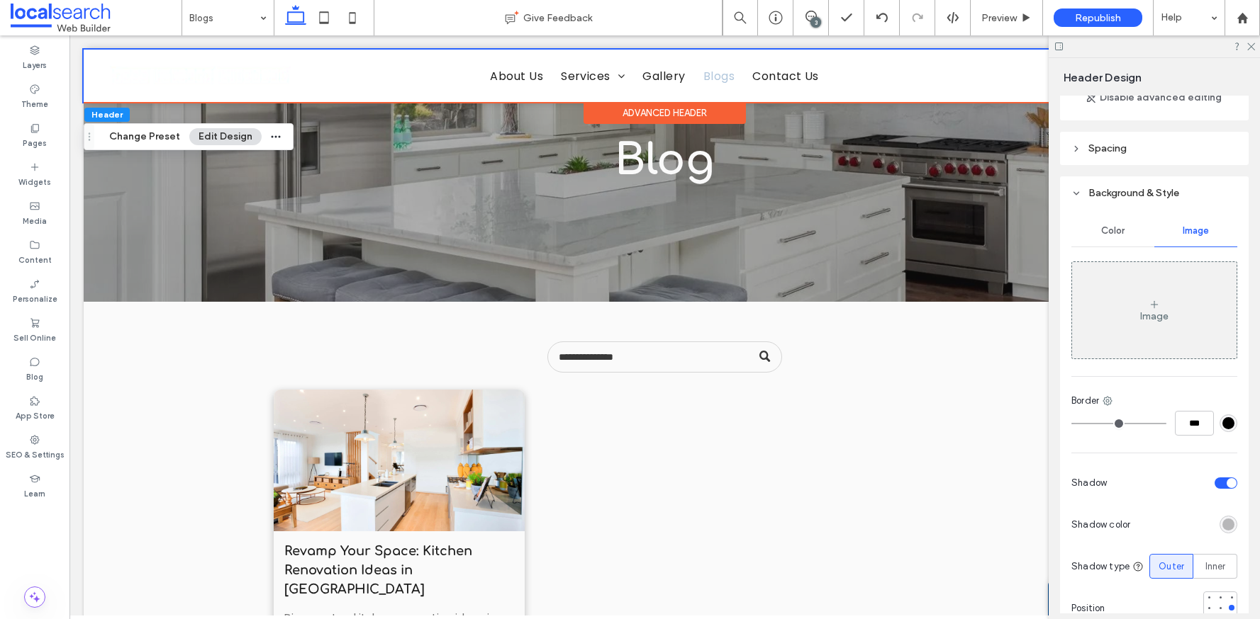
click at [1116, 230] on span "Color" at bounding box center [1112, 230] width 23 height 11
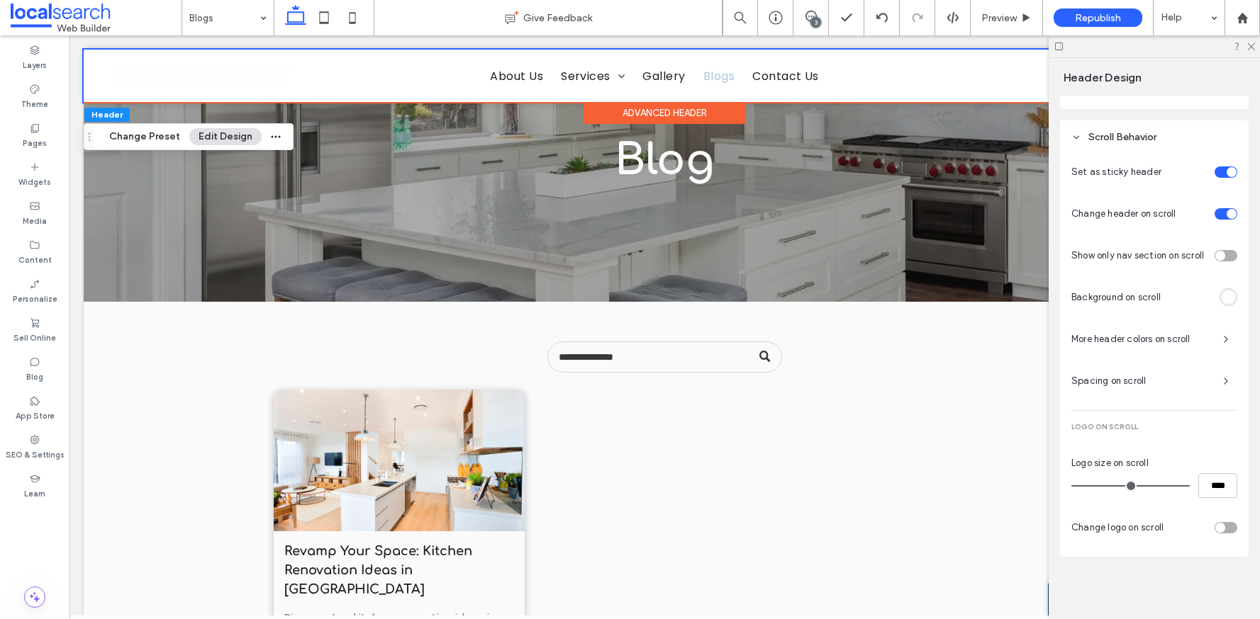
scroll to position [756, 0]
click at [1222, 530] on div "toggle" at bounding box center [1225, 527] width 23 height 11
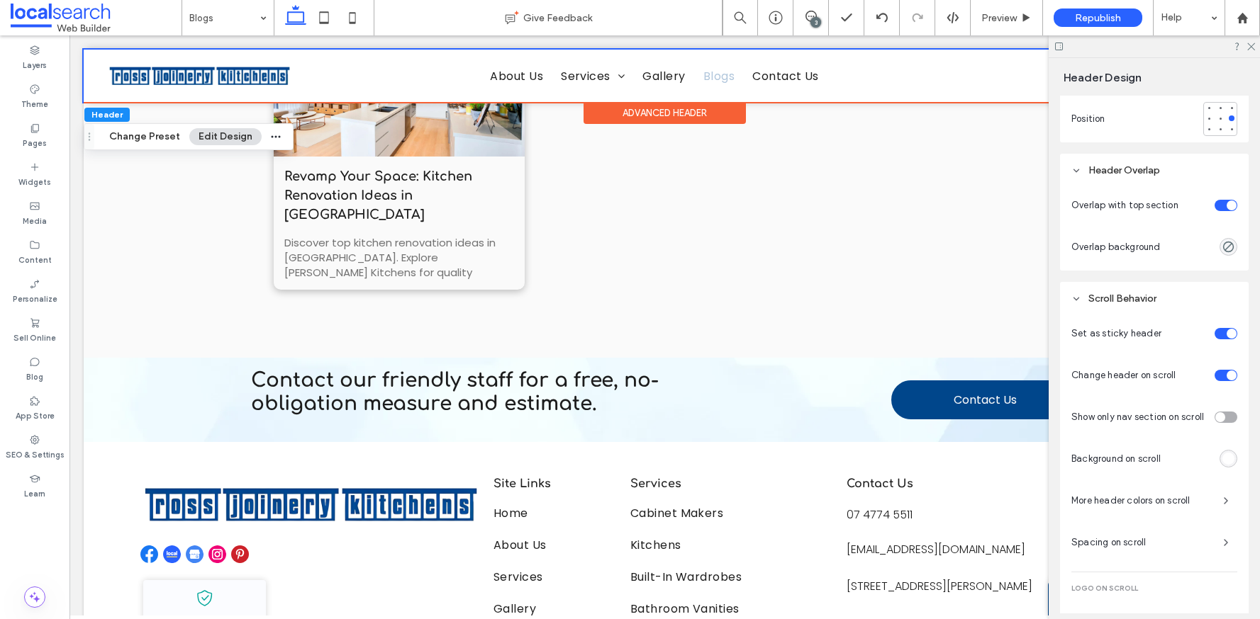
scroll to position [569, 0]
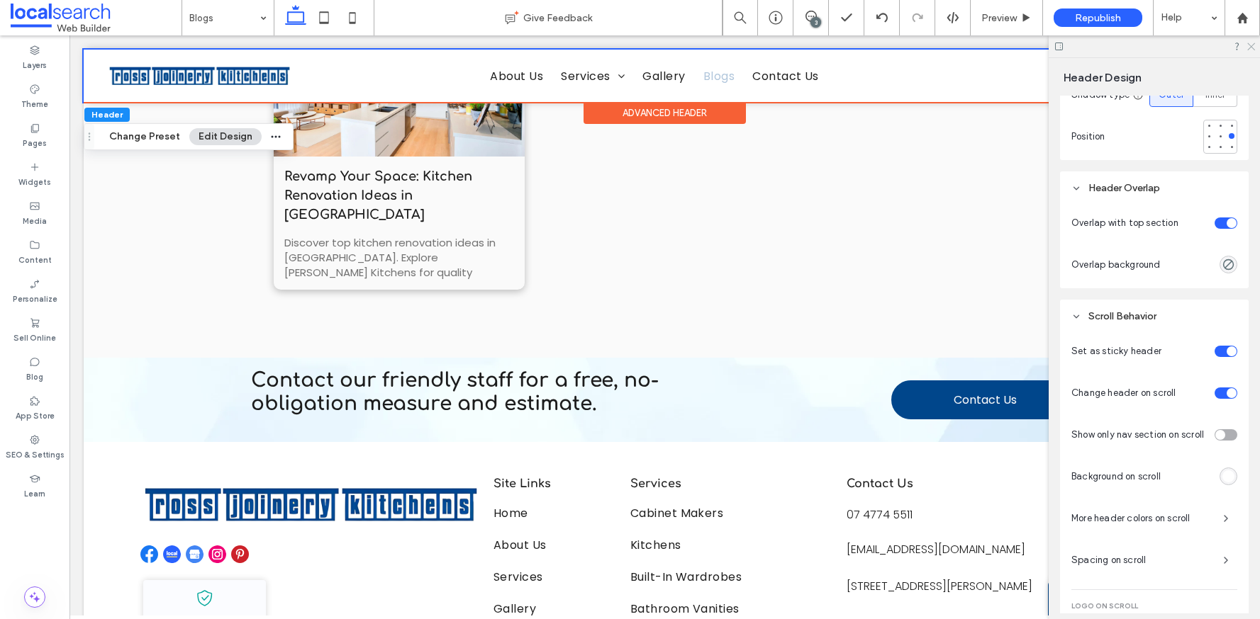
click at [1249, 48] on use at bounding box center [1251, 47] width 8 height 8
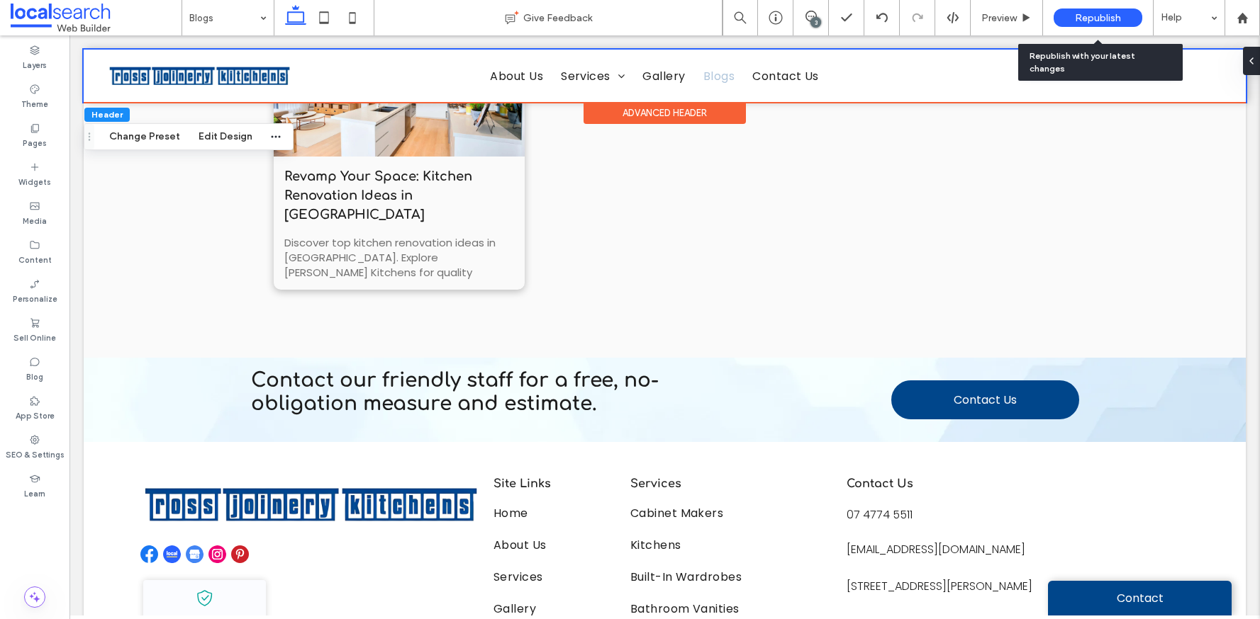
click at [1096, 21] on span "Republish" at bounding box center [1098, 18] width 46 height 12
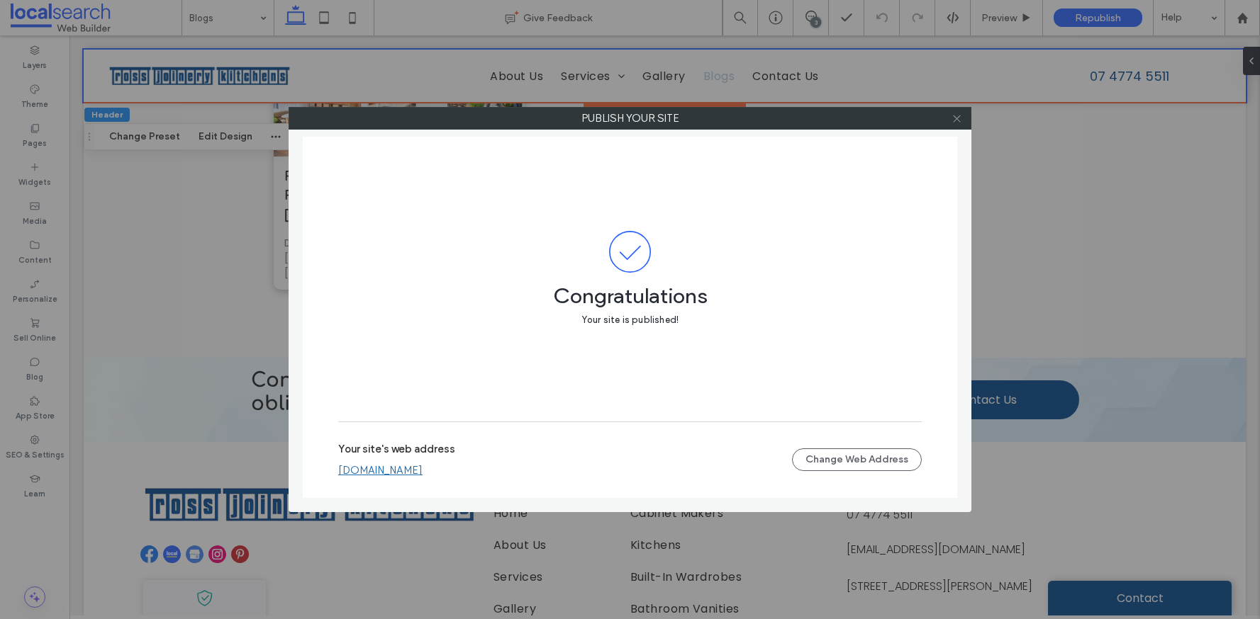
click at [953, 120] on use at bounding box center [956, 118] width 7 height 7
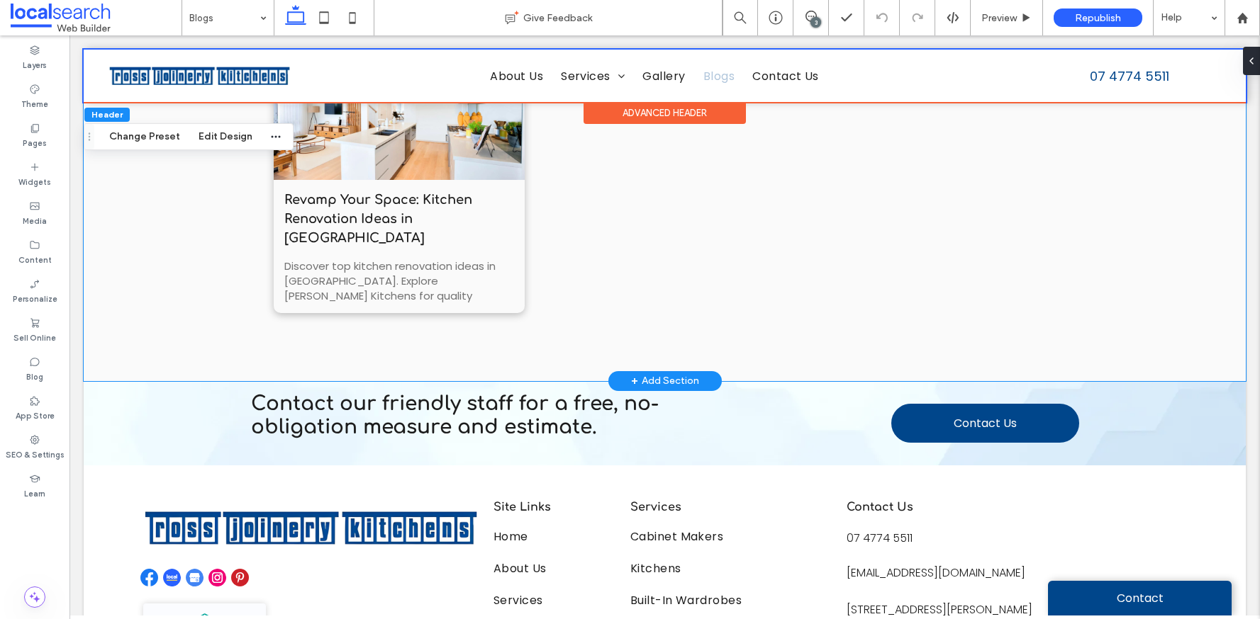
scroll to position [88, 0]
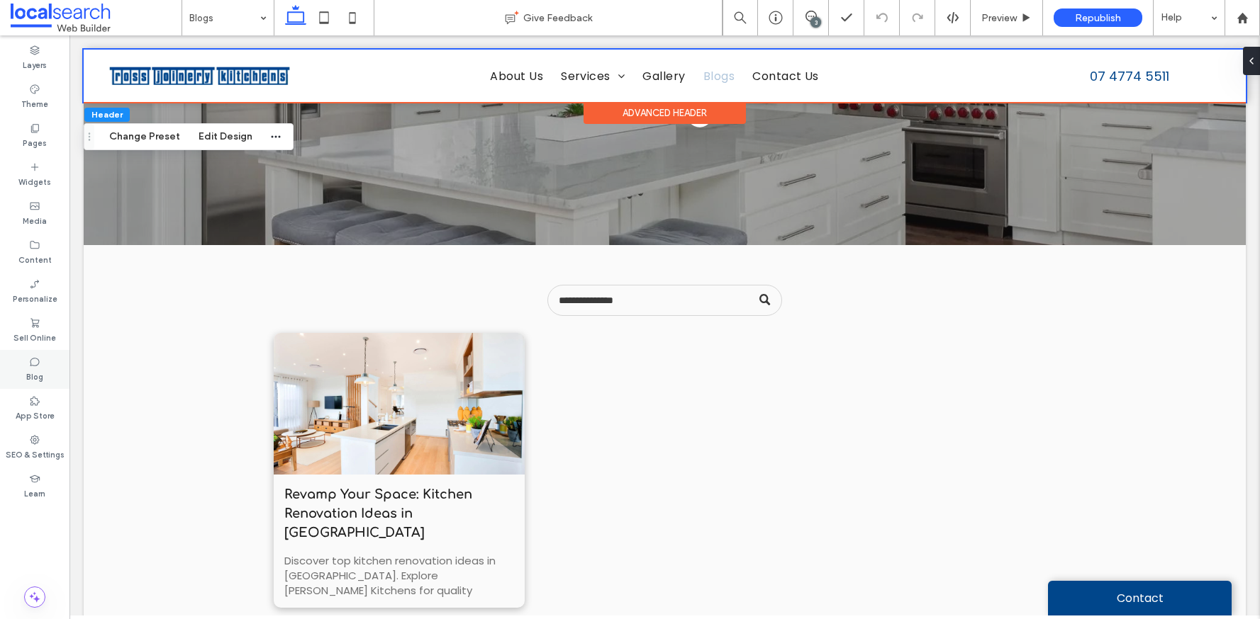
click at [45, 374] on div "Blog" at bounding box center [34, 369] width 69 height 39
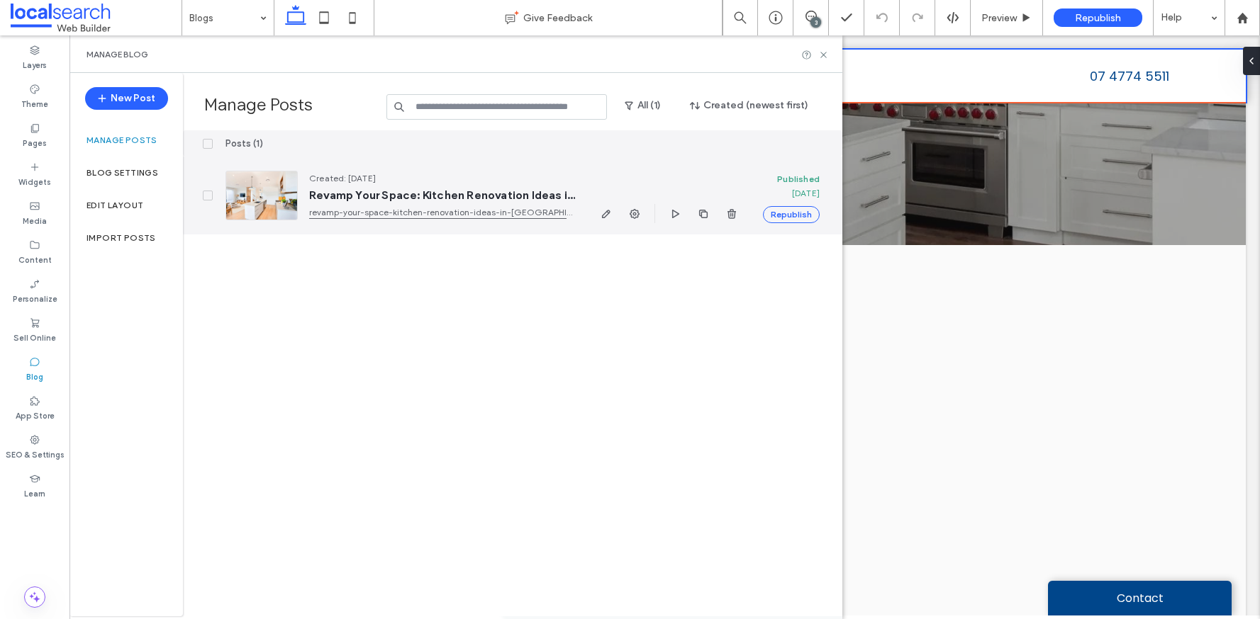
click at [400, 215] on link "revamp-your-space-kitchen-renovation-ideas-in-townsville" at bounding box center [442, 213] width 266 height 14
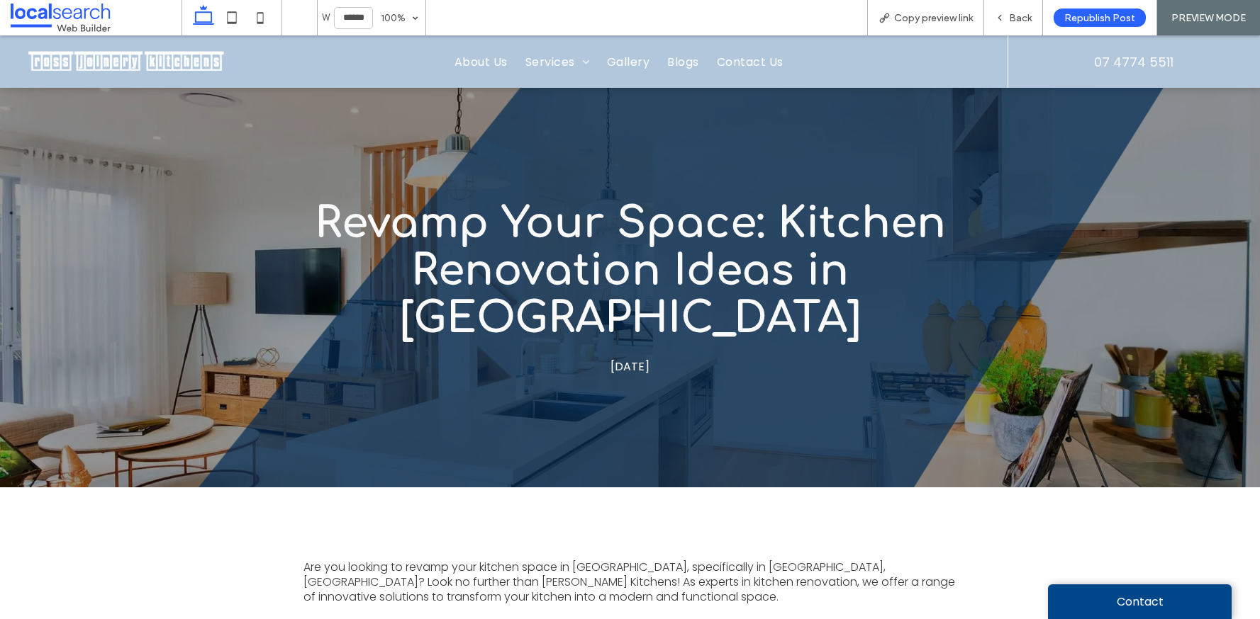
click at [804, 66] on ul "Home About Us Services Cabinet Makers Kitchens Built-In Wardrobes Bathroom Vani…" at bounding box center [616, 62] width 741 height 32
click at [1004, 22] on icon at bounding box center [999, 18] width 10 height 10
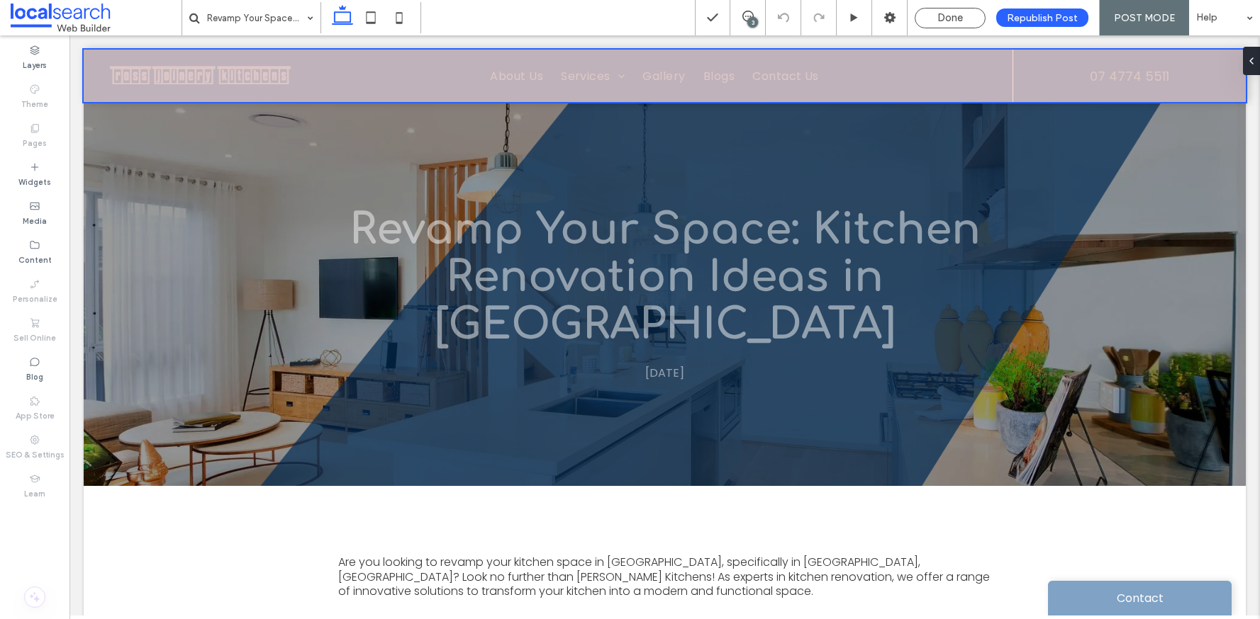
click at [858, 84] on div at bounding box center [665, 76] width 1162 height 52
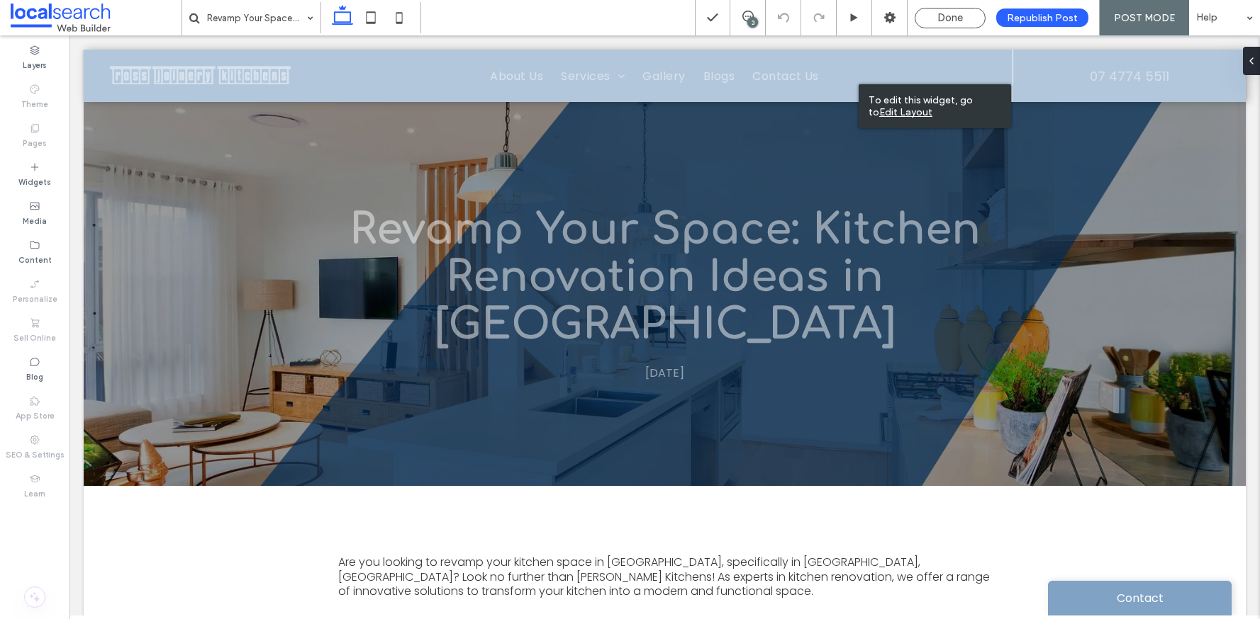
click at [932, 106] on u "Edit Layout" at bounding box center [905, 112] width 53 height 12
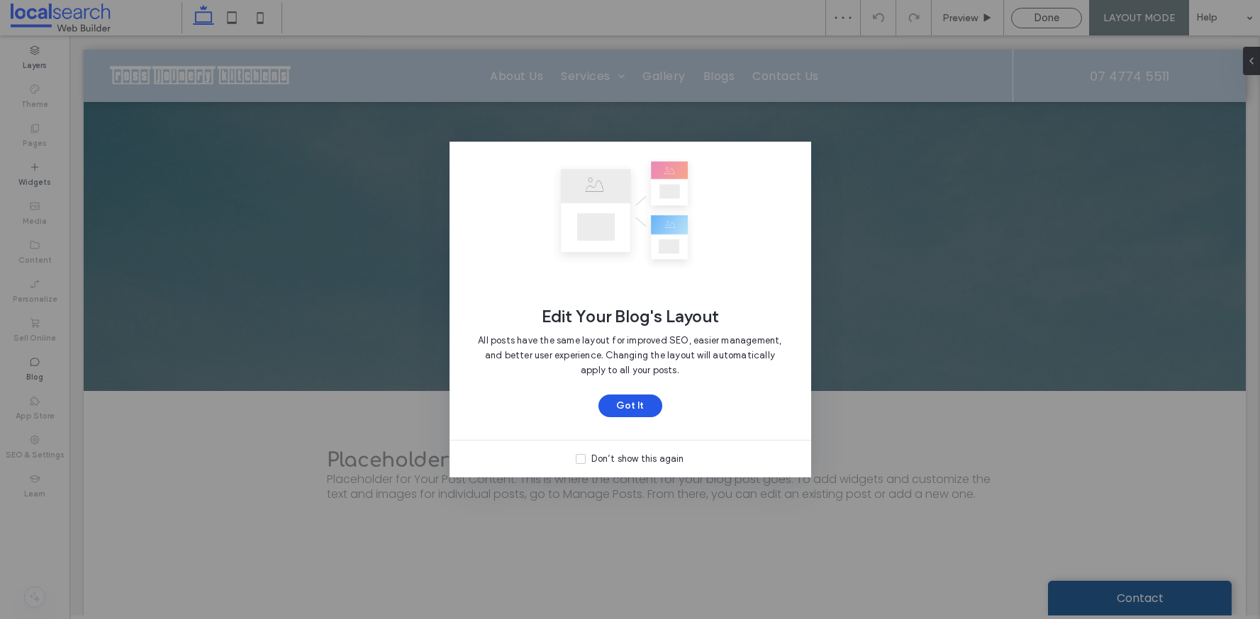
click at [631, 409] on button "Got It" at bounding box center [630, 406] width 64 height 23
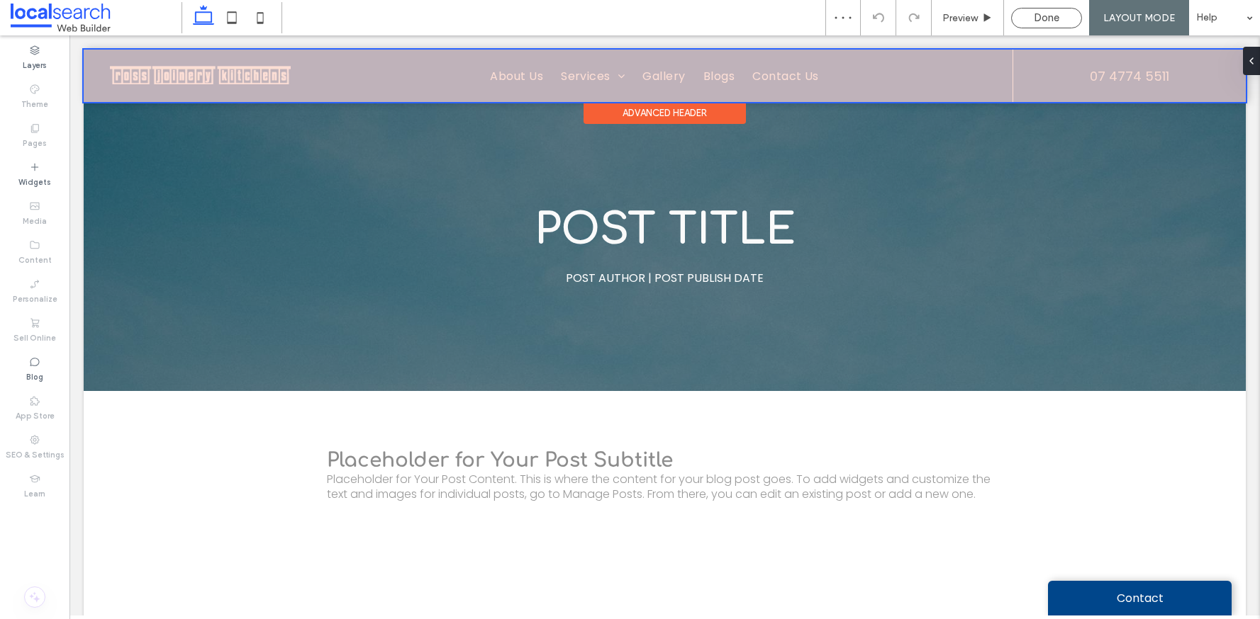
click at [869, 77] on div at bounding box center [665, 76] width 1162 height 52
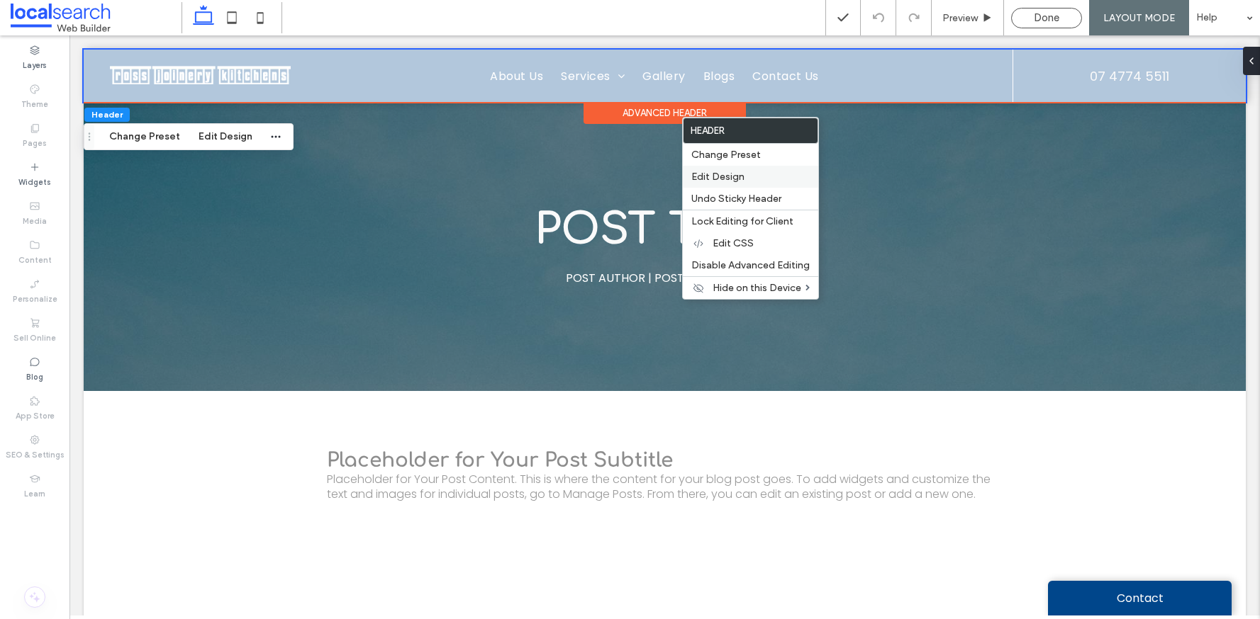
click at [749, 175] on label "Edit Design" at bounding box center [750, 177] width 118 height 12
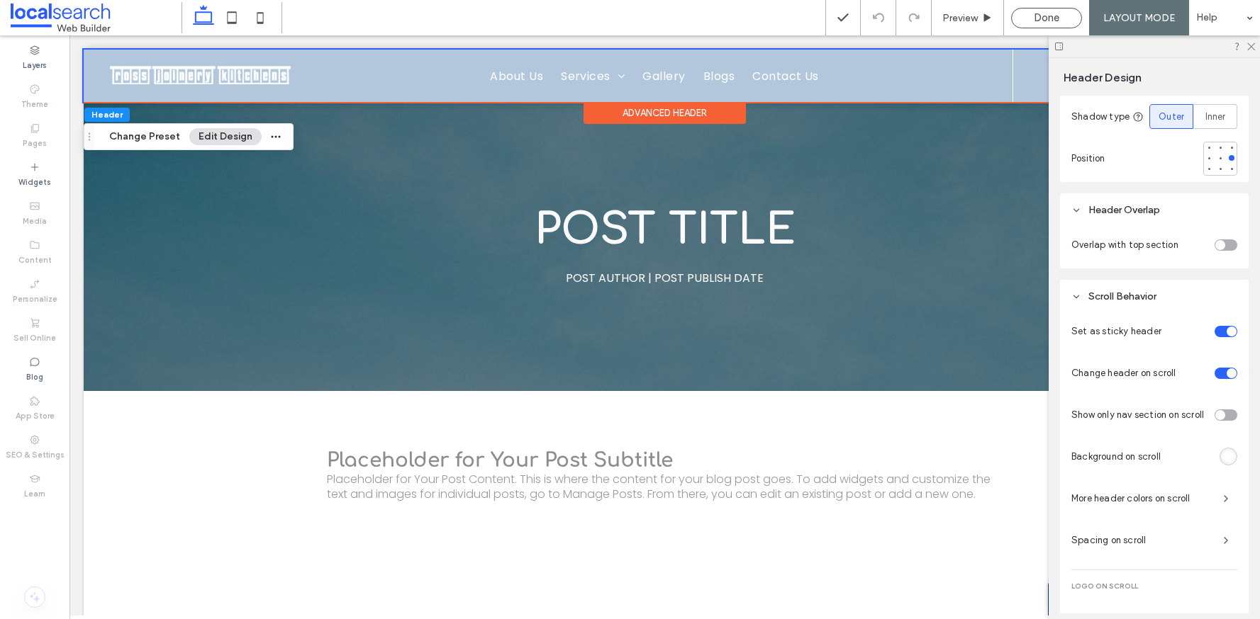
scroll to position [617, 0]
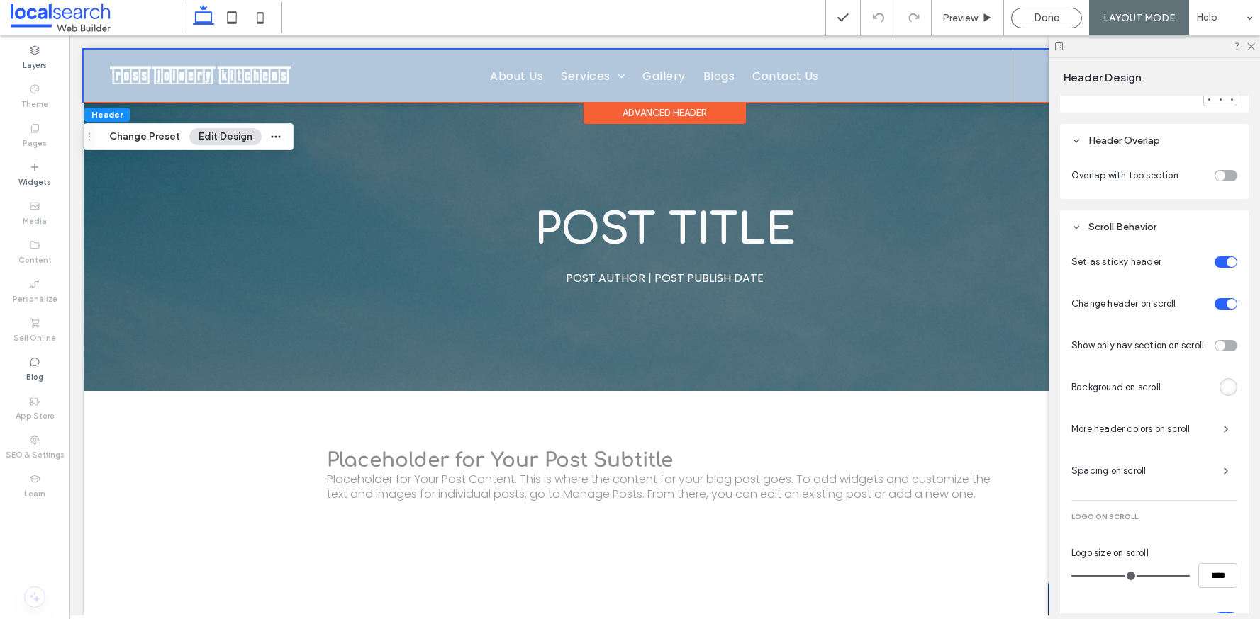
click at [1227, 178] on div "toggle" at bounding box center [1225, 175] width 23 height 11
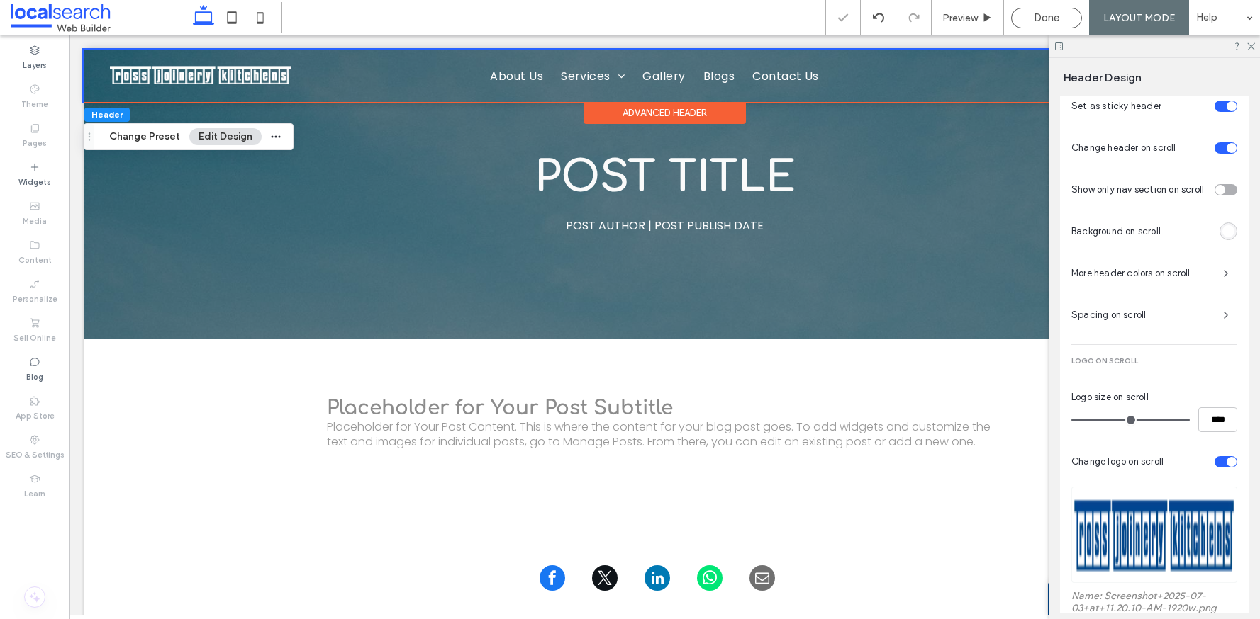
scroll to position [941, 0]
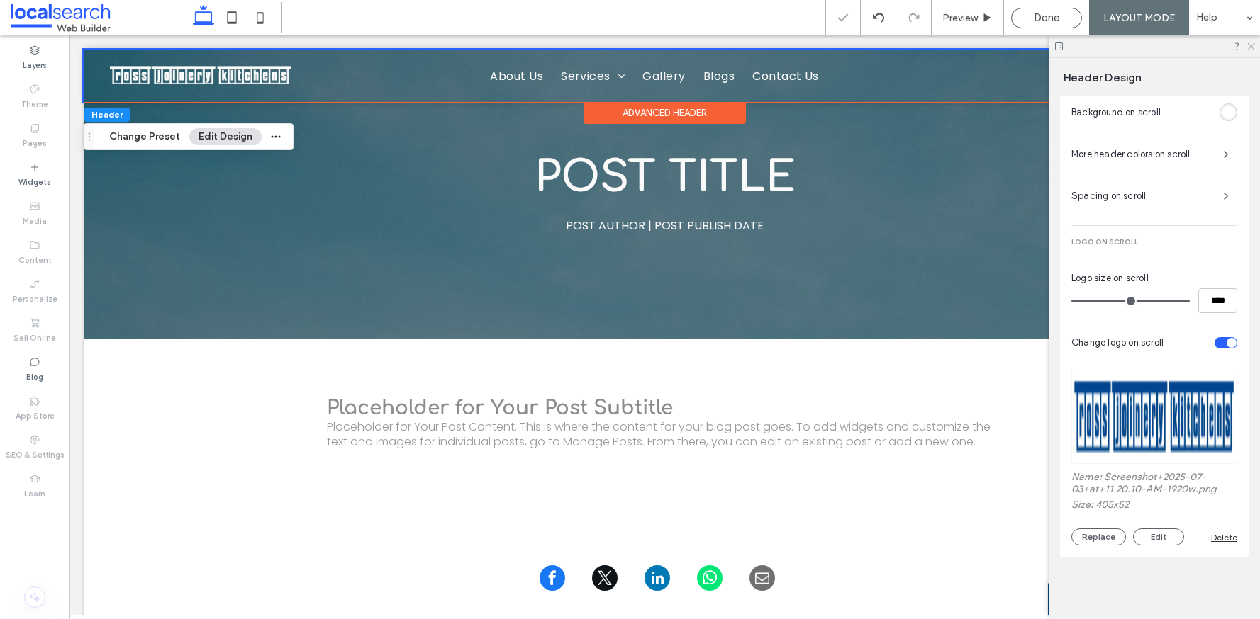
click at [1252, 45] on use at bounding box center [1251, 47] width 8 height 8
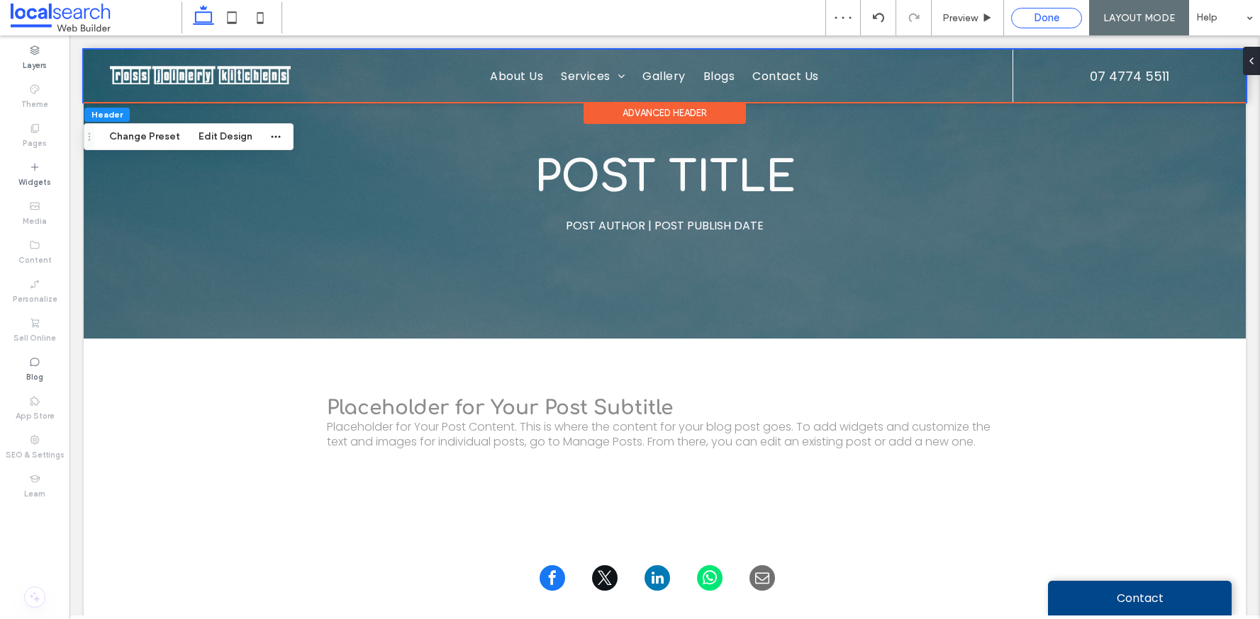
click at [1038, 19] on span "Done" at bounding box center [1046, 17] width 26 height 13
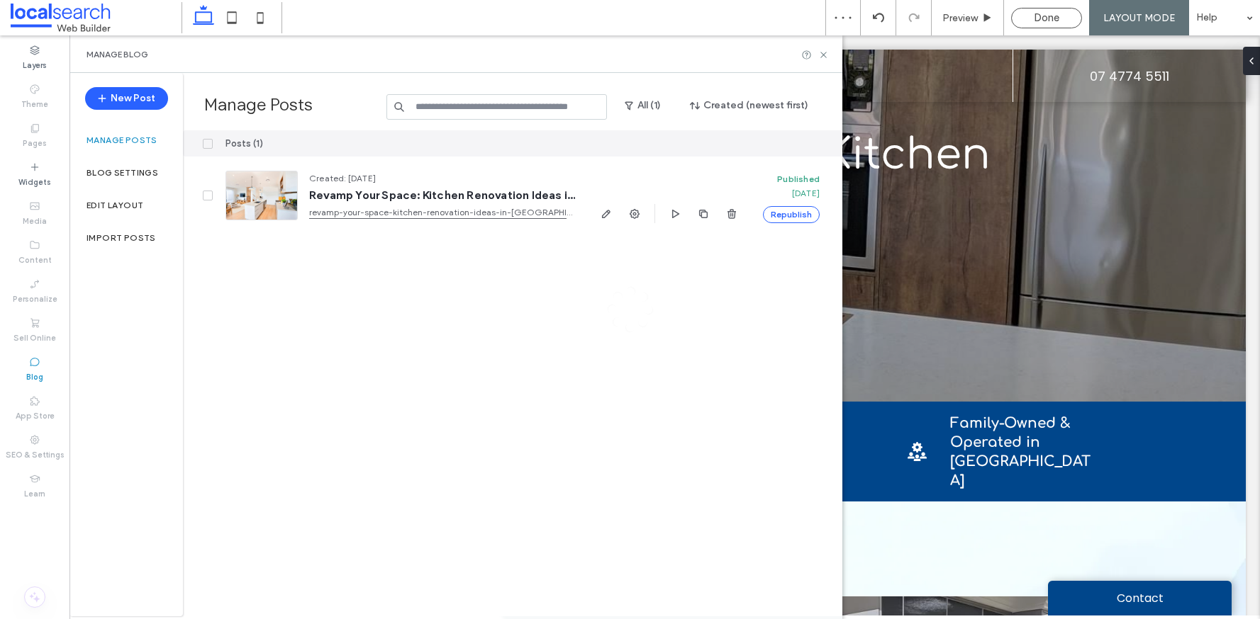
scroll to position [0, 0]
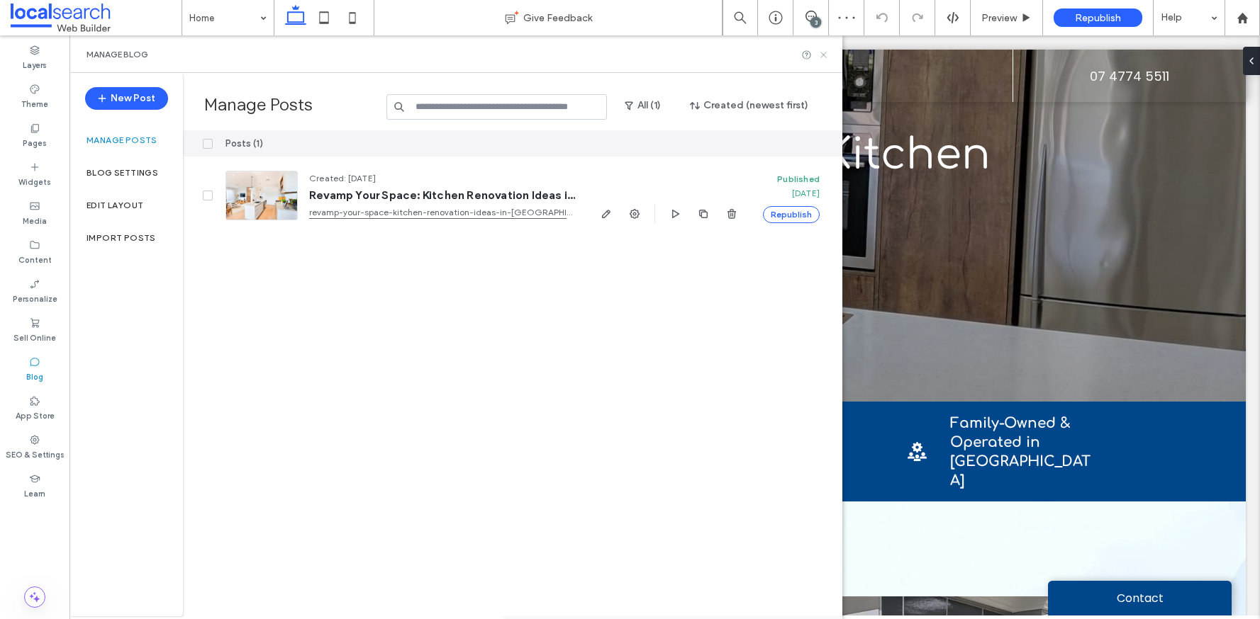
click at [825, 53] on icon at bounding box center [823, 55] width 11 height 11
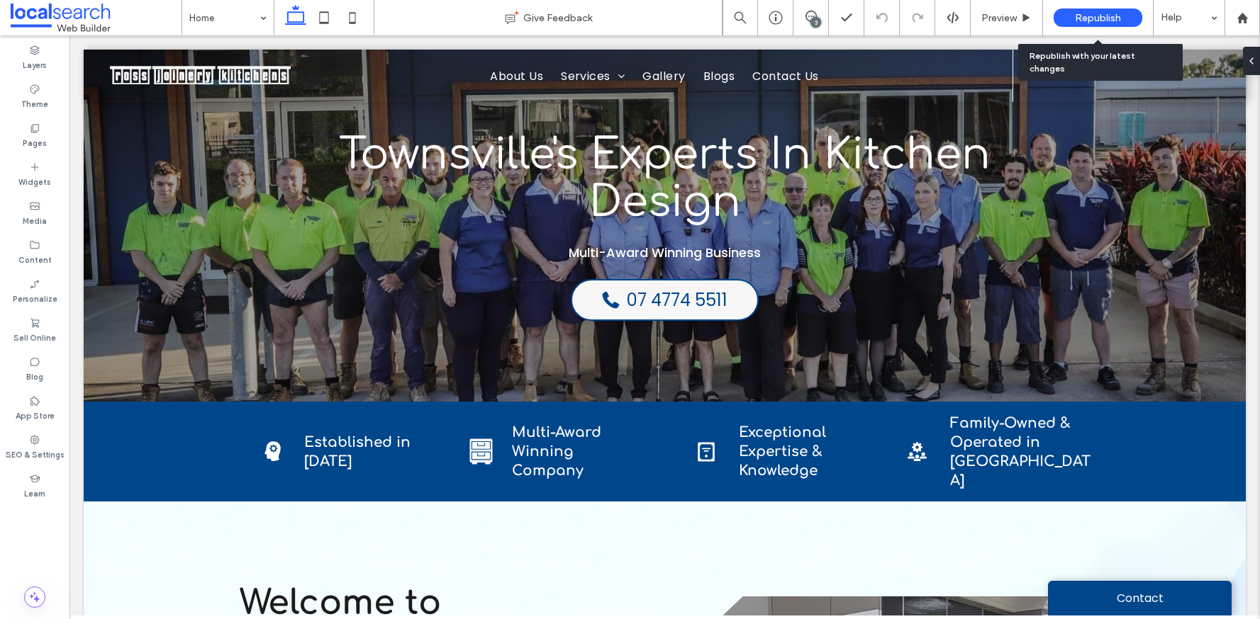
click at [1079, 21] on span "Republish" at bounding box center [1098, 18] width 46 height 12
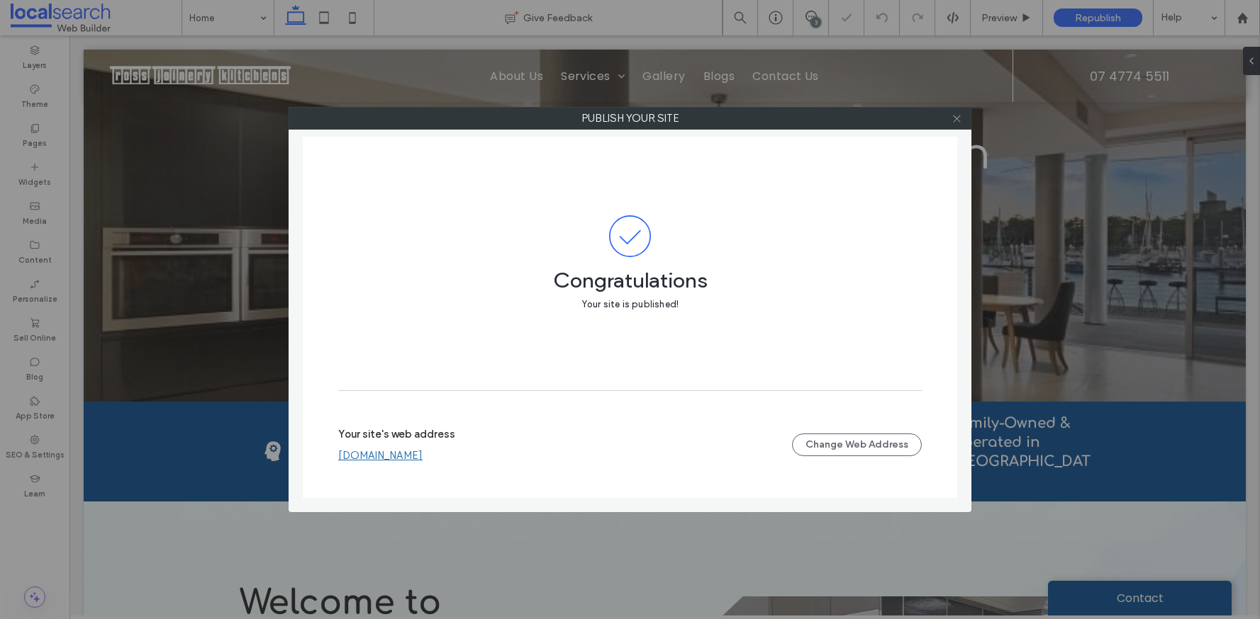
click at [958, 120] on use at bounding box center [956, 118] width 7 height 7
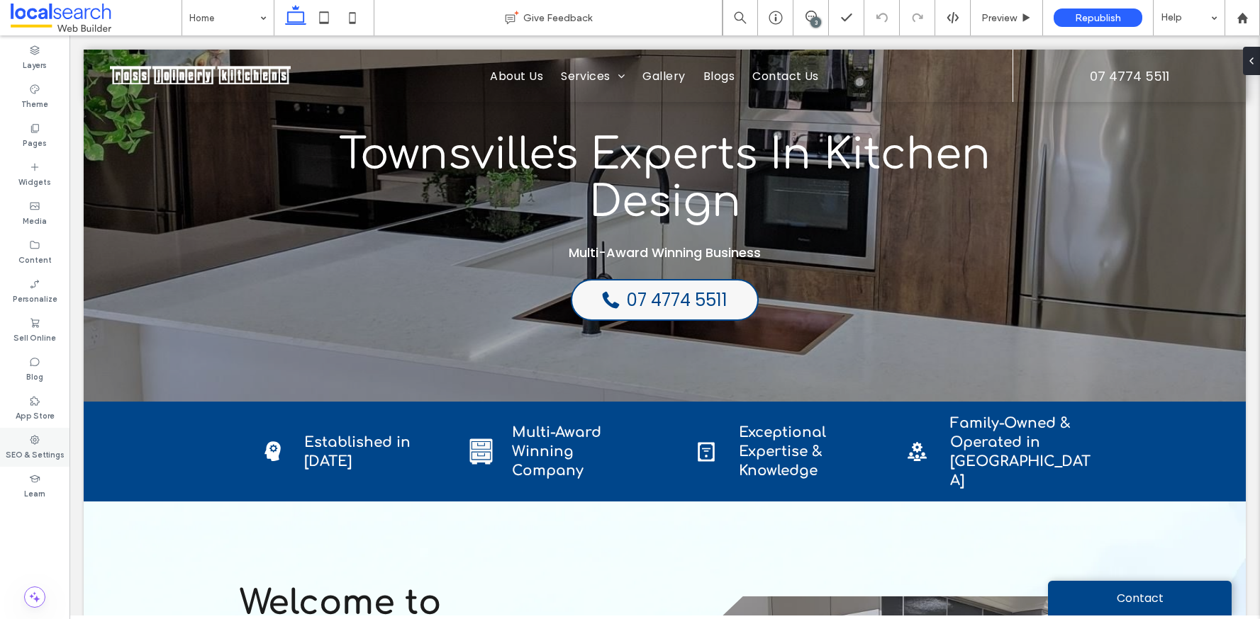
click at [42, 443] on div "SEO & Settings" at bounding box center [34, 447] width 69 height 39
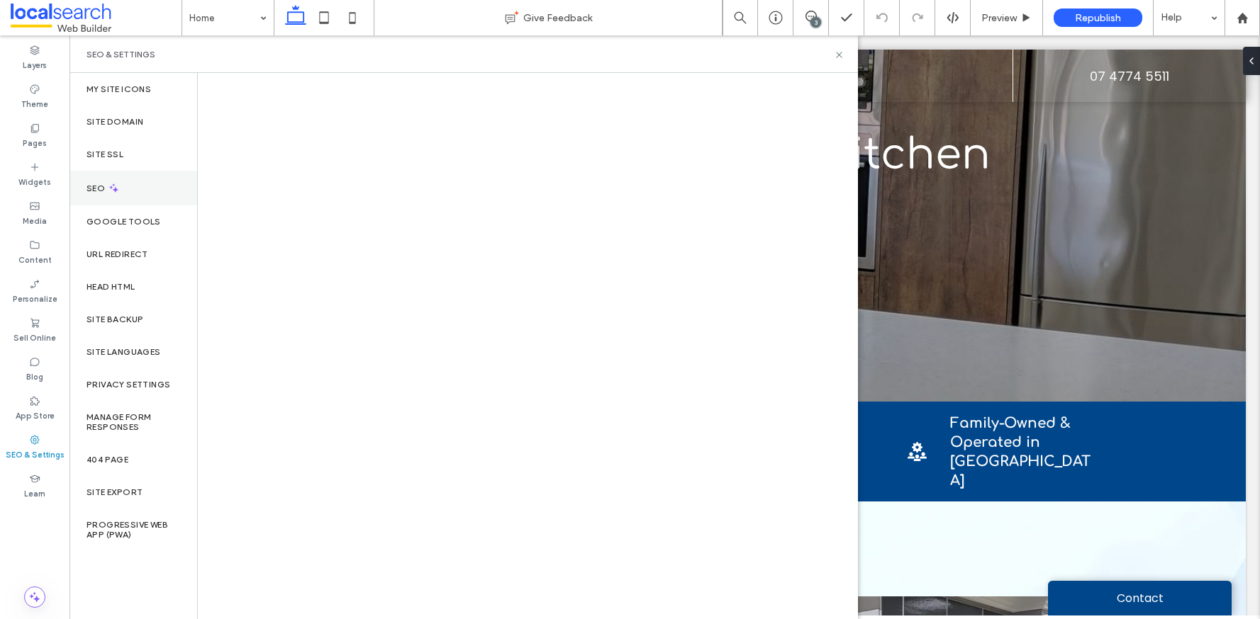
click at [123, 184] on div "SEO" at bounding box center [133, 188] width 128 height 35
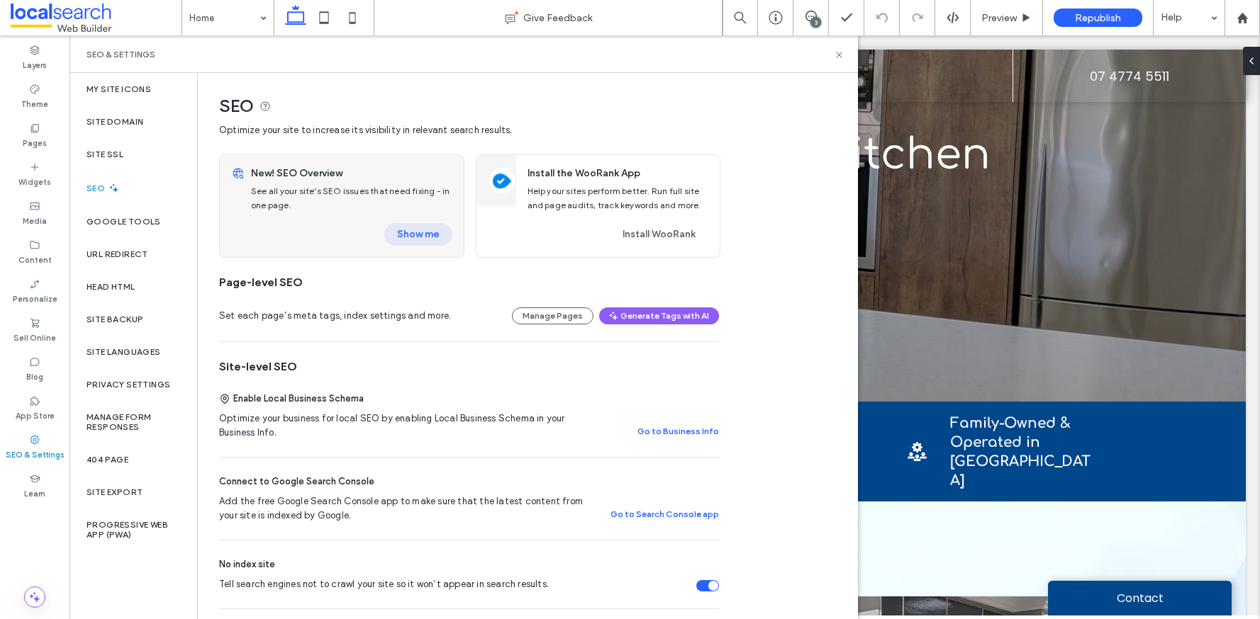
click at [415, 235] on button "Show me" at bounding box center [418, 234] width 68 height 23
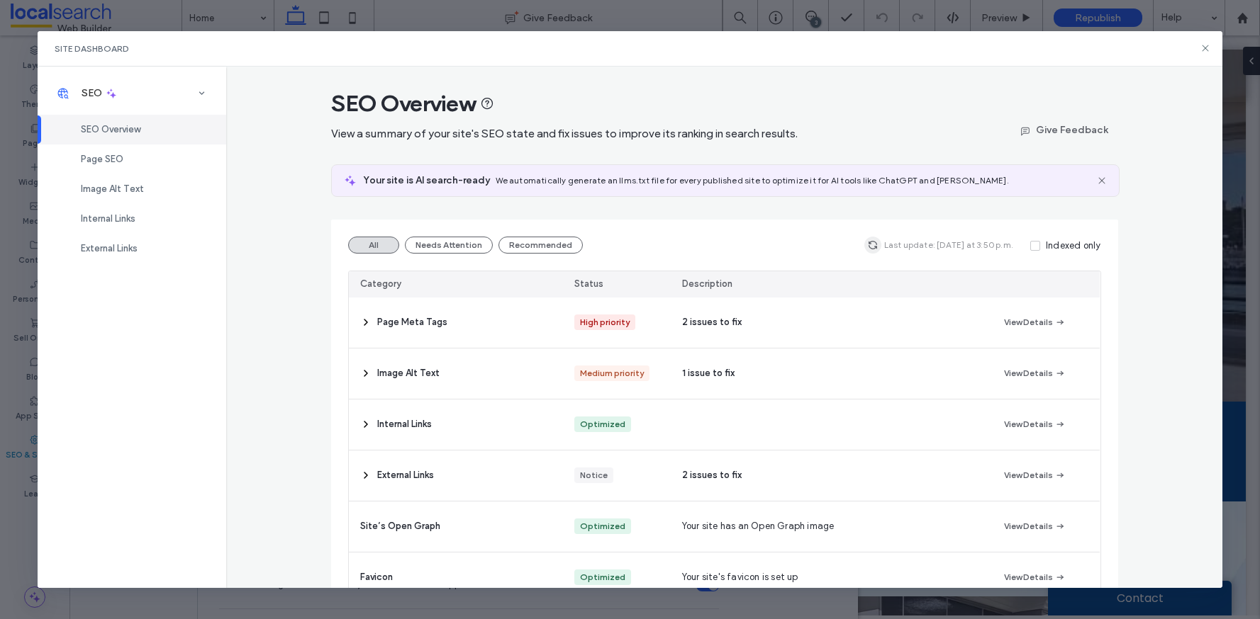
click at [871, 249] on icon "button" at bounding box center [872, 245] width 11 height 11
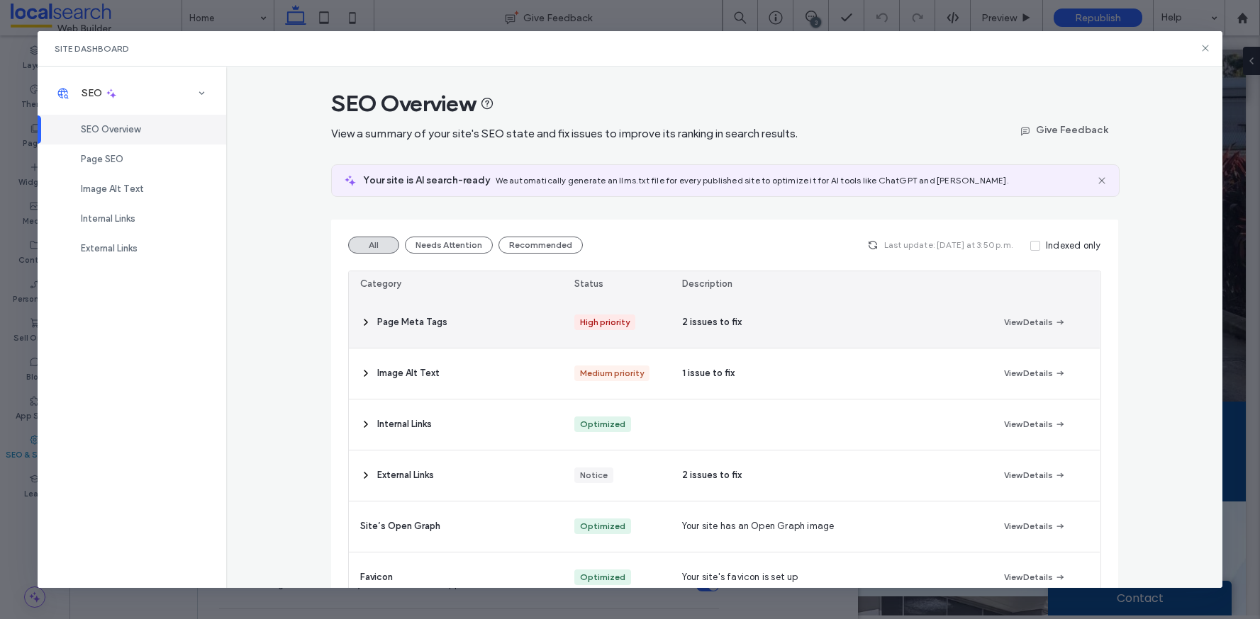
click at [471, 326] on div "Page Meta Tags" at bounding box center [456, 323] width 215 height 50
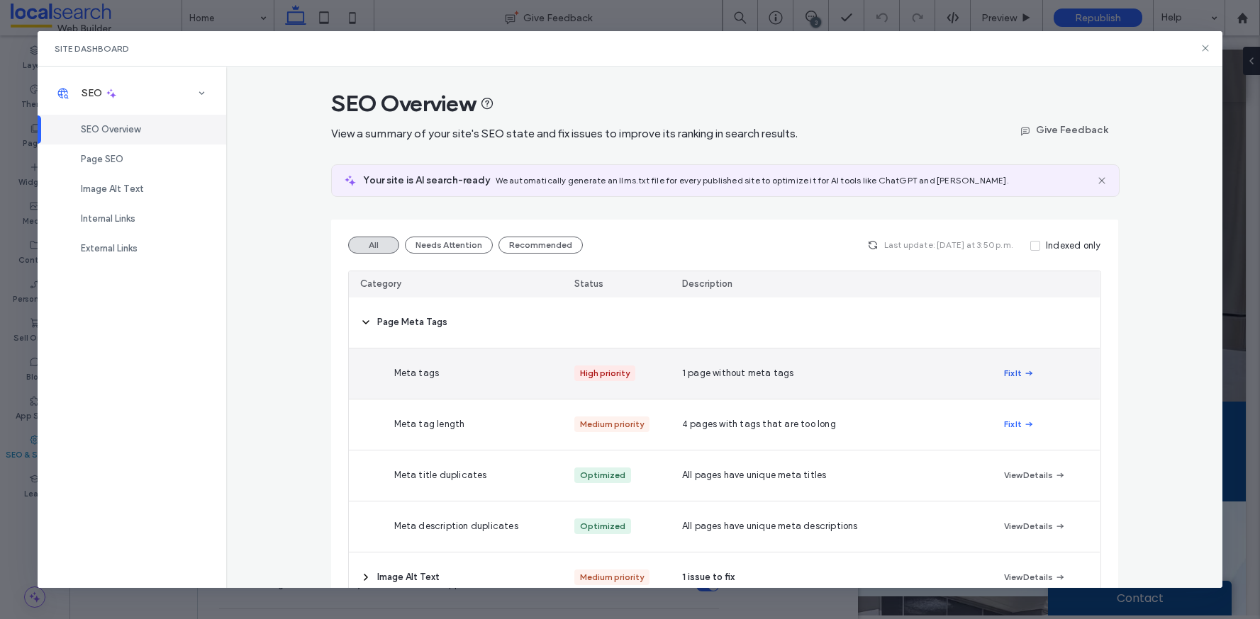
click at [1016, 373] on button "Fix It" at bounding box center [1019, 373] width 30 height 17
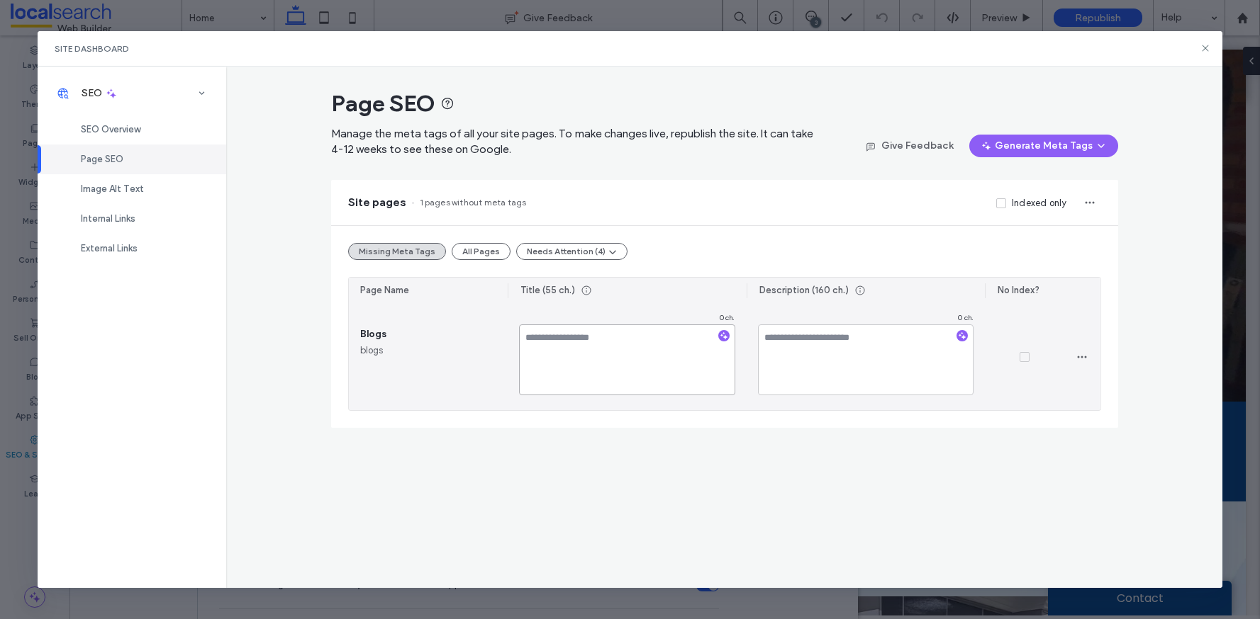
click at [572, 340] on textarea at bounding box center [627, 360] width 216 height 71
paste textarea "**********"
type textarea "**********"
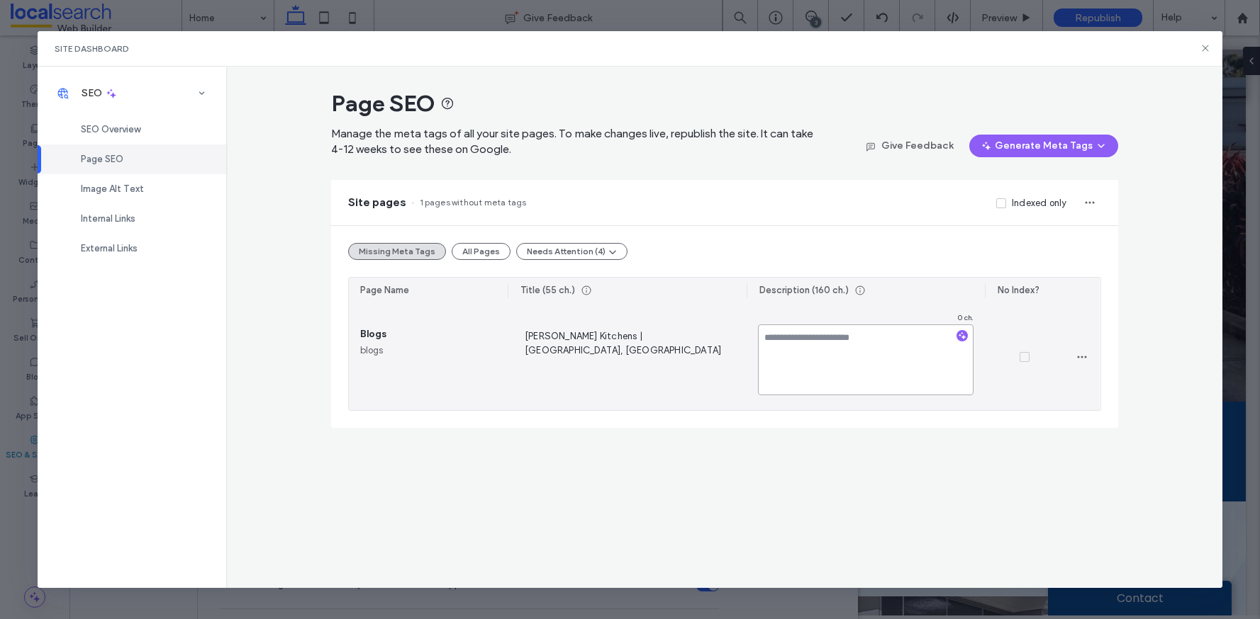
click at [829, 357] on textarea at bounding box center [866, 360] width 216 height 71
paste textarea "**********"
type textarea "**********"
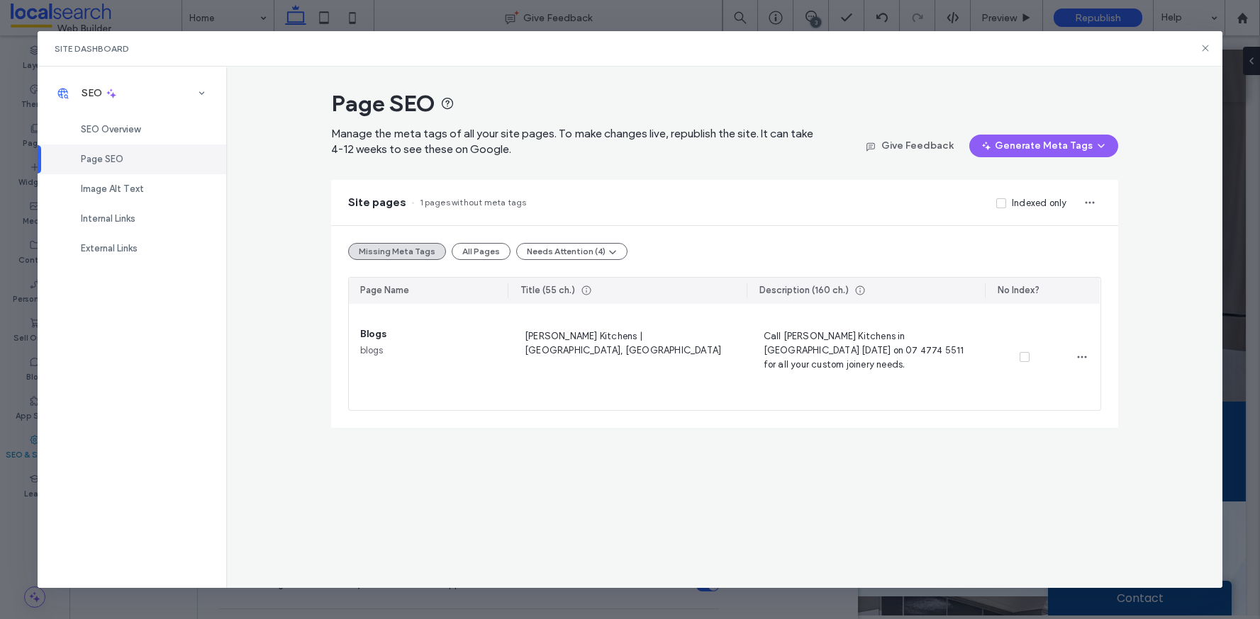
click at [926, 458] on div "Page SEO Manage the meta tags of all your site pages. To make changes live, rep…" at bounding box center [723, 328] width 995 height 522
click at [860, 221] on div "Site pages 1 pages without meta tags Indexed only" at bounding box center [724, 202] width 787 height 45
drag, startPoint x: 119, startPoint y: 134, endPoint x: 179, endPoint y: 141, distance: 60.0
click at [119, 133] on span "SEO Overview" at bounding box center [111, 129] width 60 height 11
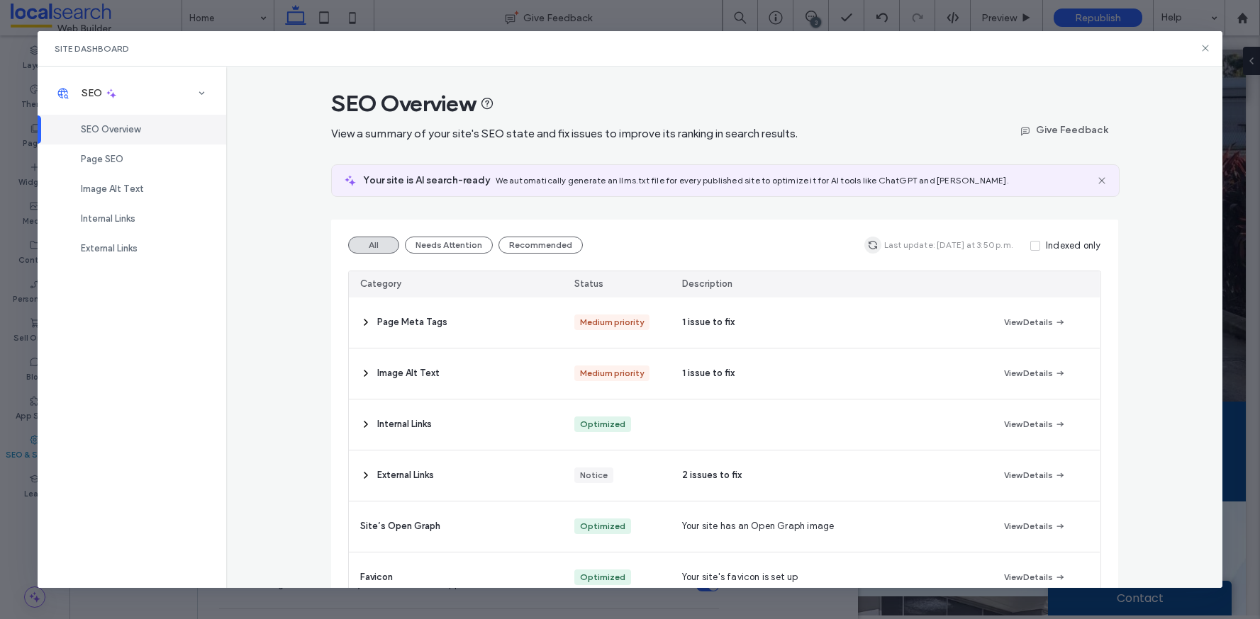
click at [870, 250] on icon "button" at bounding box center [872, 245] width 11 height 11
drag, startPoint x: 1201, startPoint y: 48, endPoint x: 1053, endPoint y: 50, distance: 148.9
click at [1201, 48] on icon at bounding box center [1204, 48] width 11 height 11
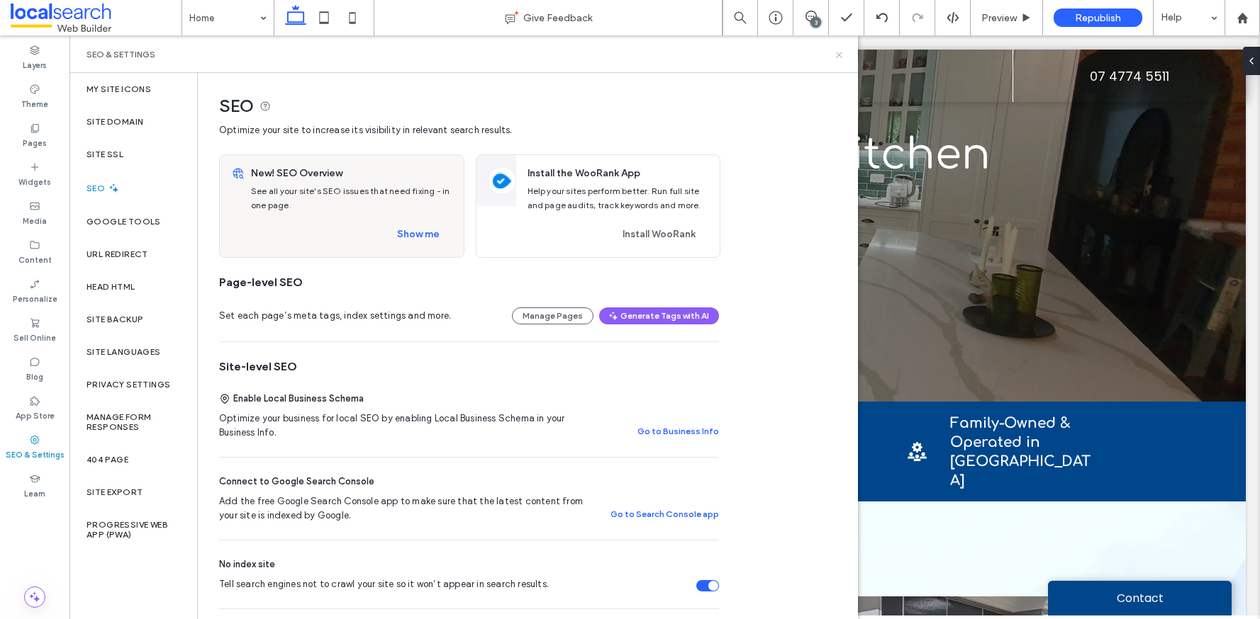
drag, startPoint x: 842, startPoint y: 56, endPoint x: 758, endPoint y: 11, distance: 95.1
click at [842, 56] on icon at bounding box center [839, 55] width 11 height 11
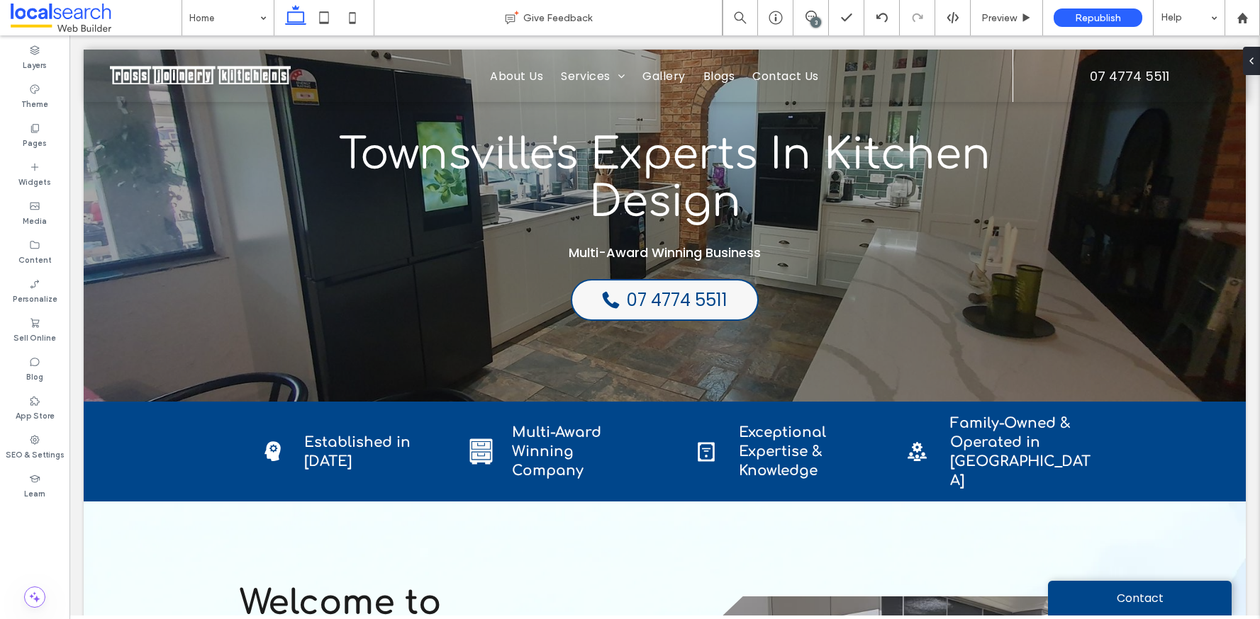
click at [810, 21] on div "3" at bounding box center [815, 22] width 11 height 11
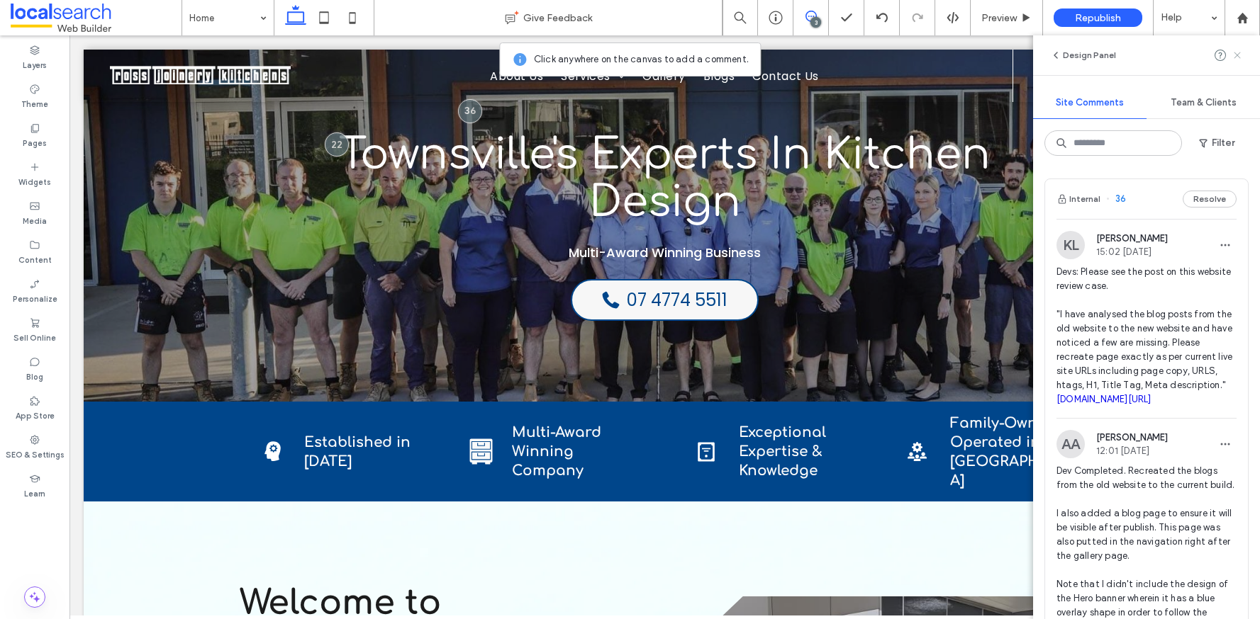
click at [1235, 58] on icon at bounding box center [1236, 55] width 11 height 11
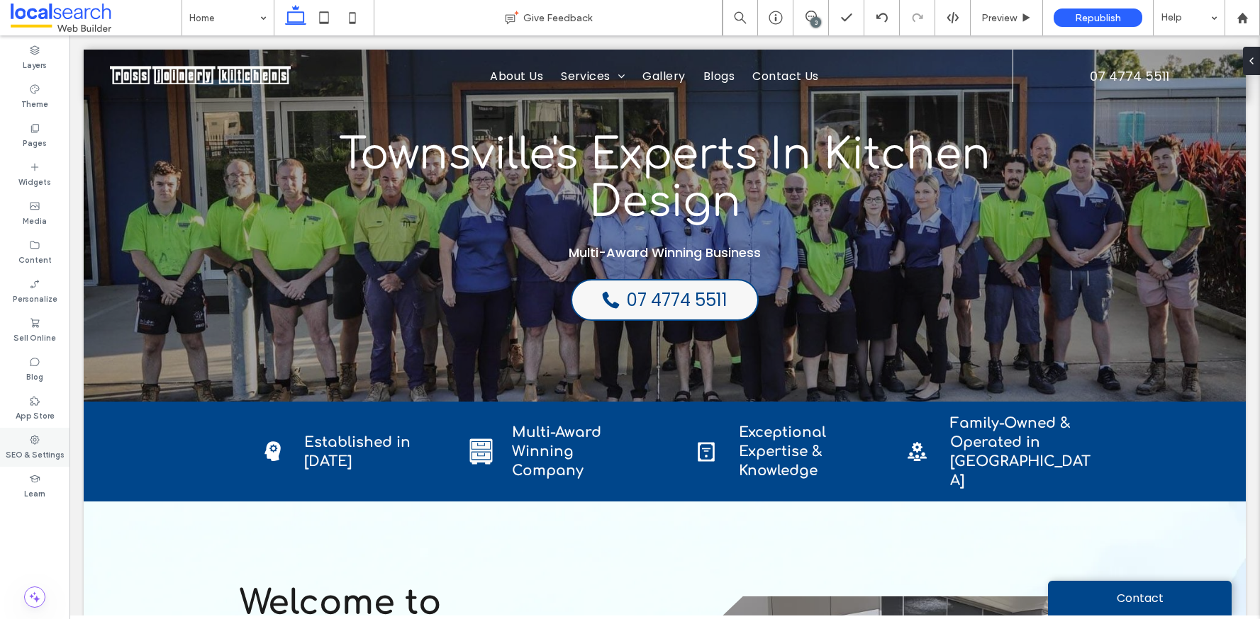
click at [43, 432] on div "SEO & Settings" at bounding box center [34, 447] width 69 height 39
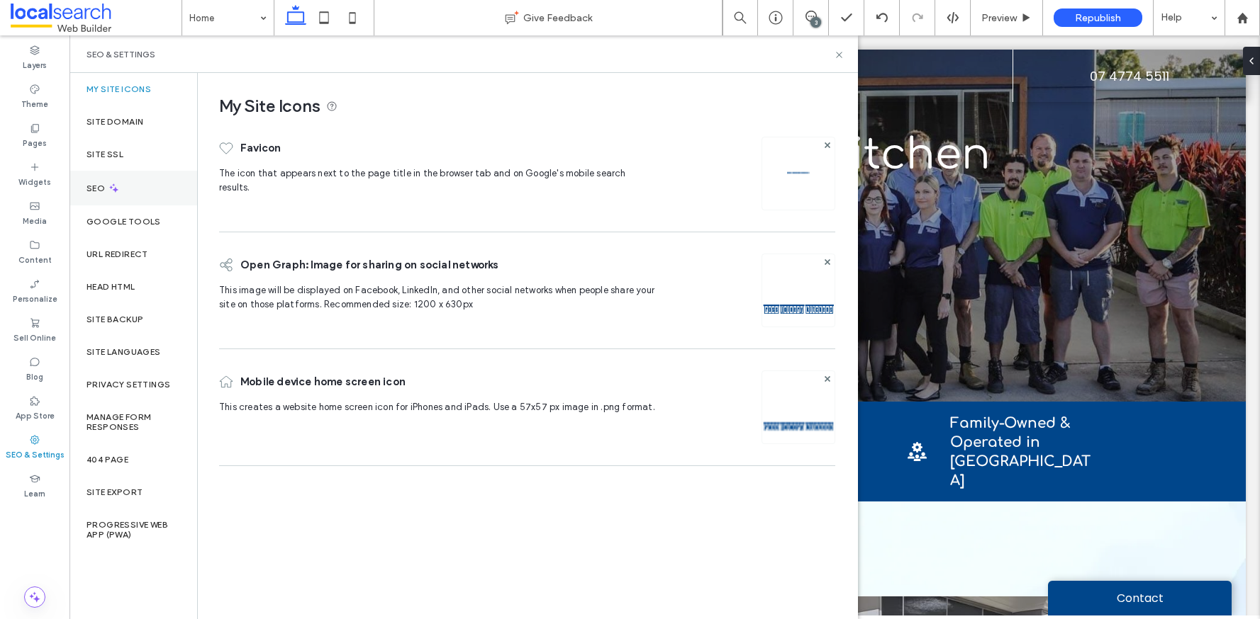
click at [123, 182] on div "SEO" at bounding box center [133, 188] width 128 height 35
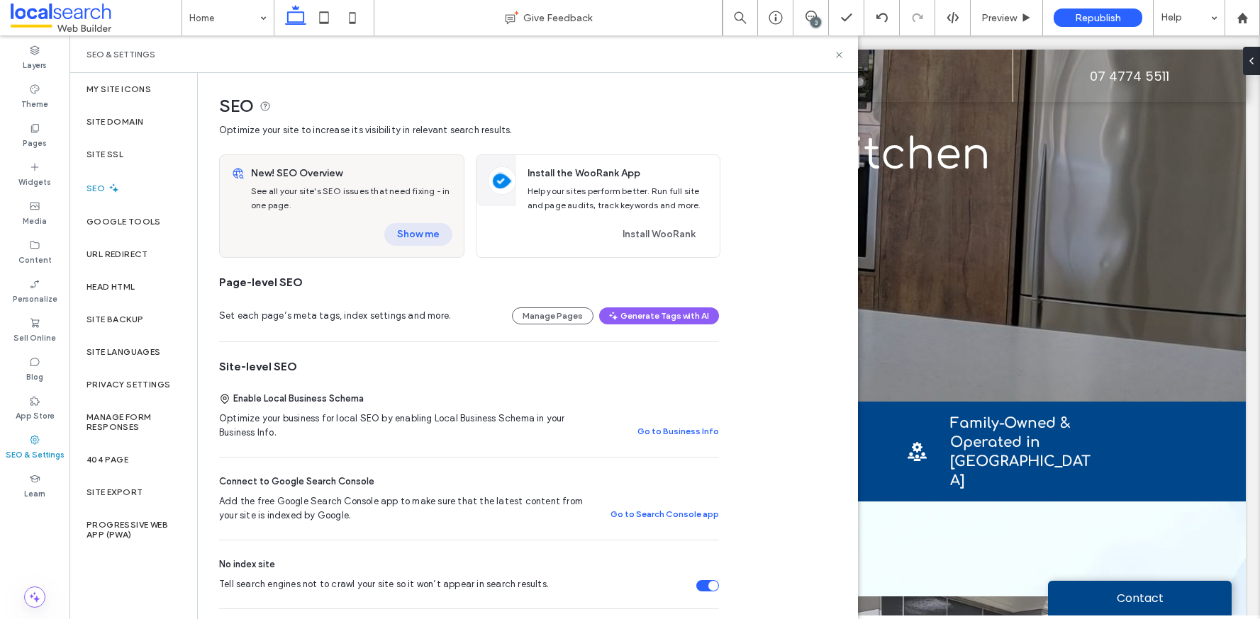
click at [419, 235] on button "Show me" at bounding box center [418, 234] width 68 height 23
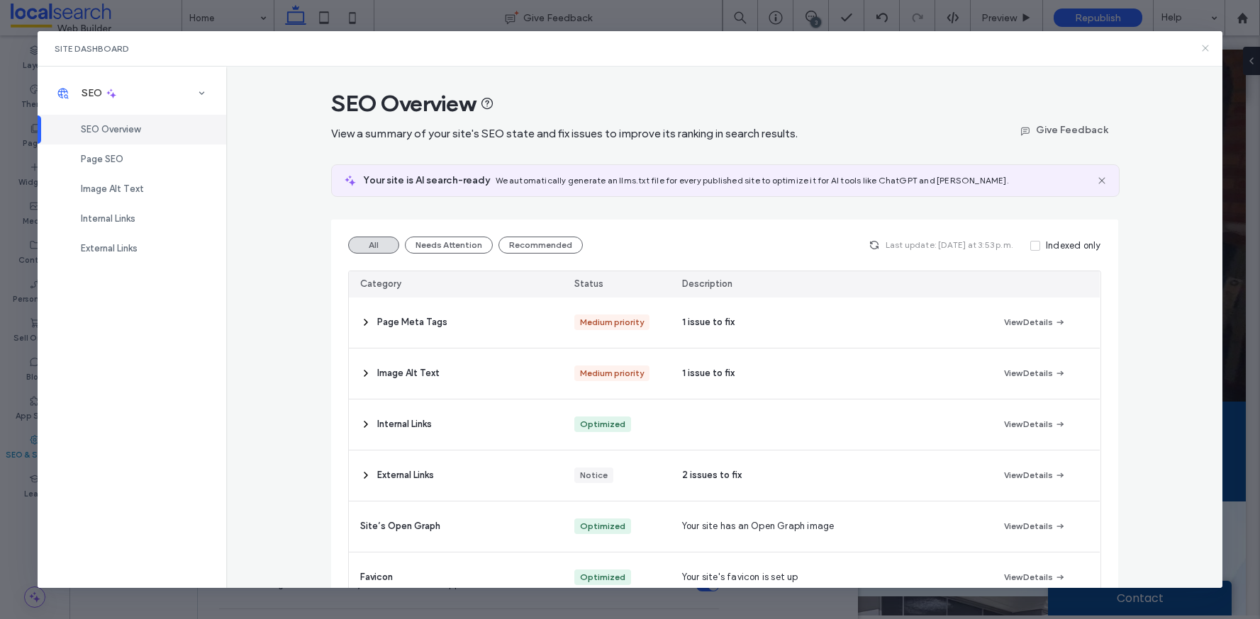
drag, startPoint x: 1201, startPoint y: 50, endPoint x: 1119, endPoint y: 17, distance: 88.7
click at [1201, 50] on icon at bounding box center [1204, 48] width 11 height 11
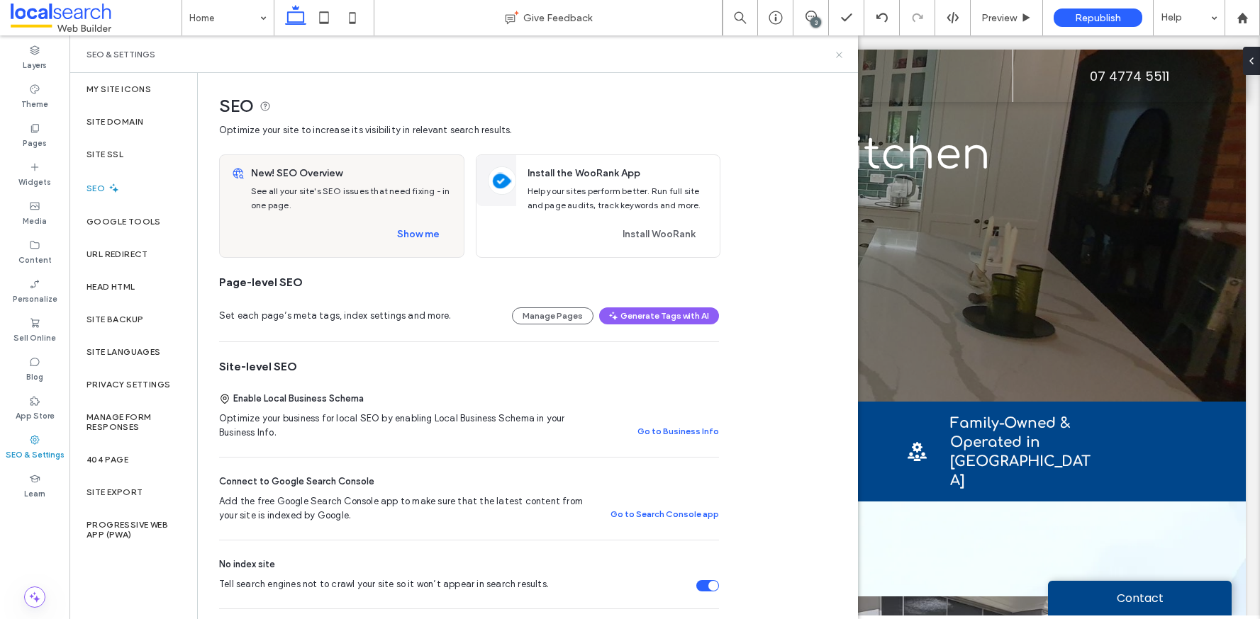
click at [843, 55] on icon at bounding box center [839, 55] width 11 height 11
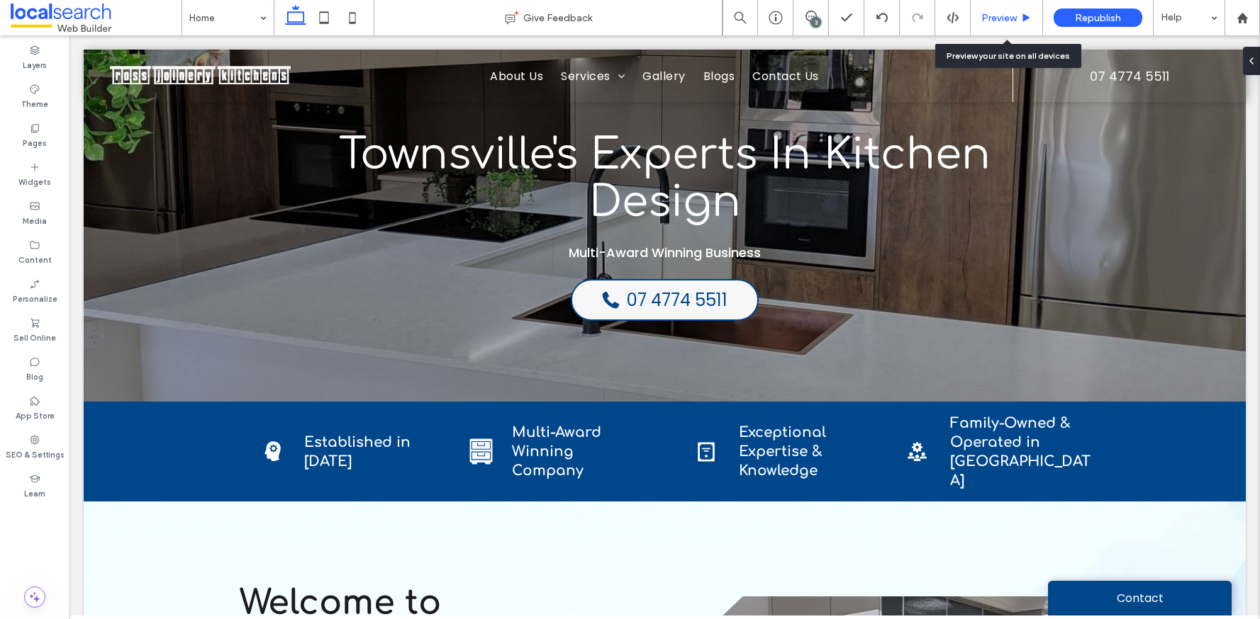
click at [1007, 19] on span "Preview" at bounding box center [998, 18] width 35 height 12
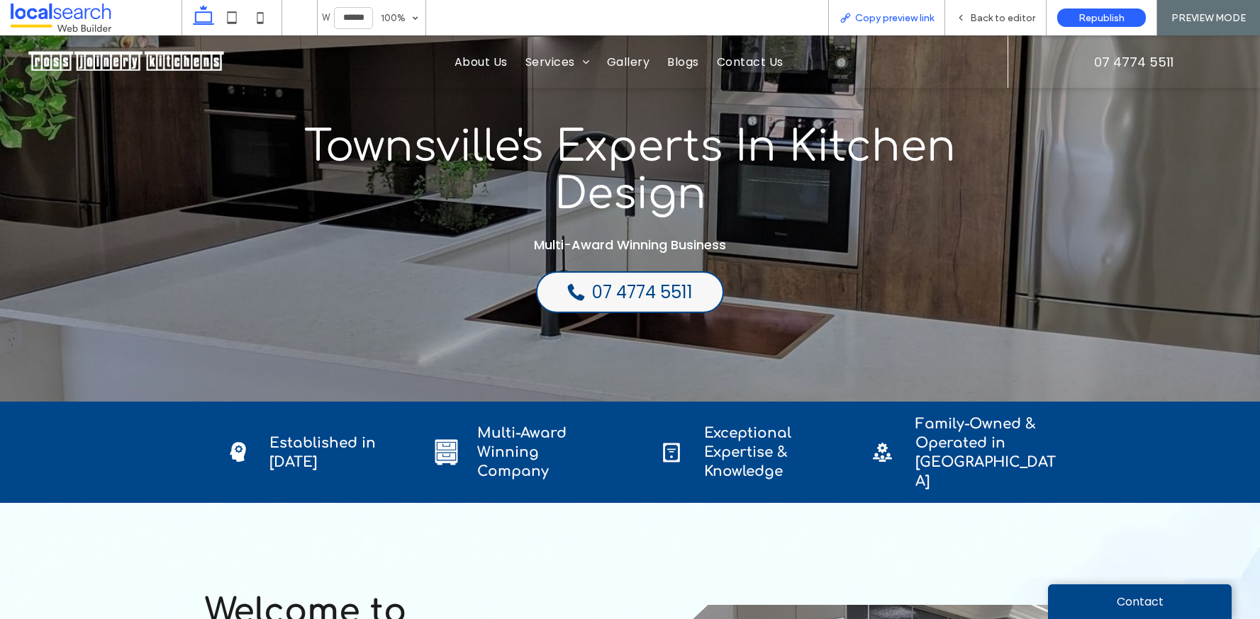
click at [909, 17] on span "Copy preview link" at bounding box center [894, 18] width 79 height 12
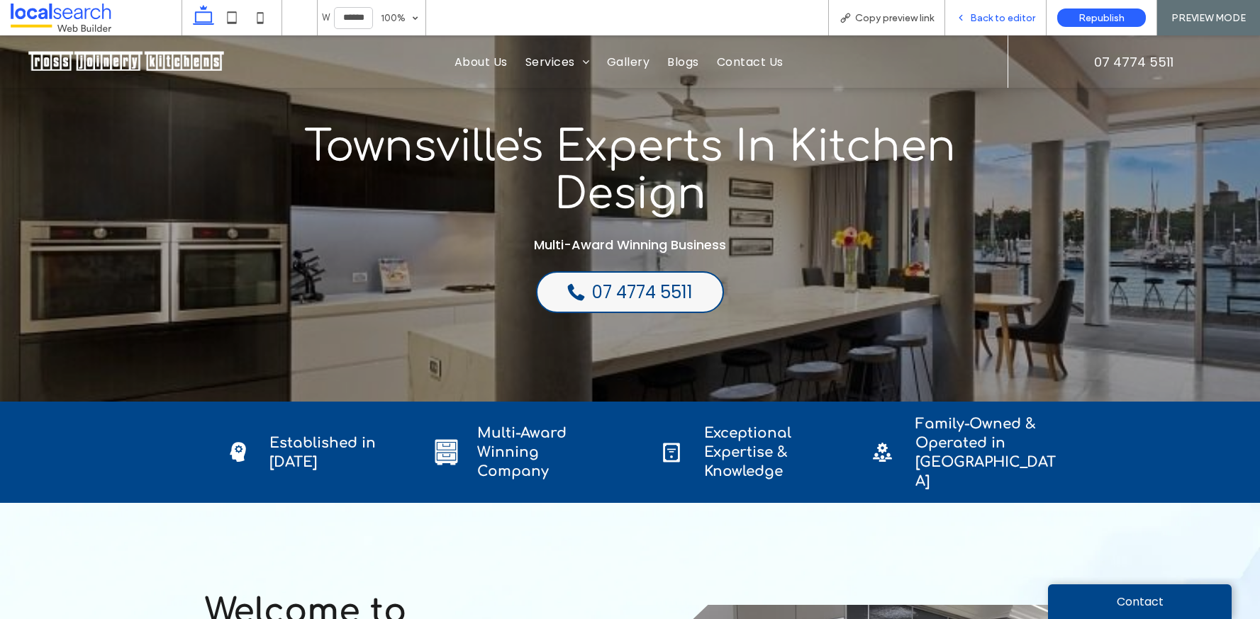
click at [986, 12] on span "Back to editor" at bounding box center [1002, 18] width 65 height 12
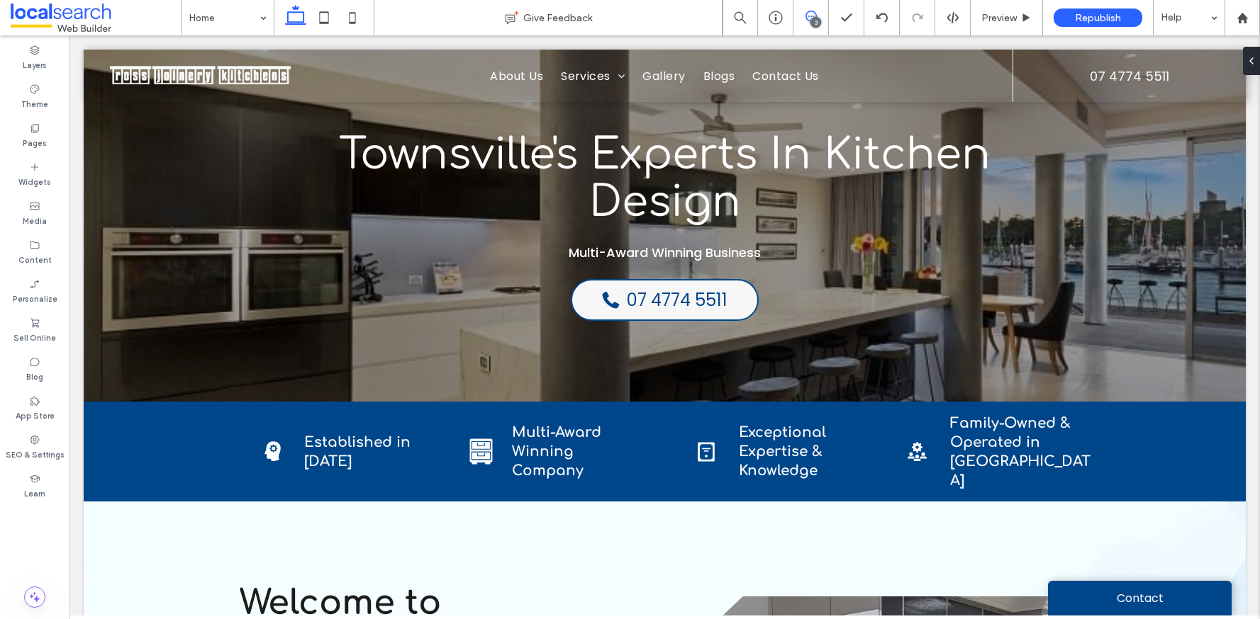
click at [808, 12] on use at bounding box center [810, 16] width 11 height 11
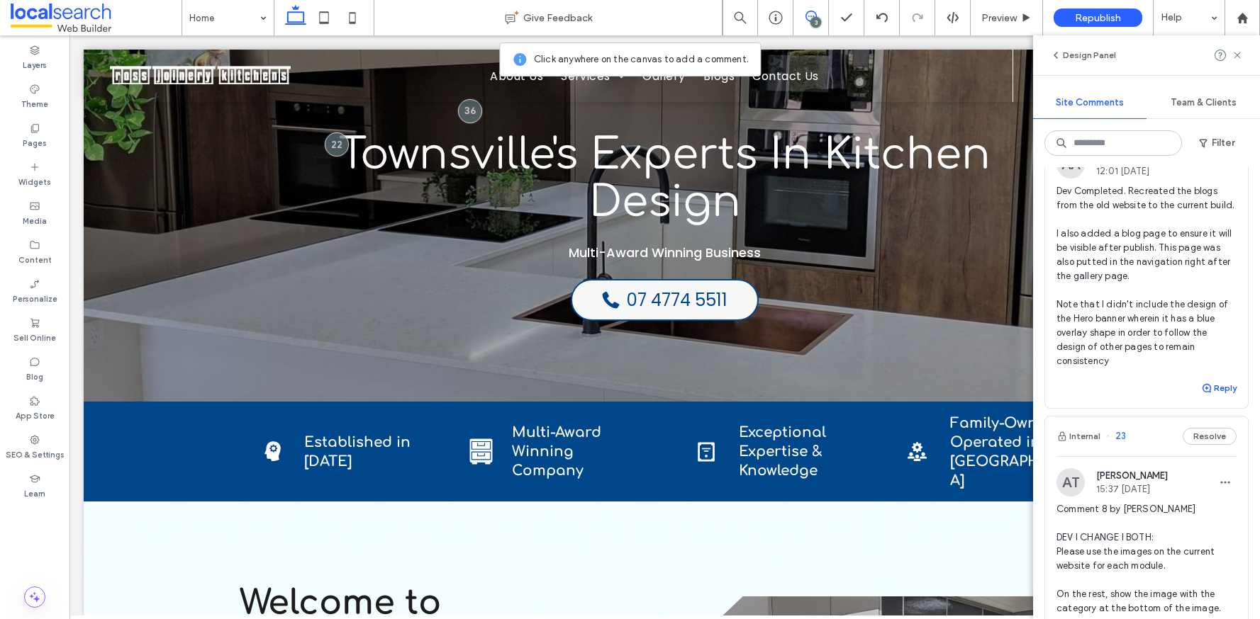
scroll to position [279, 0]
click at [1218, 398] on button "Reply" at bounding box center [1218, 389] width 35 height 17
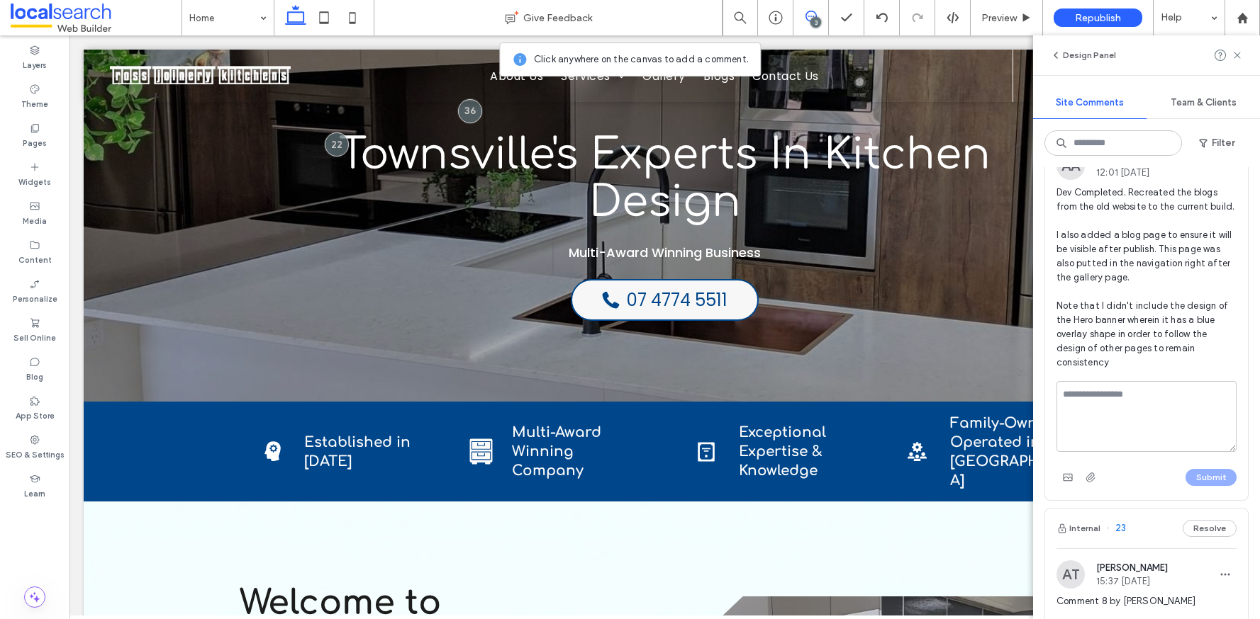
click at [1180, 452] on textarea at bounding box center [1146, 416] width 180 height 71
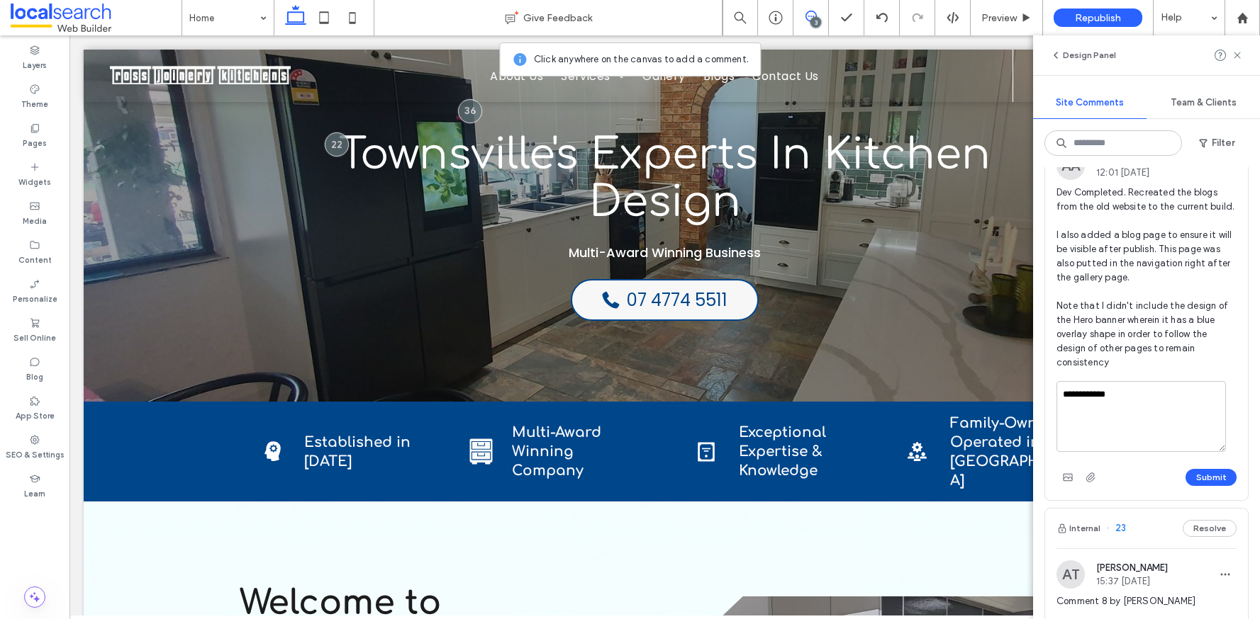
click at [1157, 452] on textarea "**********" at bounding box center [1140, 416] width 169 height 71
type textarea "**********"
click at [1189, 486] on button "Submit" at bounding box center [1210, 477] width 51 height 17
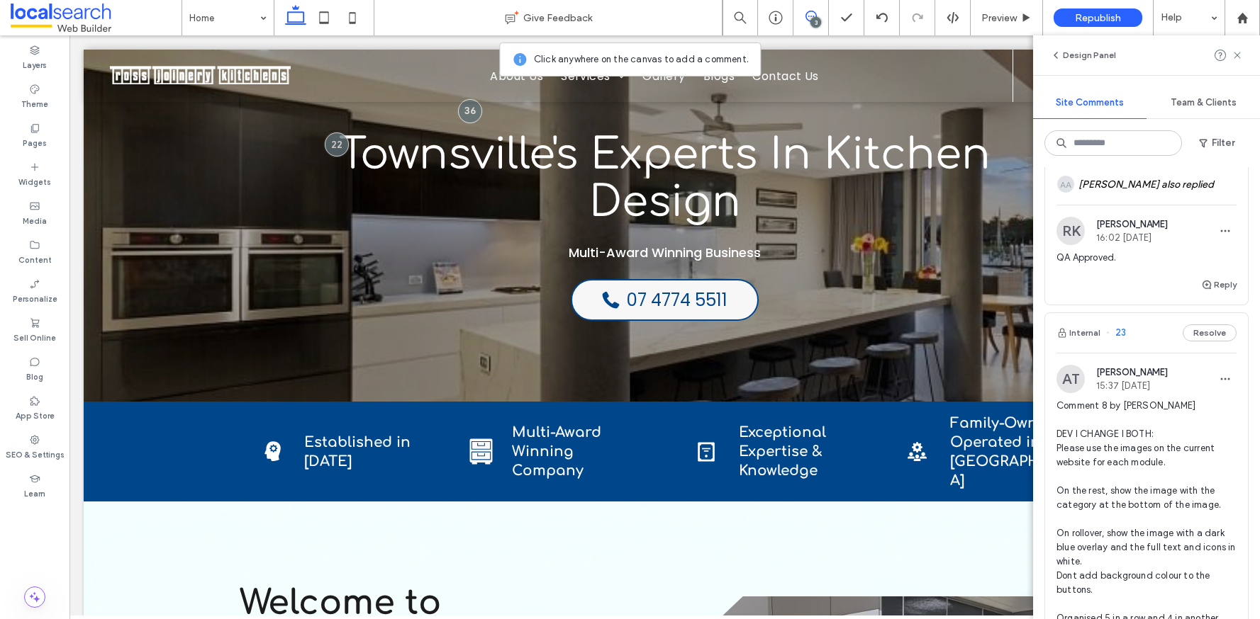
scroll to position [254, 0]
